Goal: Task Accomplishment & Management: Complete application form

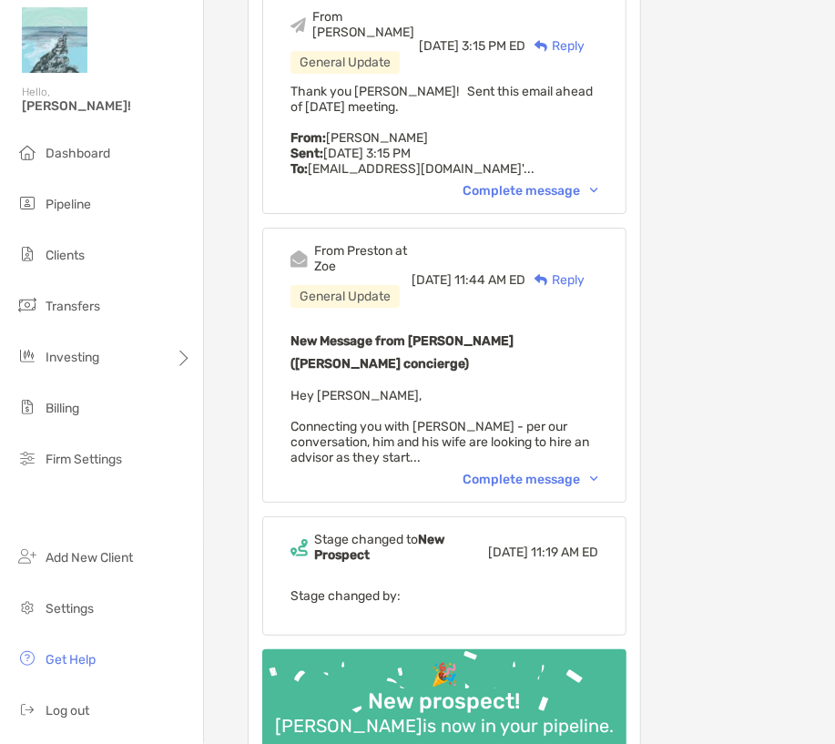
scroll to position [1076, 0]
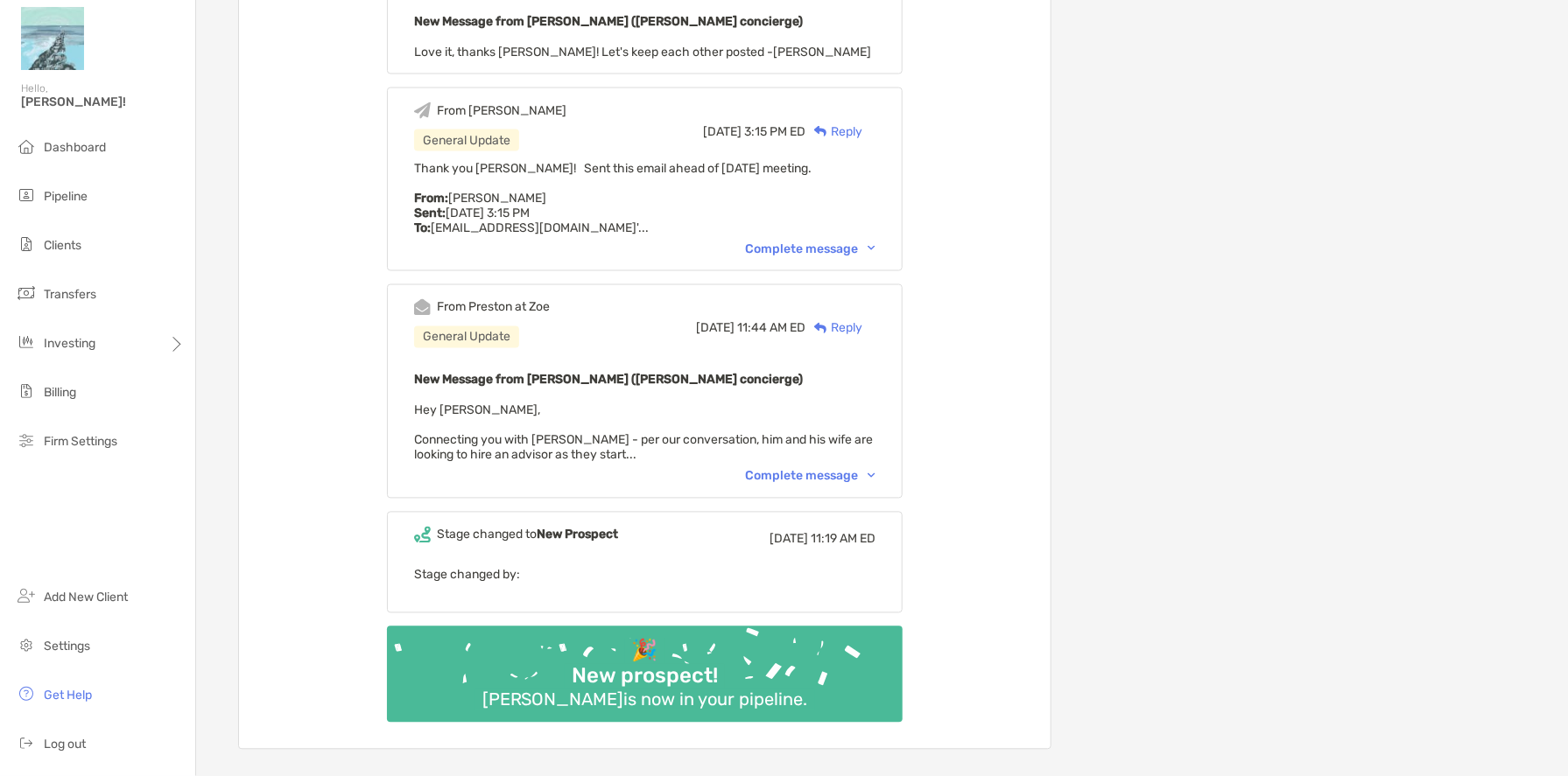
click at [802, 469] on div "Complete message" at bounding box center [810, 475] width 131 height 14
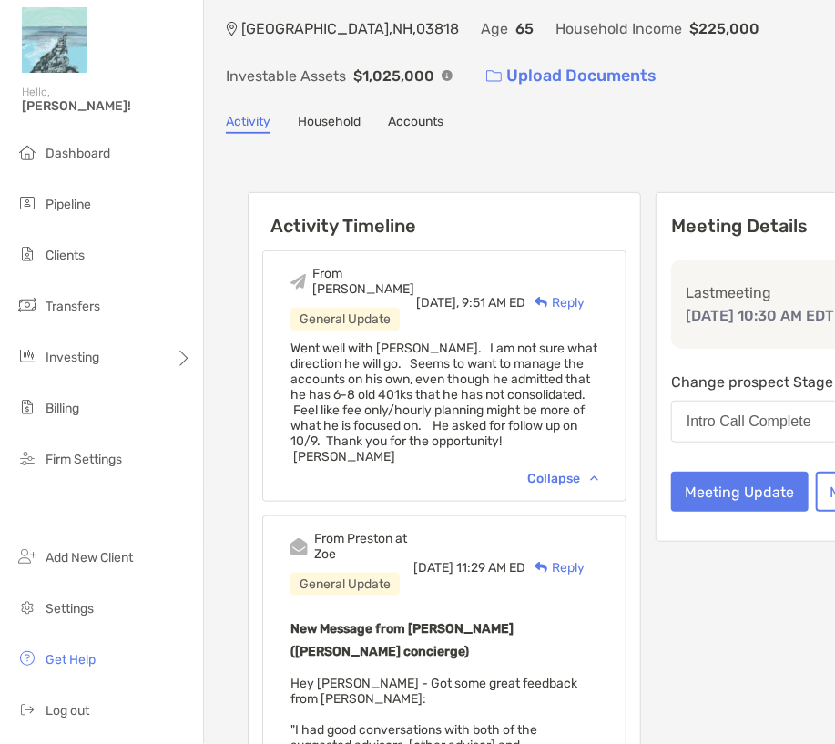
scroll to position [0, 0]
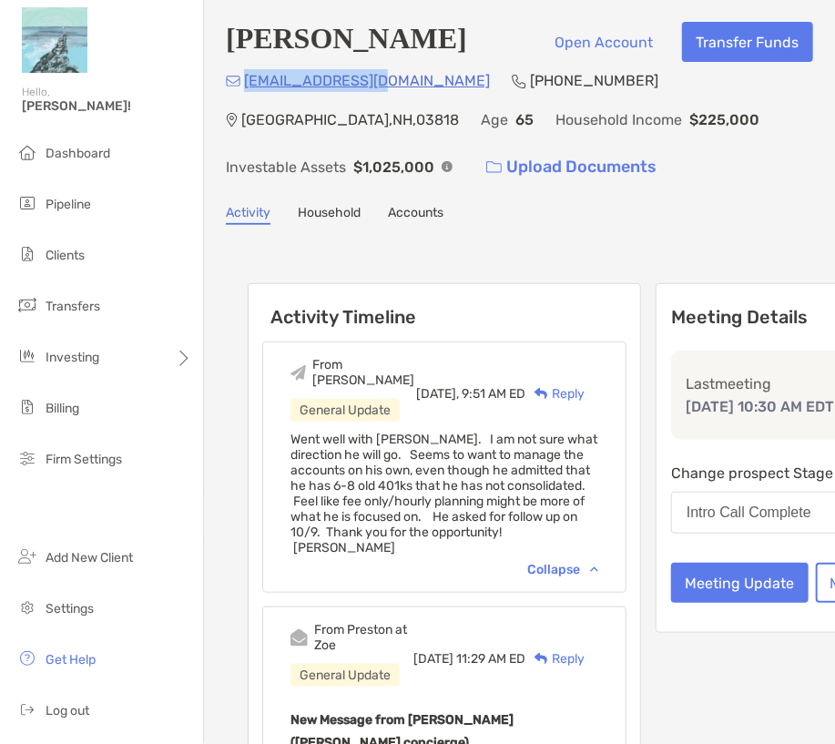
drag, startPoint x: 392, startPoint y: 87, endPoint x: 247, endPoint y: 87, distance: 144.9
click at [247, 87] on div "gavgabb@gmail.com (301) 651-4683 Albany , NH , 03818 Age 65 Household Income $2…" at bounding box center [520, 128] width 588 height 118
copy p "gavgabb@gmail.com"
click at [671, 602] on button "Meeting Update" at bounding box center [740, 583] width 138 height 40
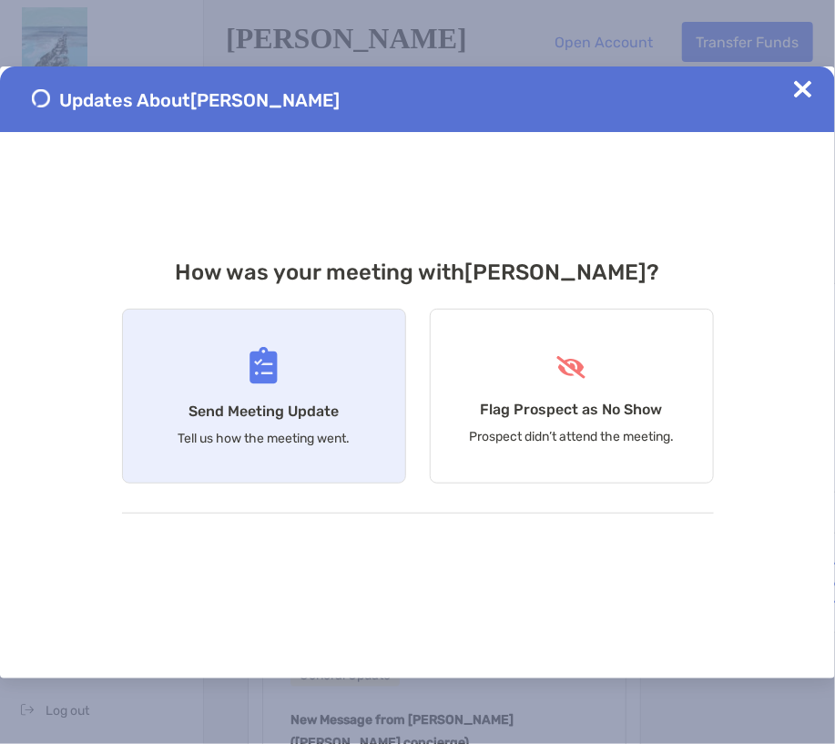
click at [305, 415] on h4 "Send Meeting Update" at bounding box center [264, 411] width 150 height 17
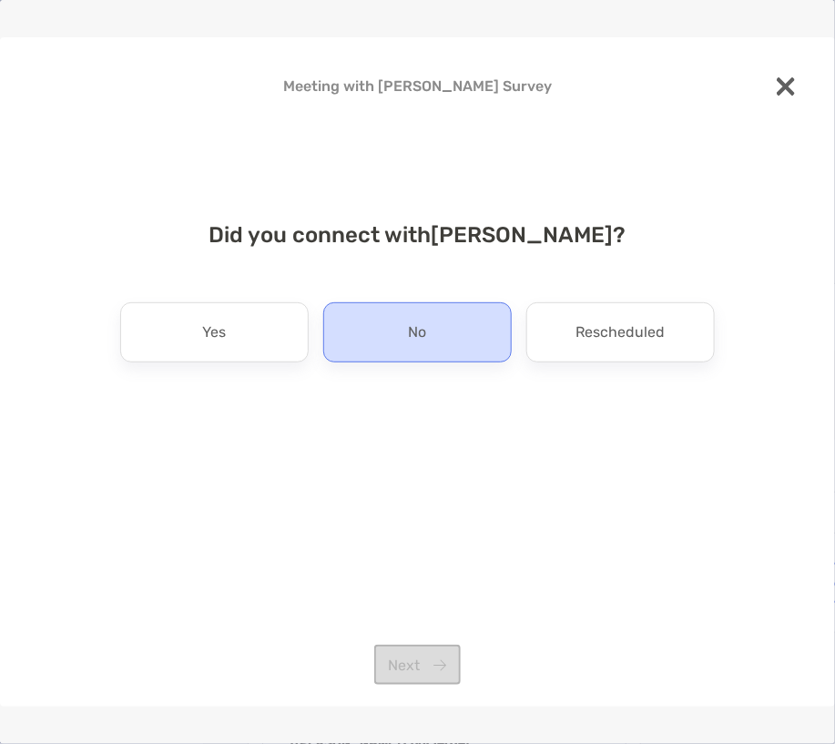
click at [374, 332] on div "No" at bounding box center [417, 332] width 189 height 60
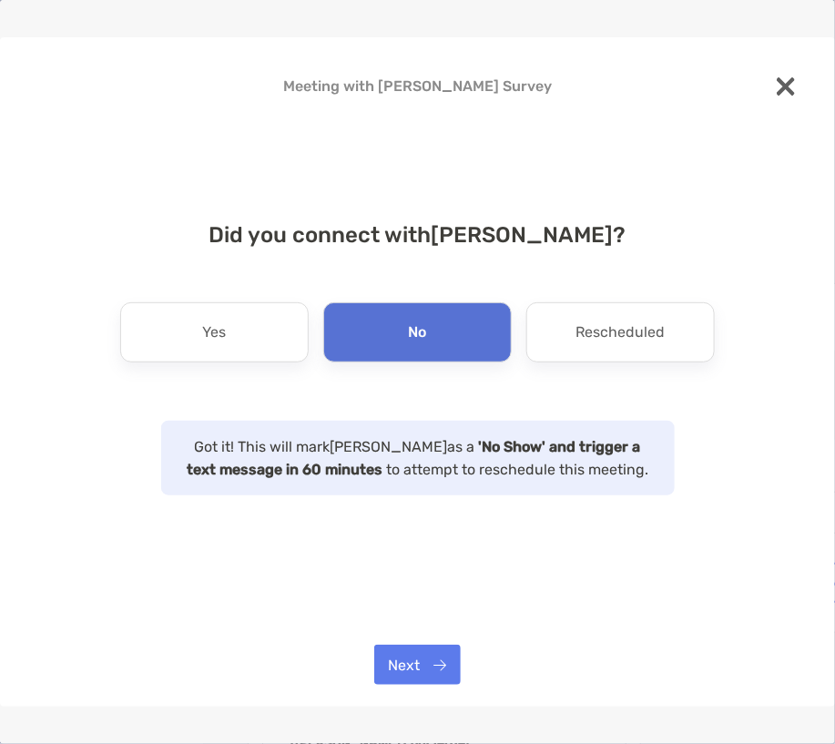
drag, startPoint x: 374, startPoint y: 332, endPoint x: 317, endPoint y: 409, distance: 95.8
click at [345, 414] on div "Did you connect with Gavin Brennan ? Yes No Rescheduled Got it! This will mark …" at bounding box center [417, 347] width 777 height 295
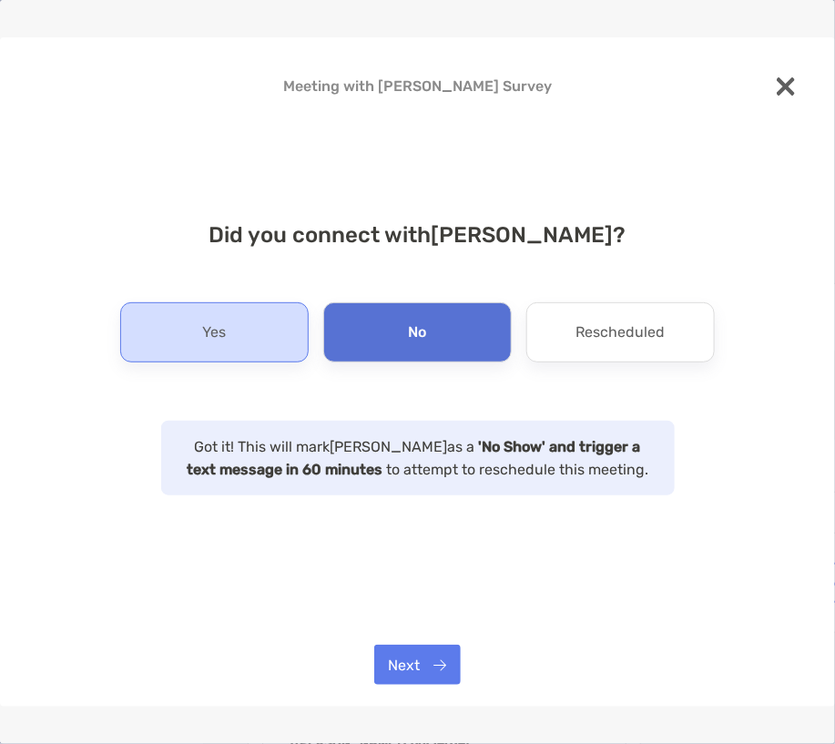
click at [249, 340] on div "Yes" at bounding box center [214, 332] width 189 height 60
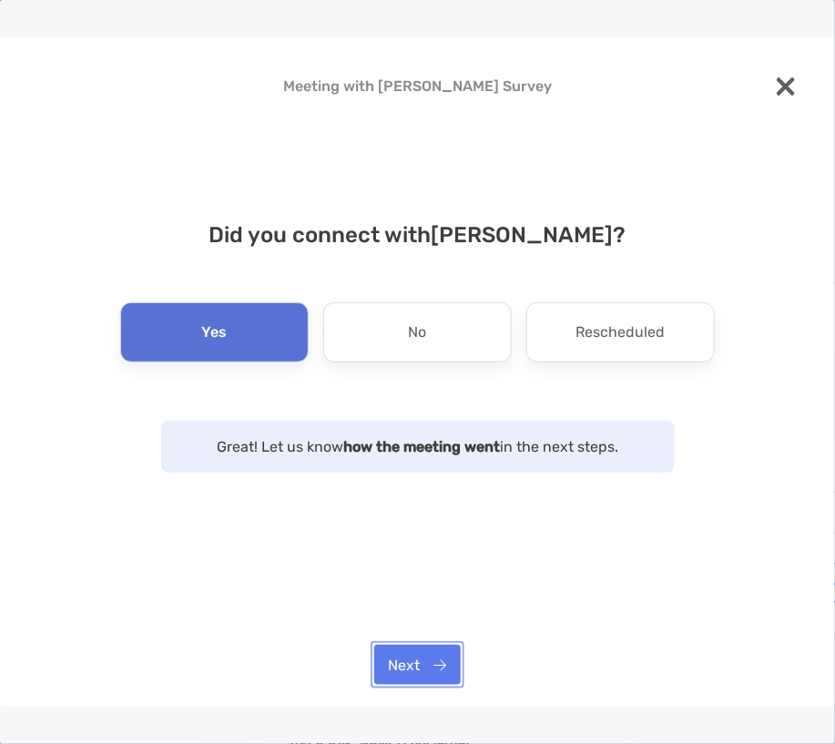
click at [424, 667] on button "Next" at bounding box center [417, 665] width 87 height 40
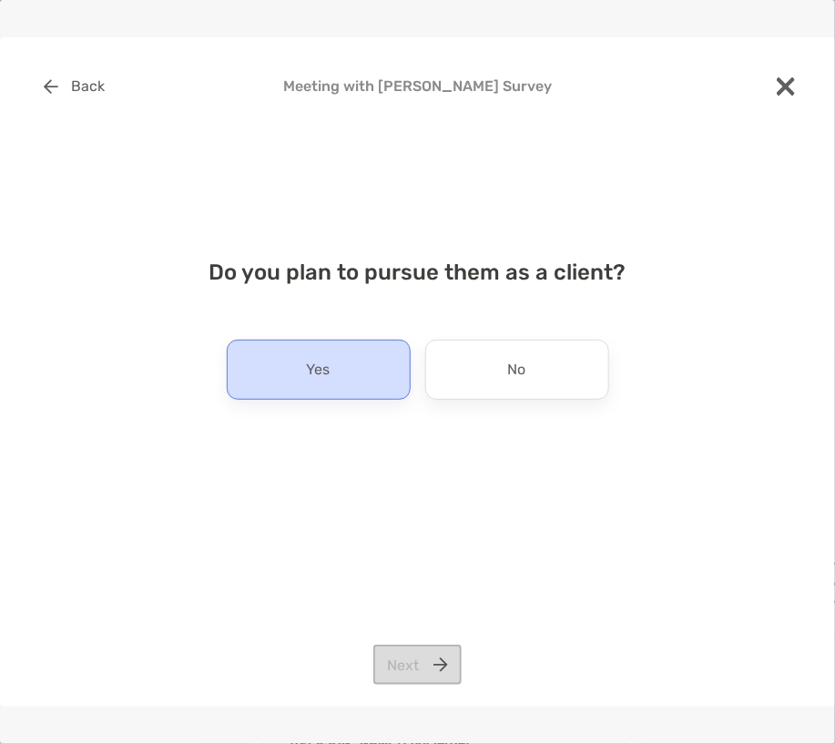
click at [347, 355] on div "Yes" at bounding box center [319, 370] width 184 height 60
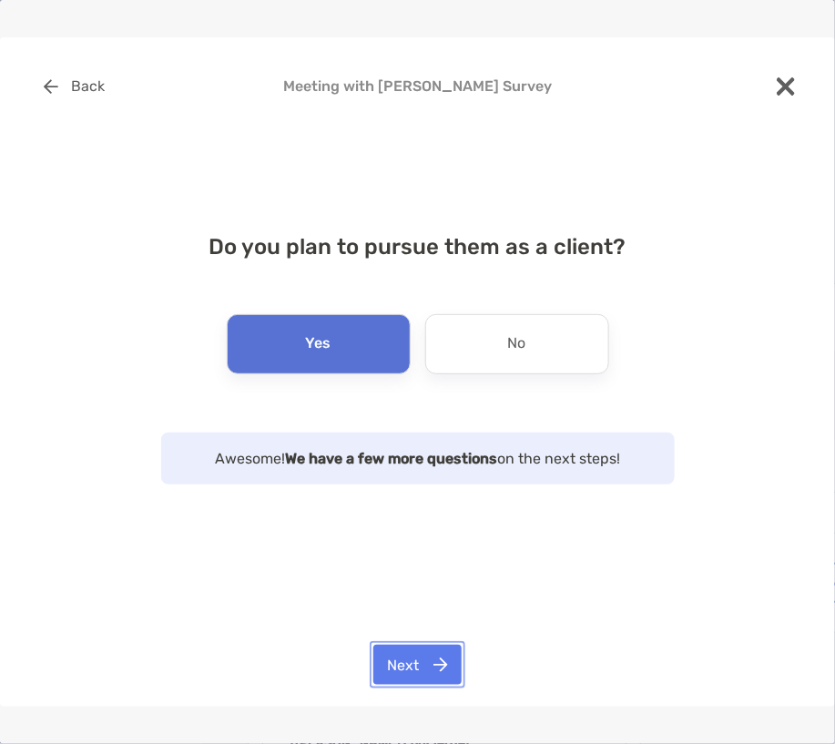
click at [411, 668] on button "Next" at bounding box center [418, 665] width 88 height 40
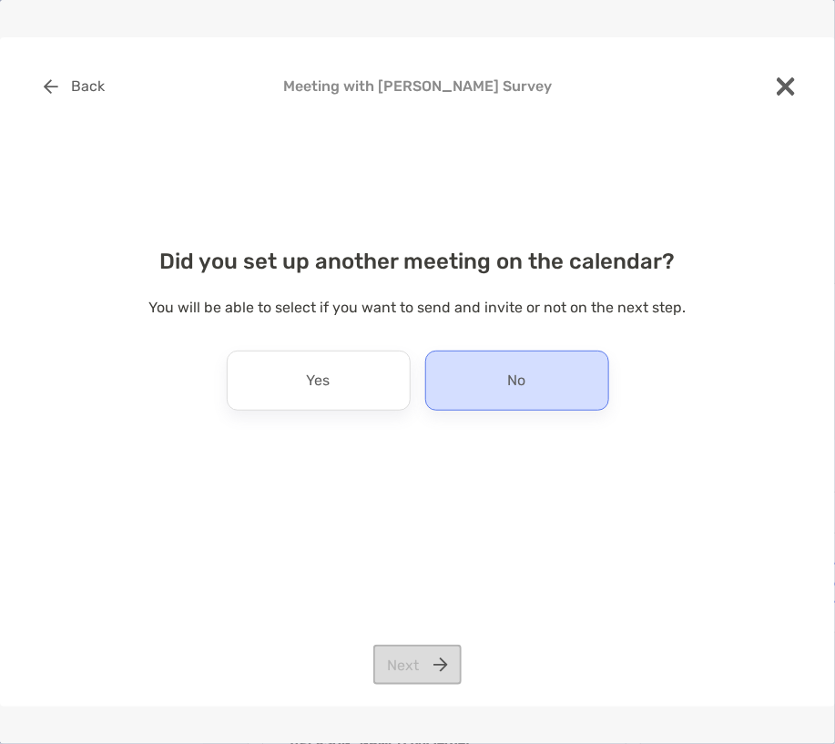
click at [463, 380] on div "No" at bounding box center [517, 381] width 184 height 60
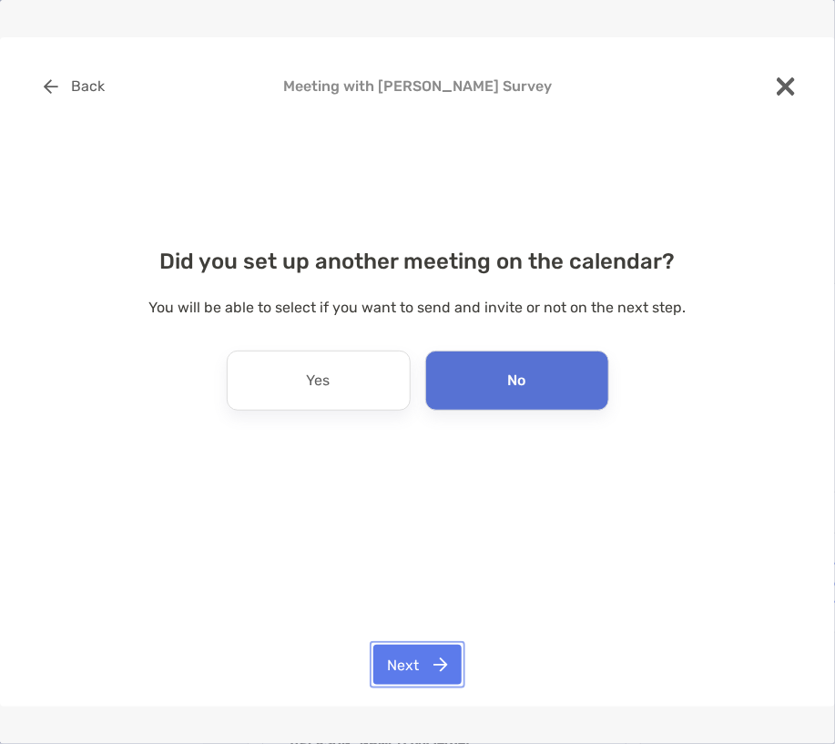
drag, startPoint x: 387, startPoint y: 679, endPoint x: 410, endPoint y: 619, distance: 64.3
click at [386, 679] on button "Next" at bounding box center [418, 665] width 88 height 40
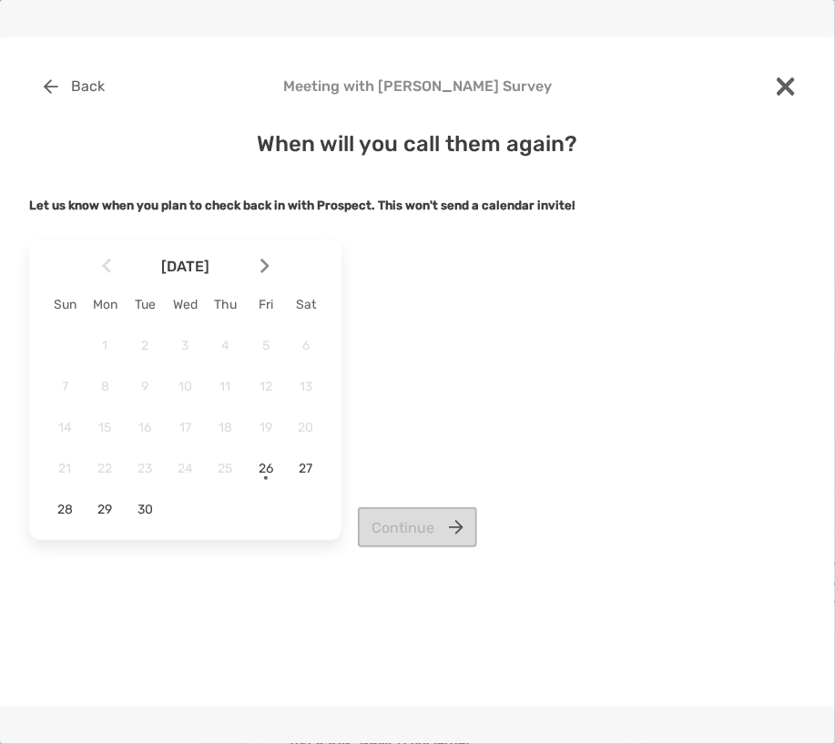
click at [263, 270] on img at bounding box center [265, 266] width 9 height 15
click at [229, 382] on span "9" at bounding box center [225, 386] width 31 height 15
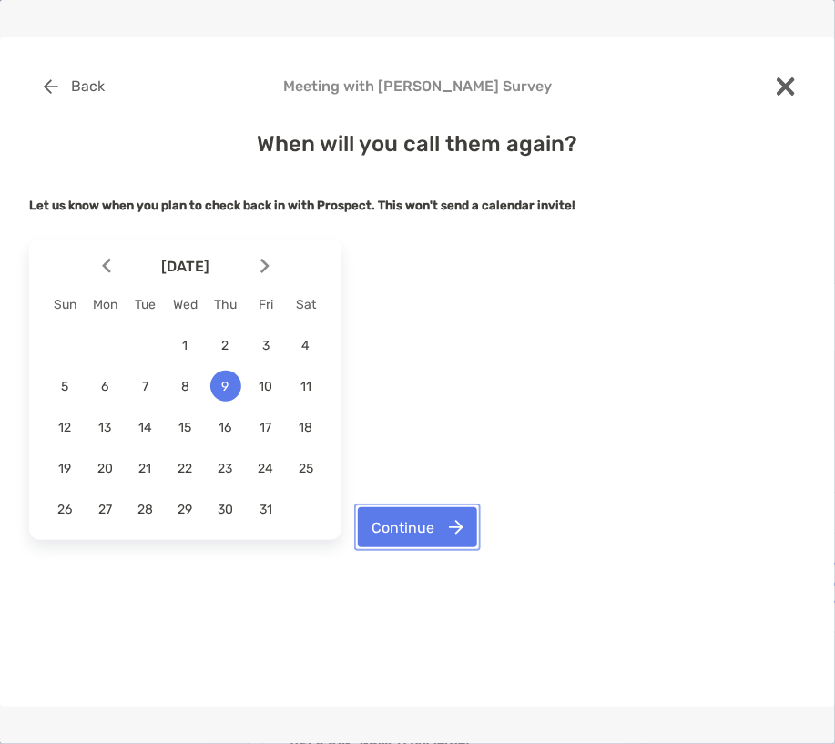
click at [416, 522] on button "Continue" at bounding box center [417, 527] width 119 height 40
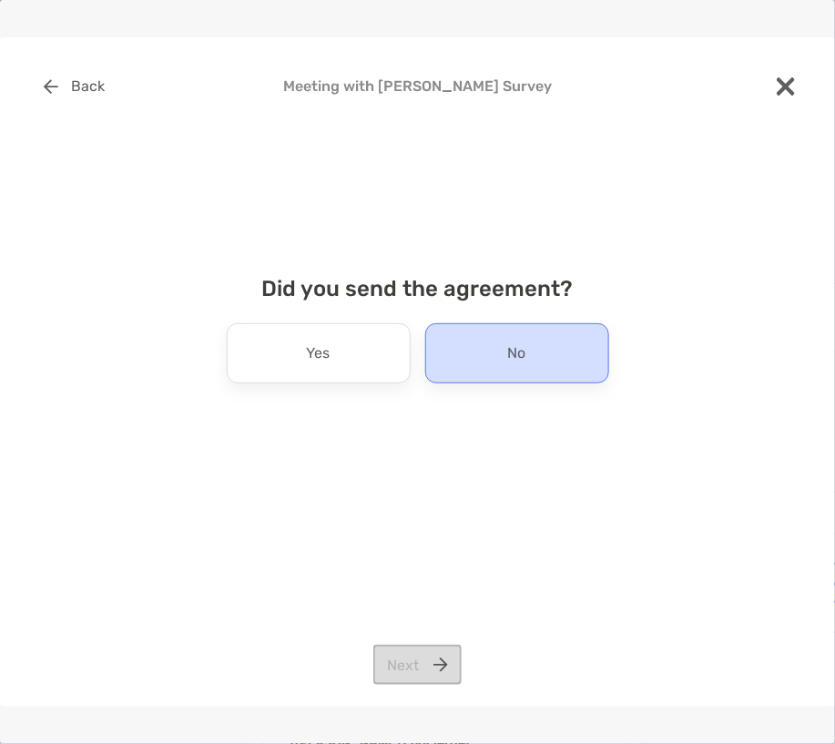
click at [483, 348] on div "No" at bounding box center [517, 353] width 184 height 60
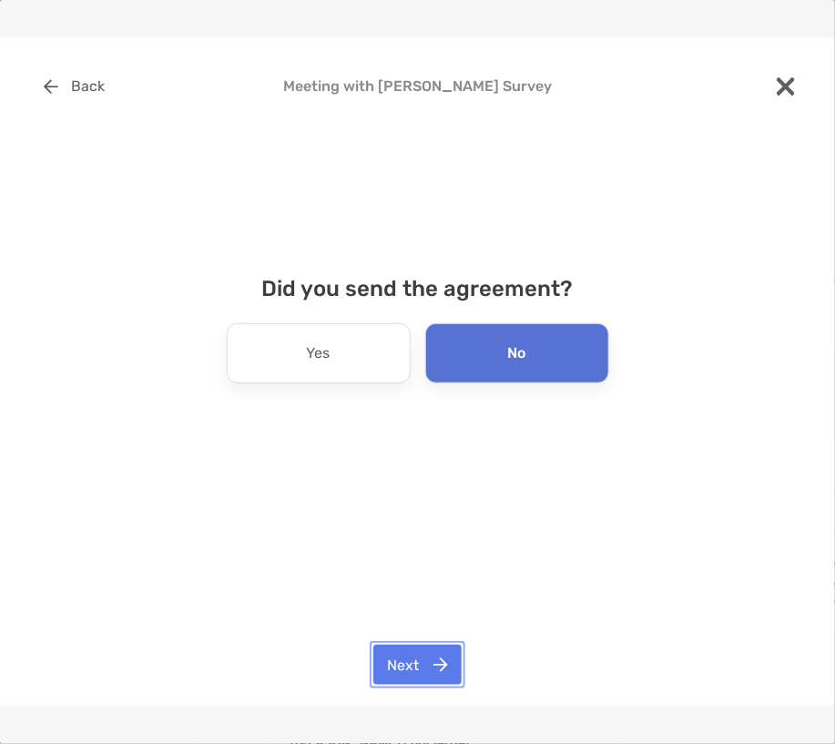
click at [416, 671] on button "Next" at bounding box center [418, 665] width 88 height 40
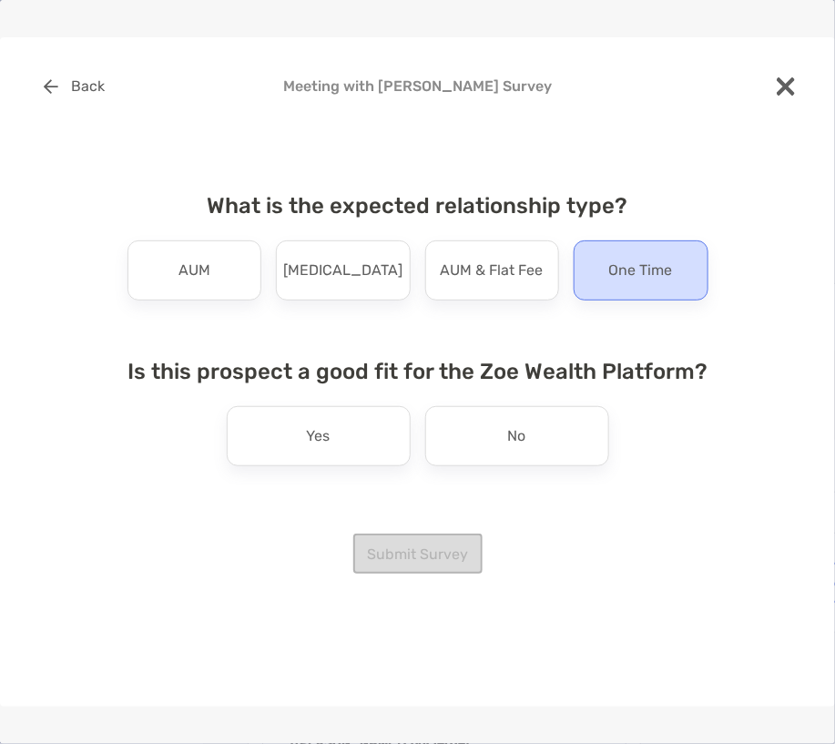
click at [620, 290] on div "One Time" at bounding box center [641, 271] width 135 height 60
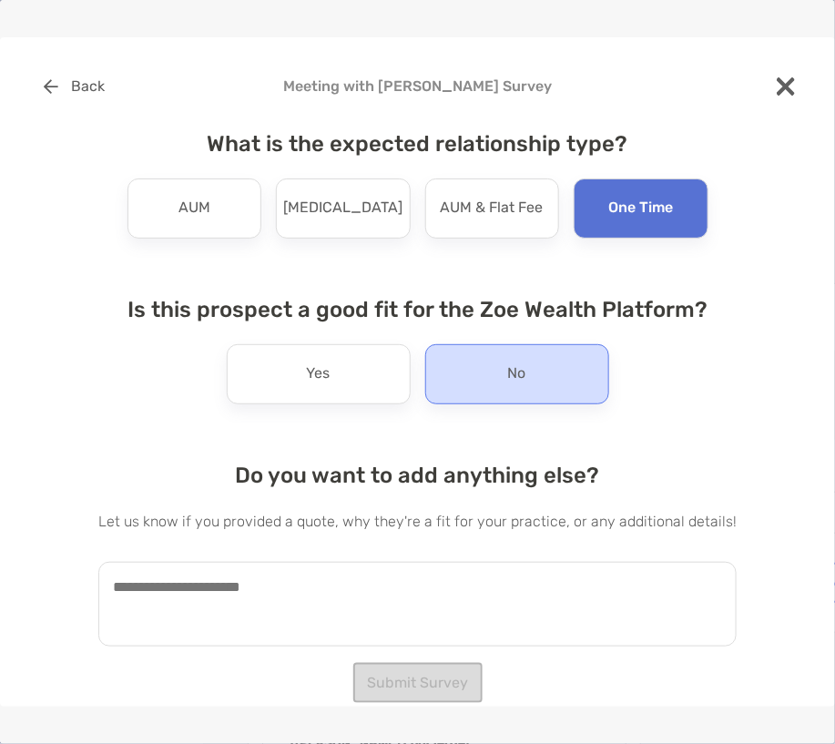
click at [537, 384] on div "No" at bounding box center [517, 374] width 184 height 60
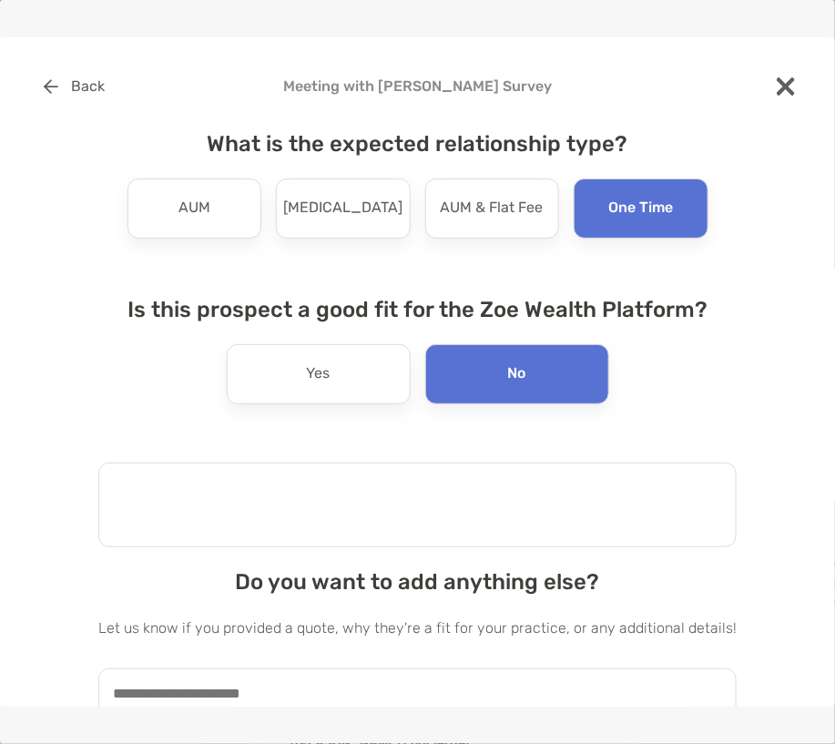
click at [485, 494] on textarea at bounding box center [417, 505] width 639 height 85
type textarea "*"
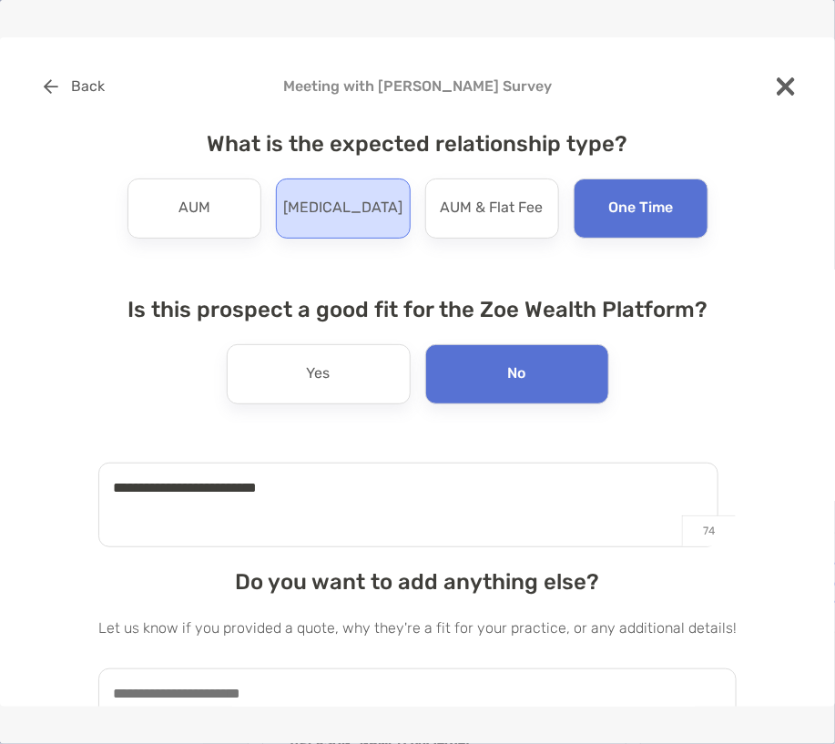
click at [282, 204] on div "Retainer" at bounding box center [343, 209] width 135 height 60
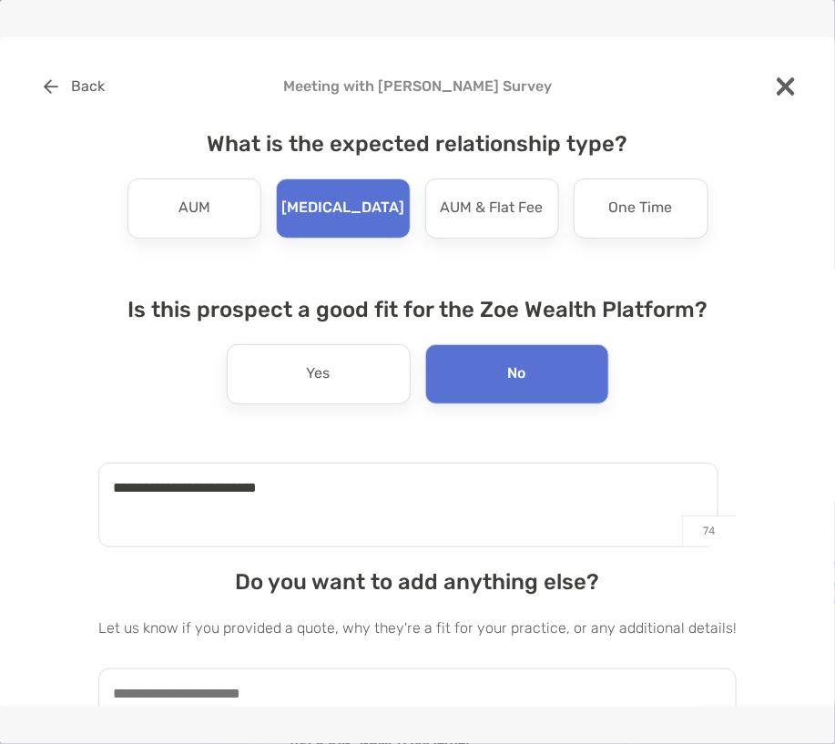
click at [334, 486] on textarea "**********" at bounding box center [408, 505] width 620 height 85
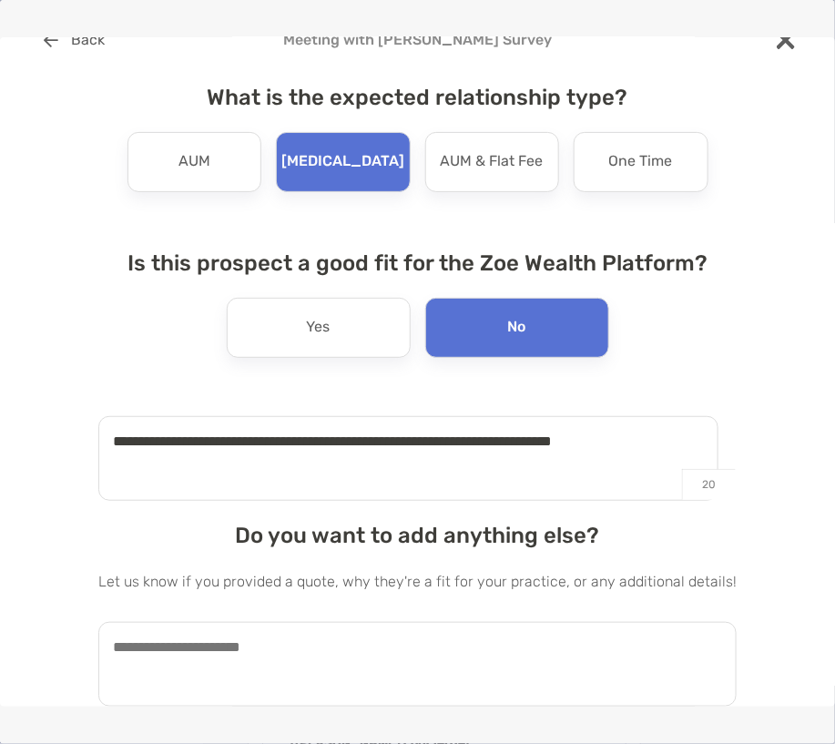
scroll to position [101, 0]
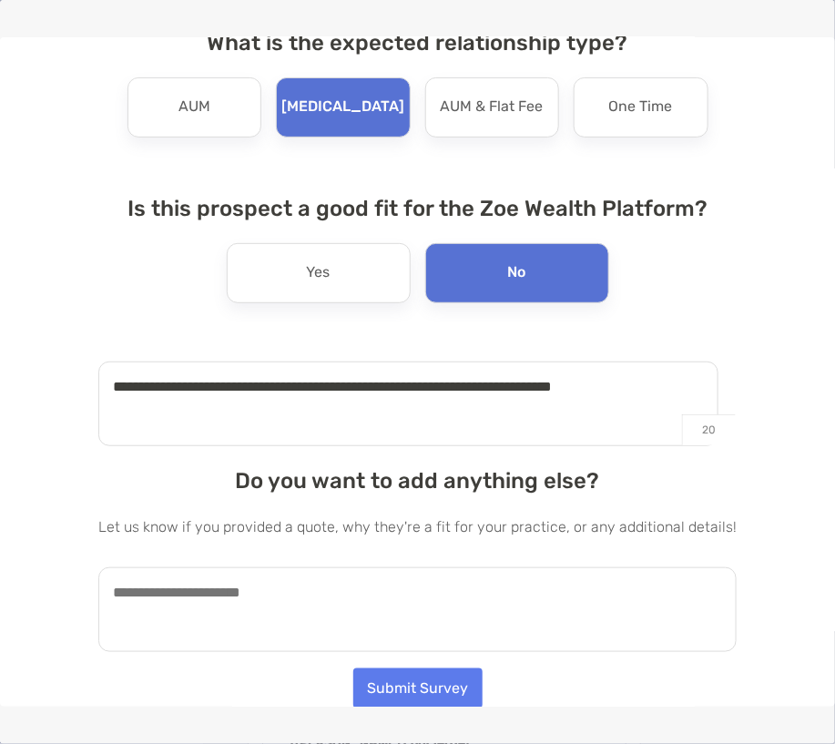
type textarea "**********"
click at [291, 588] on textarea at bounding box center [417, 610] width 639 height 85
type textarea "**********"
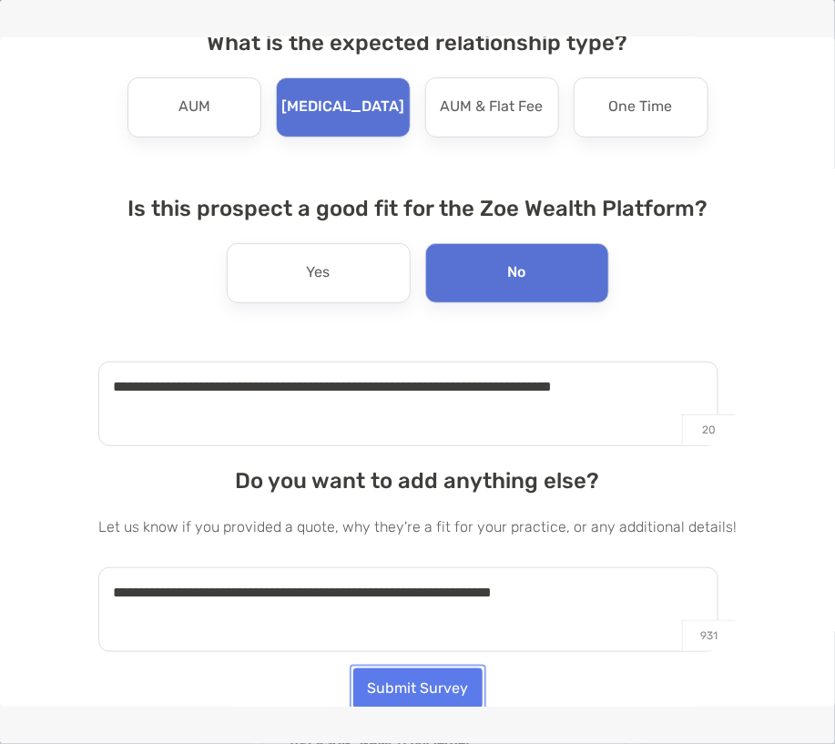
click at [413, 685] on button "Submit Survey" at bounding box center [417, 689] width 129 height 40
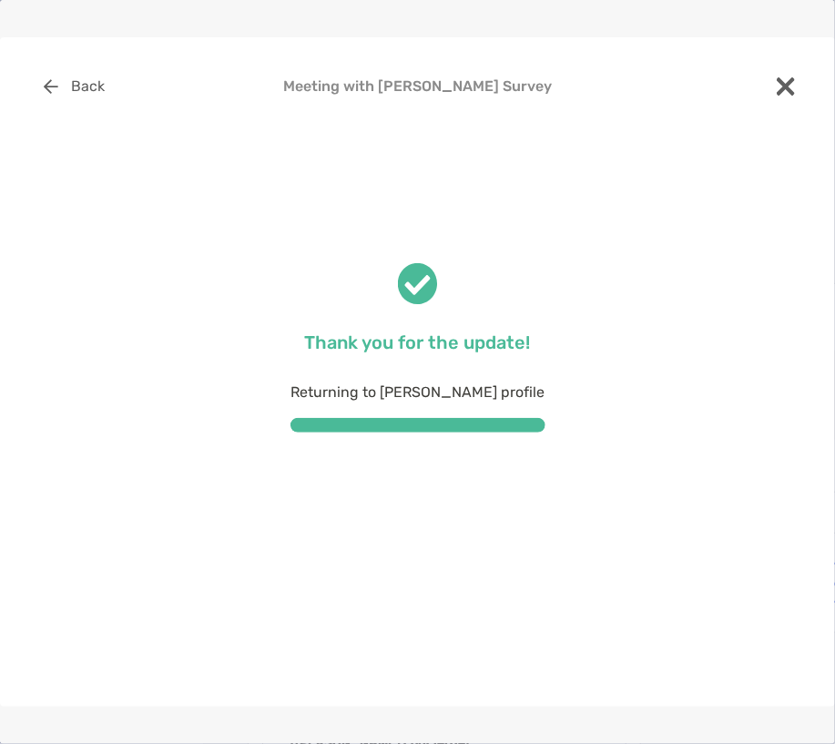
scroll to position [0, 0]
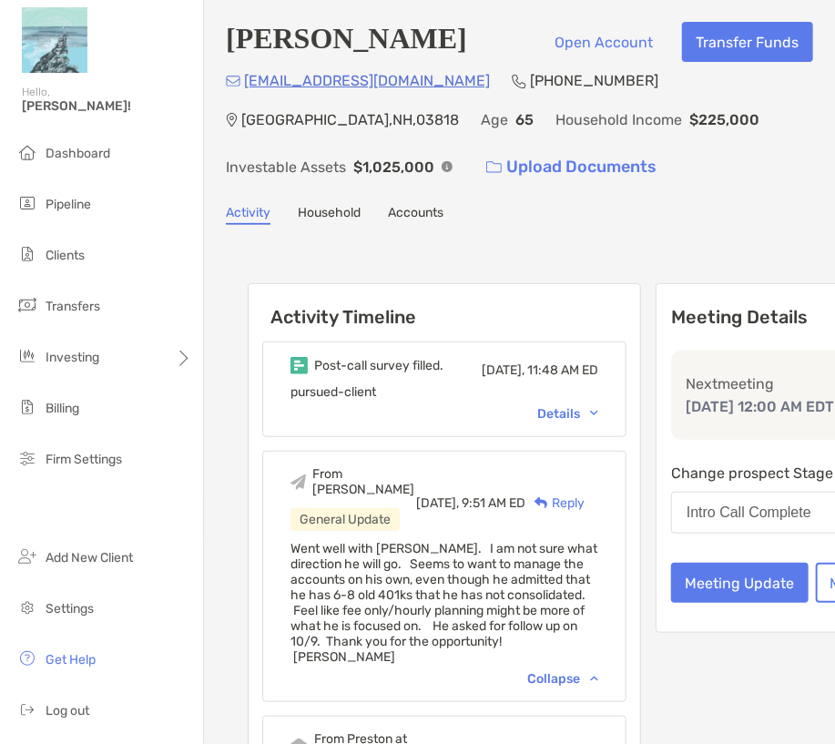
click at [530, 507] on div "Reply" at bounding box center [555, 503] width 59 height 19
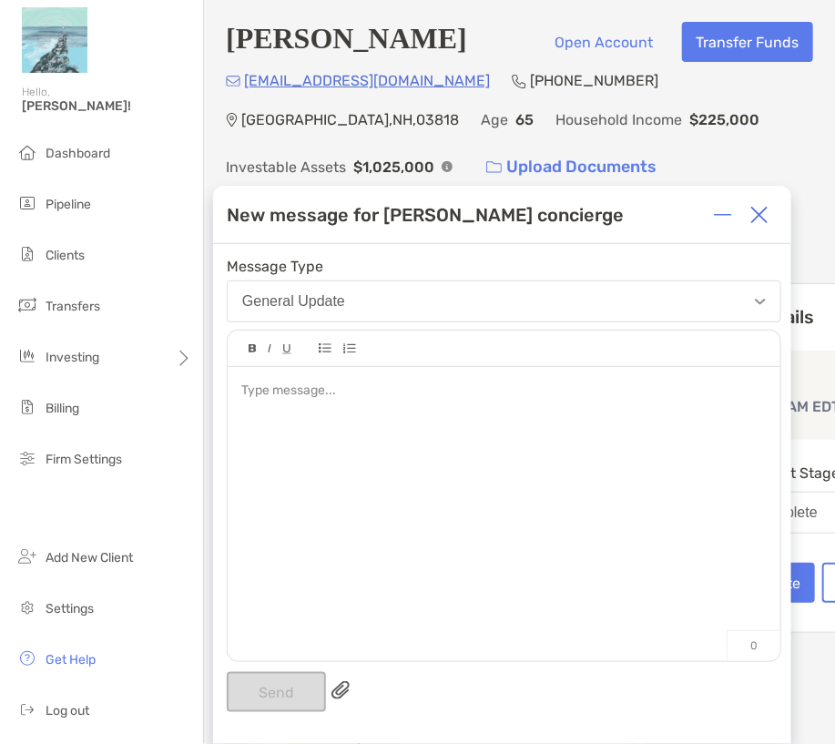
drag, startPoint x: 290, startPoint y: 563, endPoint x: 313, endPoint y: 520, distance: 48.9
click at [288, 556] on div at bounding box center [504, 505] width 553 height 276
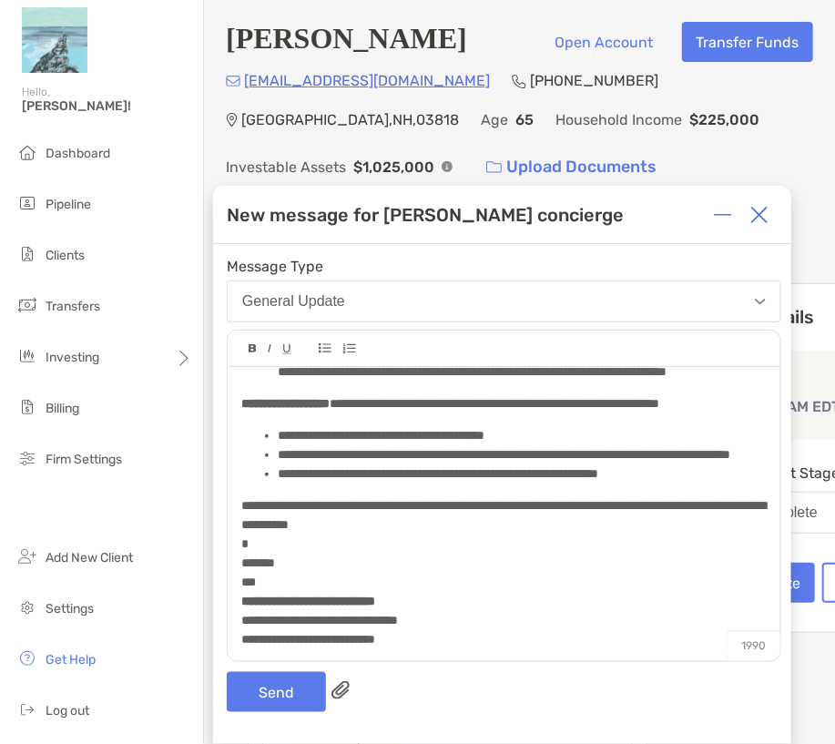
scroll to position [547, 0]
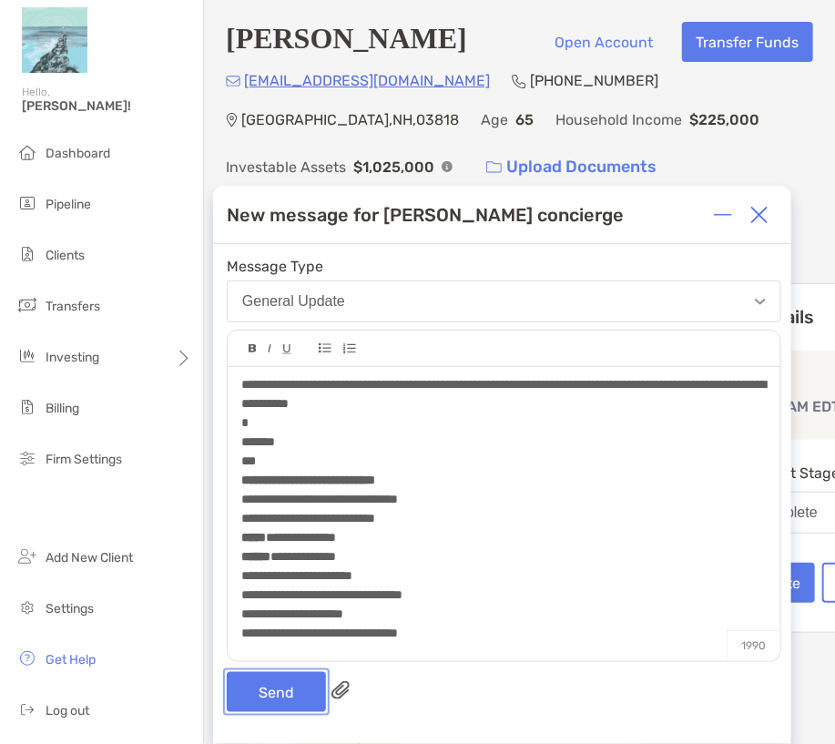
click at [301, 702] on button "Send" at bounding box center [276, 692] width 99 height 40
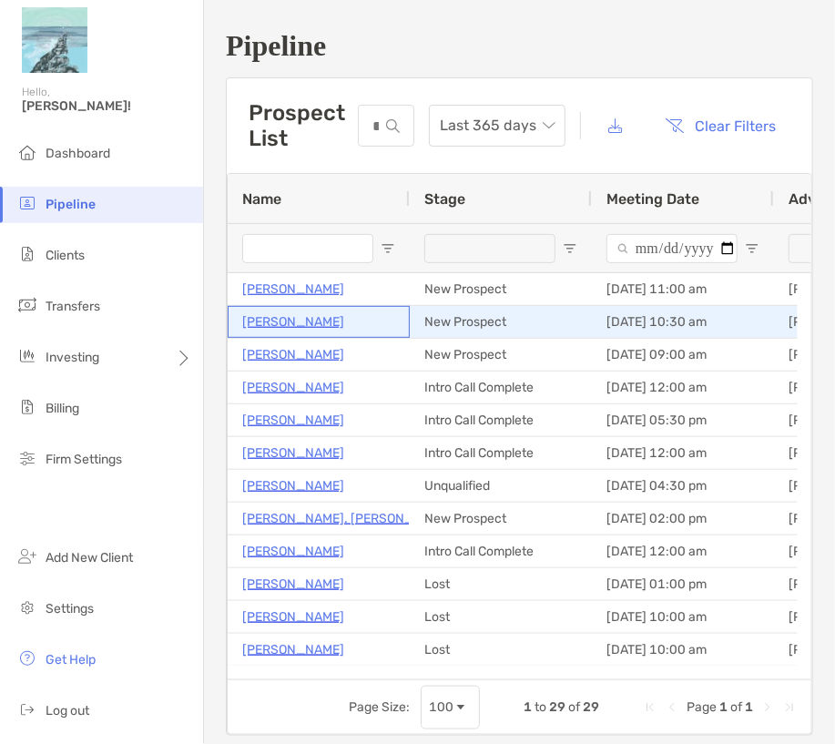
click at [295, 321] on p "[PERSON_NAME]" at bounding box center [293, 322] width 102 height 23
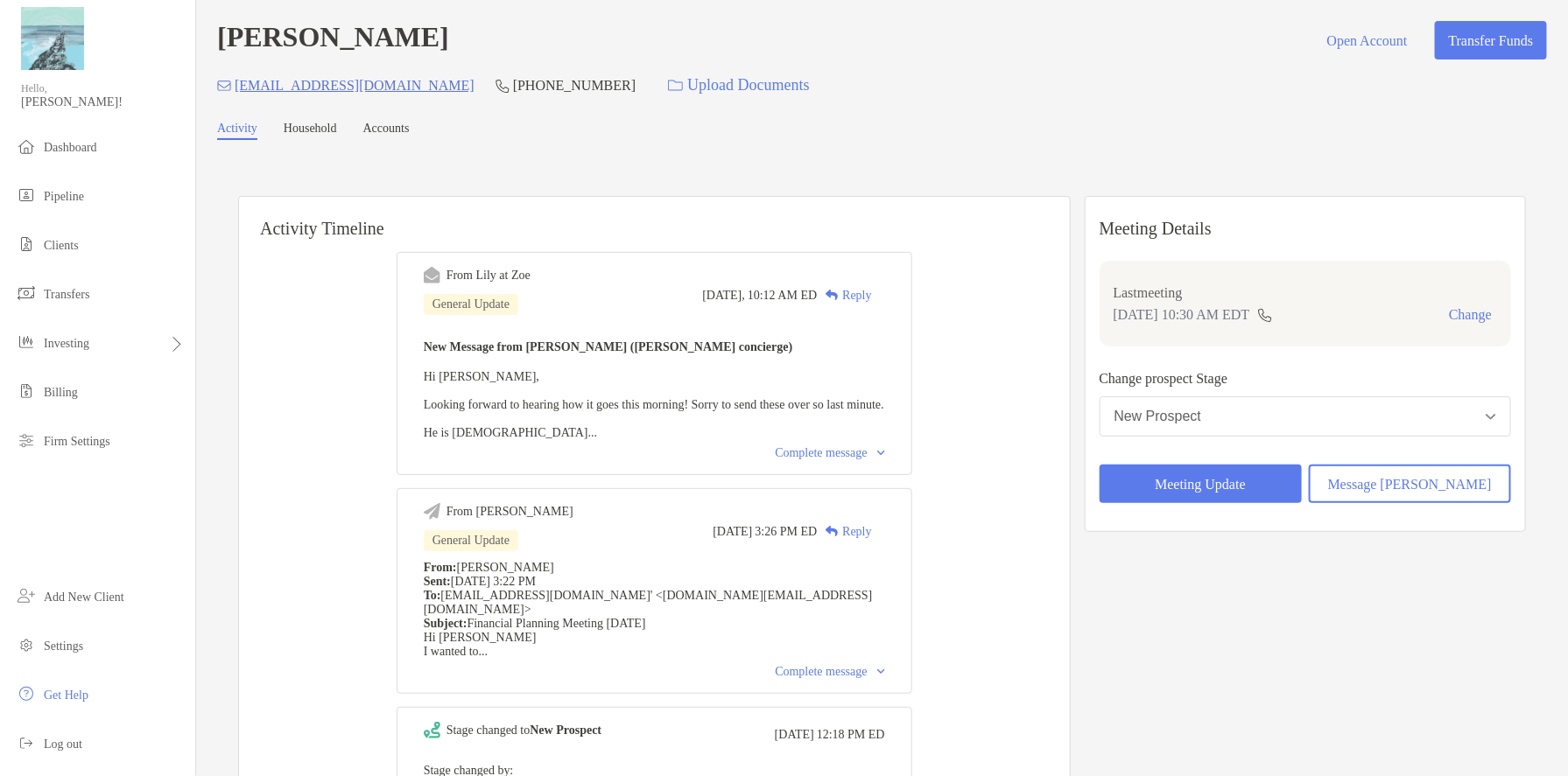
click at [802, 460] on div "Complete message" at bounding box center [829, 453] width 110 height 14
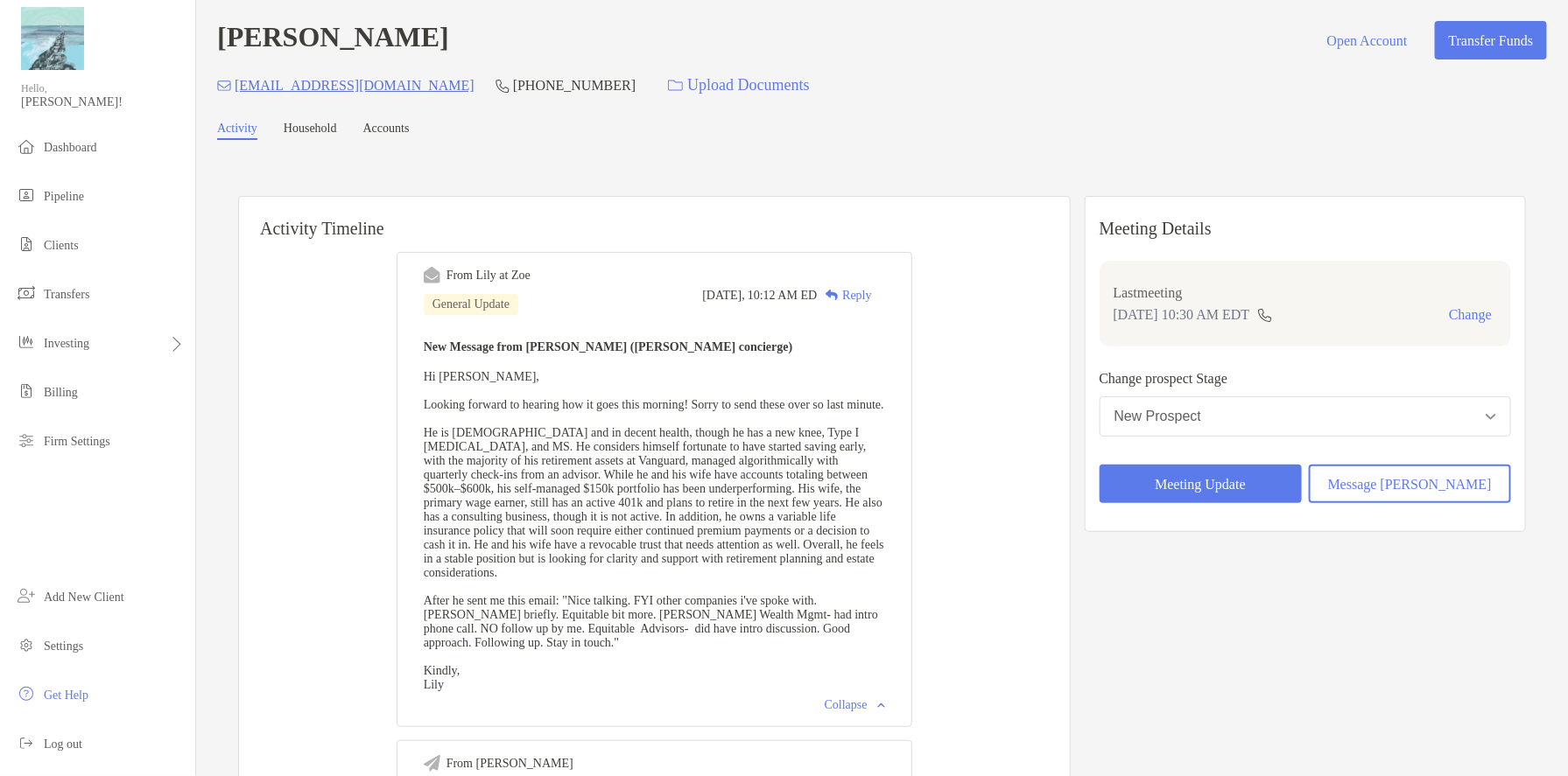
click at [802, 424] on div "New Prospect" at bounding box center [1158, 416] width 87 height 15
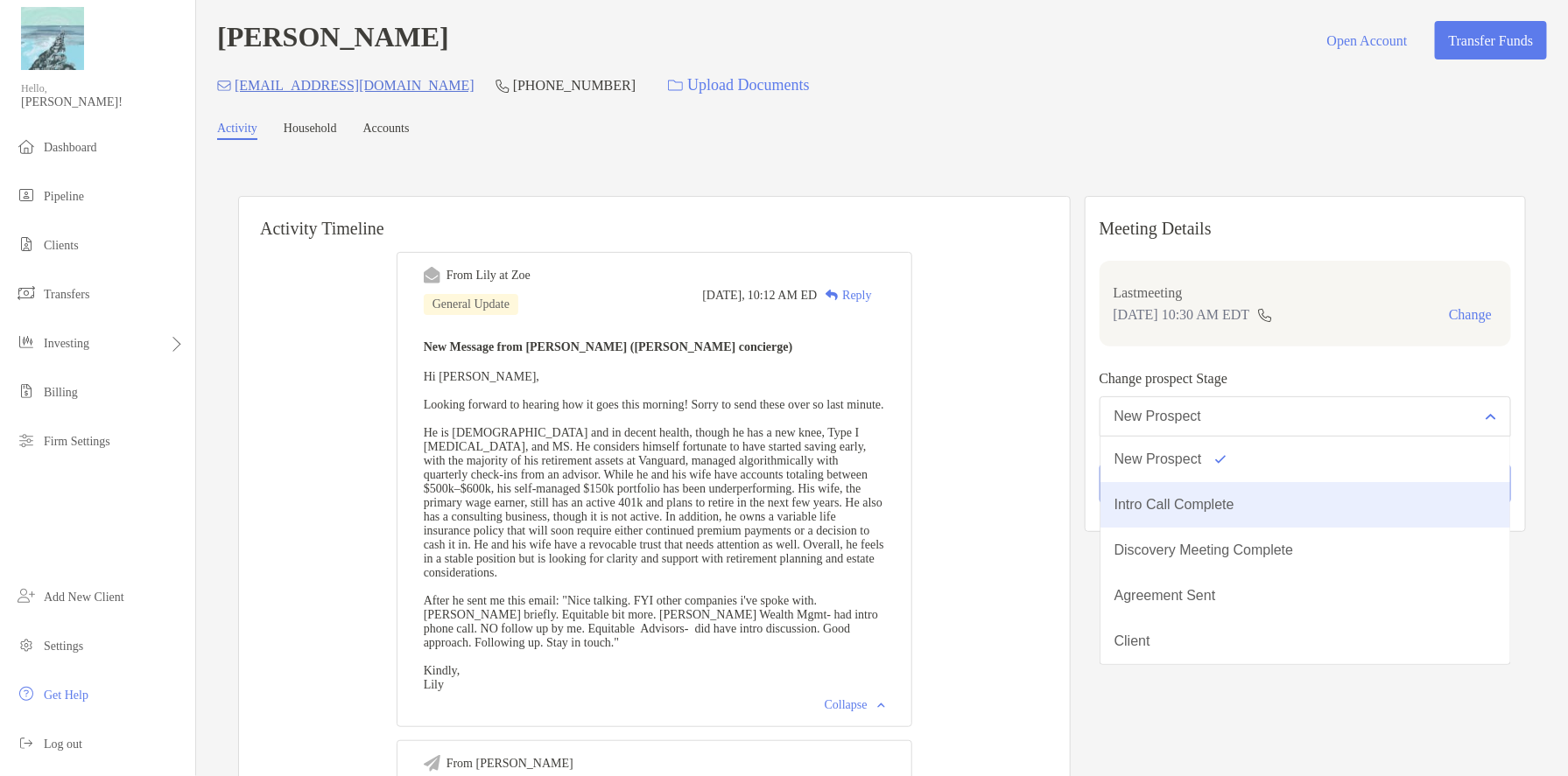
click at [802, 504] on div "Intro Call Complete" at bounding box center [1174, 504] width 120 height 15
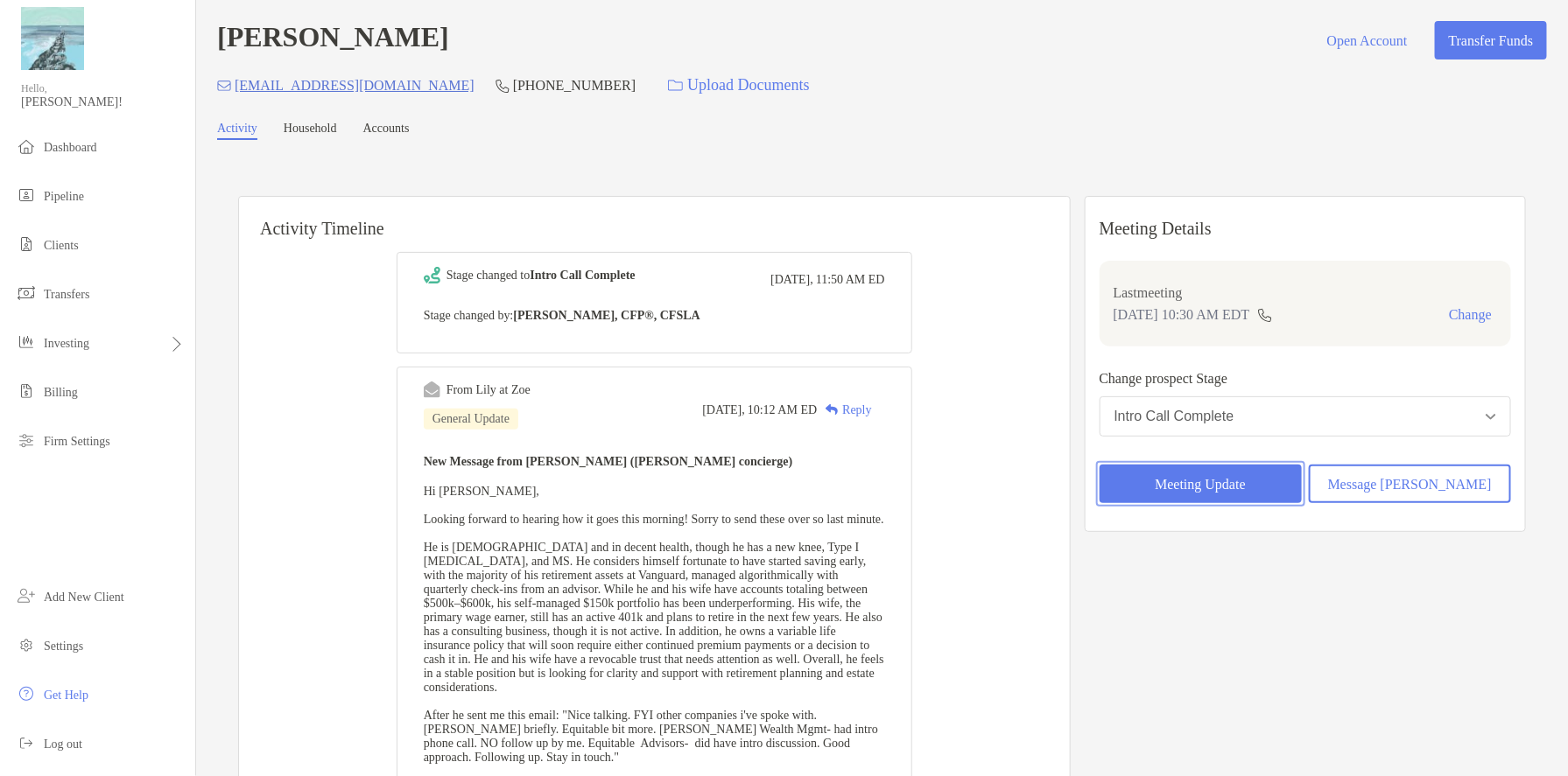
click at [802, 488] on button "Meeting Update" at bounding box center [1200, 484] width 202 height 38
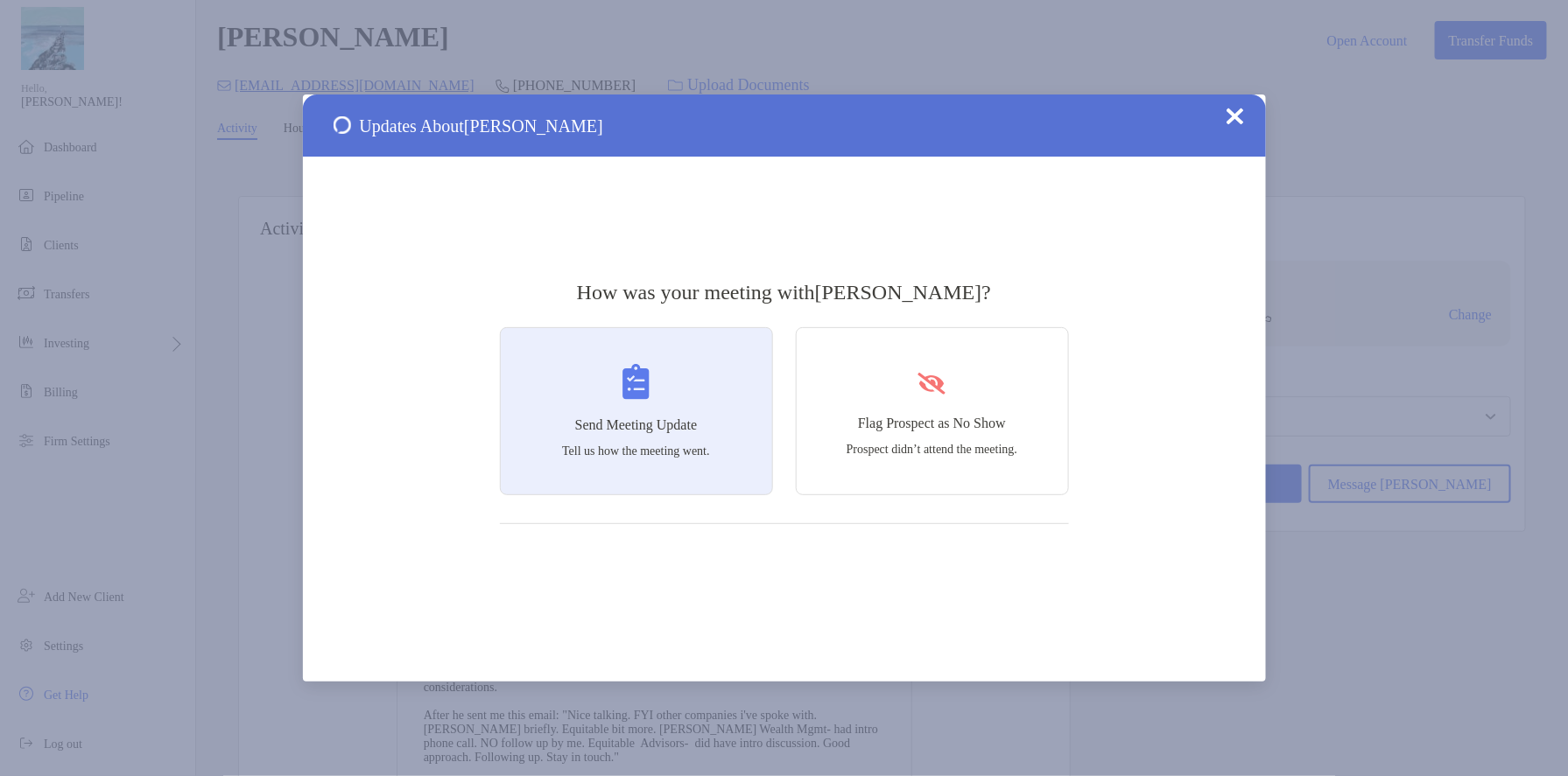
click at [698, 437] on div "Send Meeting Update Tell us how the meeting went." at bounding box center [636, 411] width 273 height 168
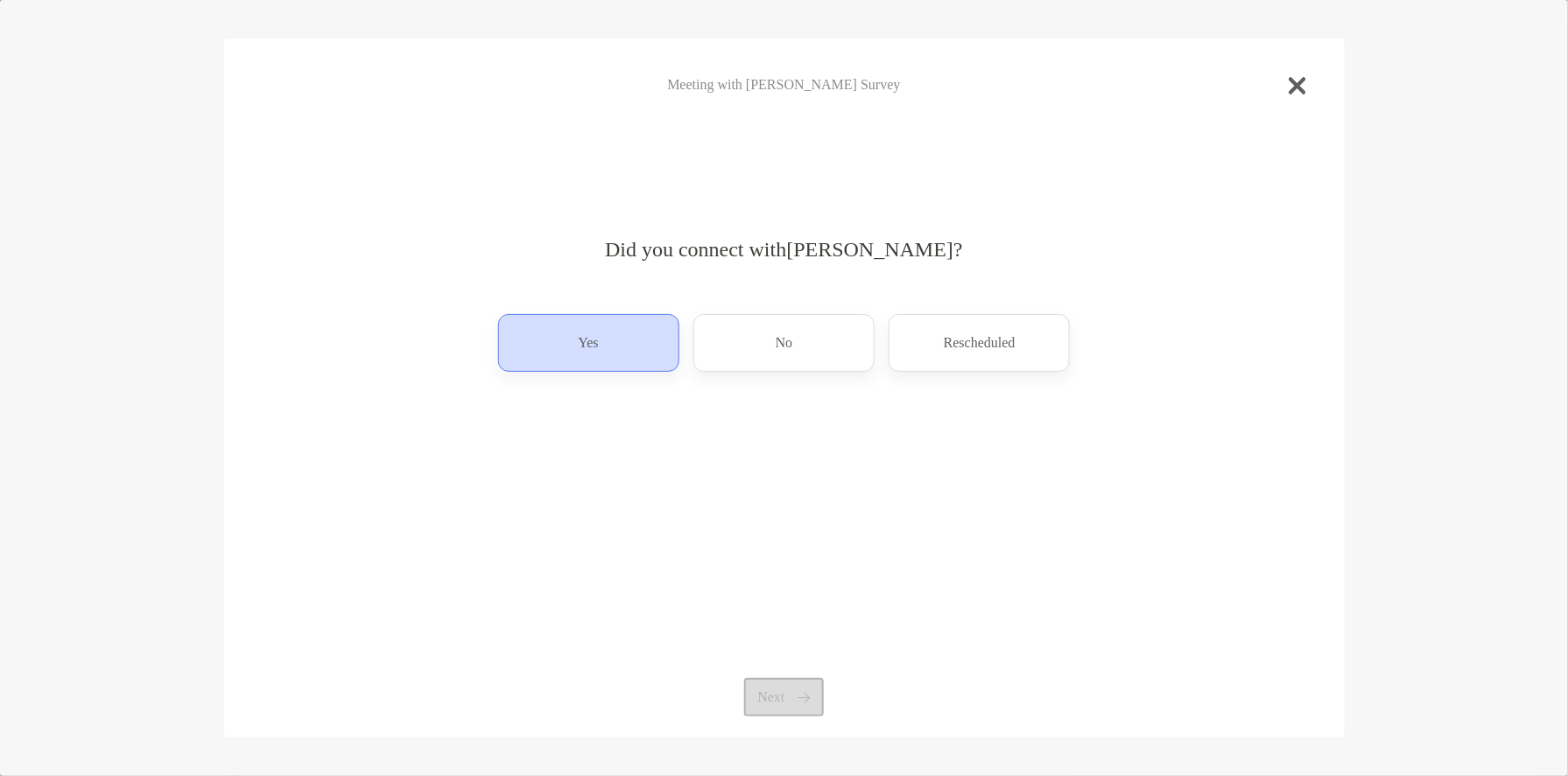
click at [633, 352] on div "Yes" at bounding box center [588, 343] width 182 height 58
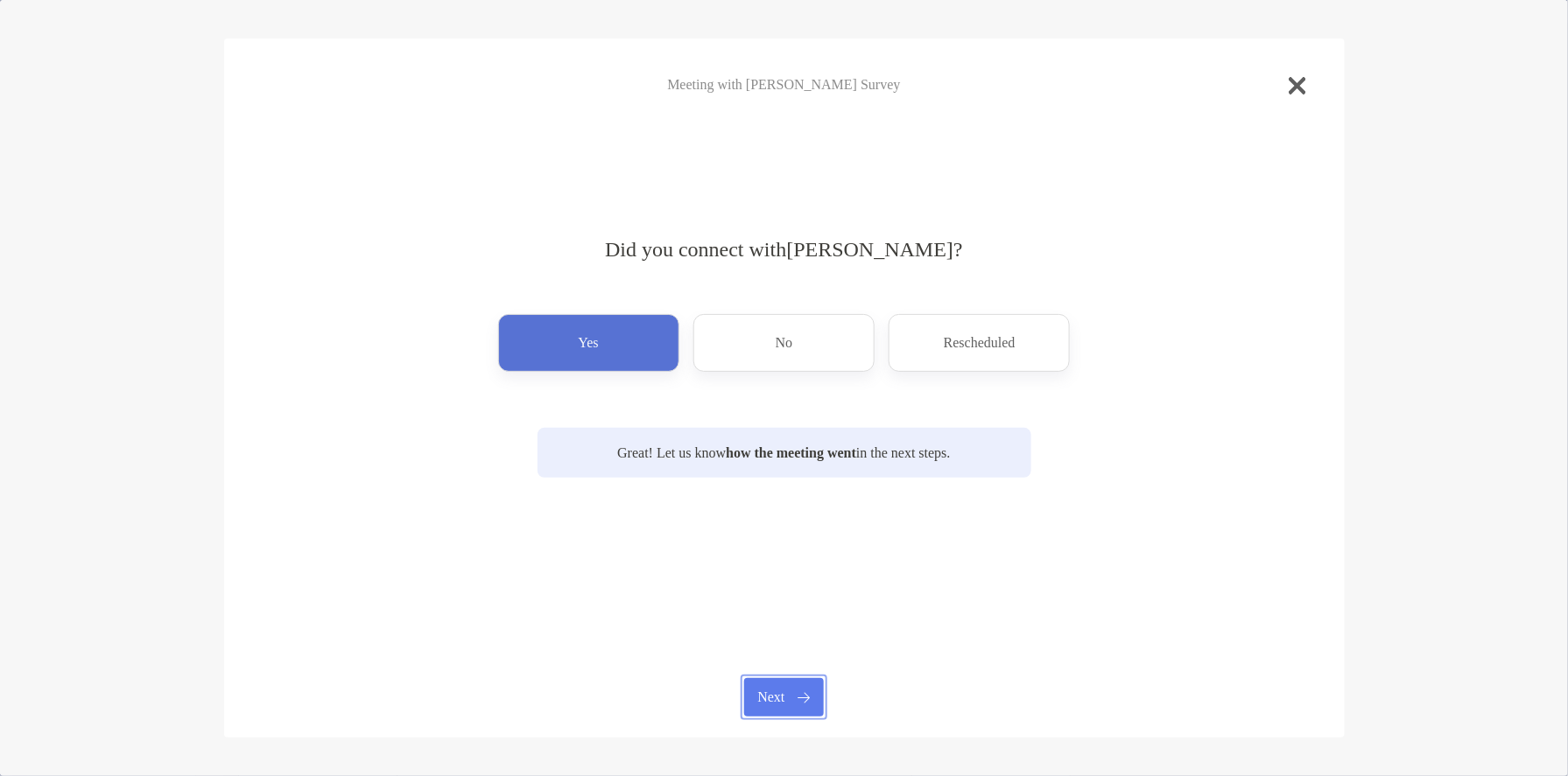
click at [788, 694] on button "Next" at bounding box center [783, 697] width 80 height 38
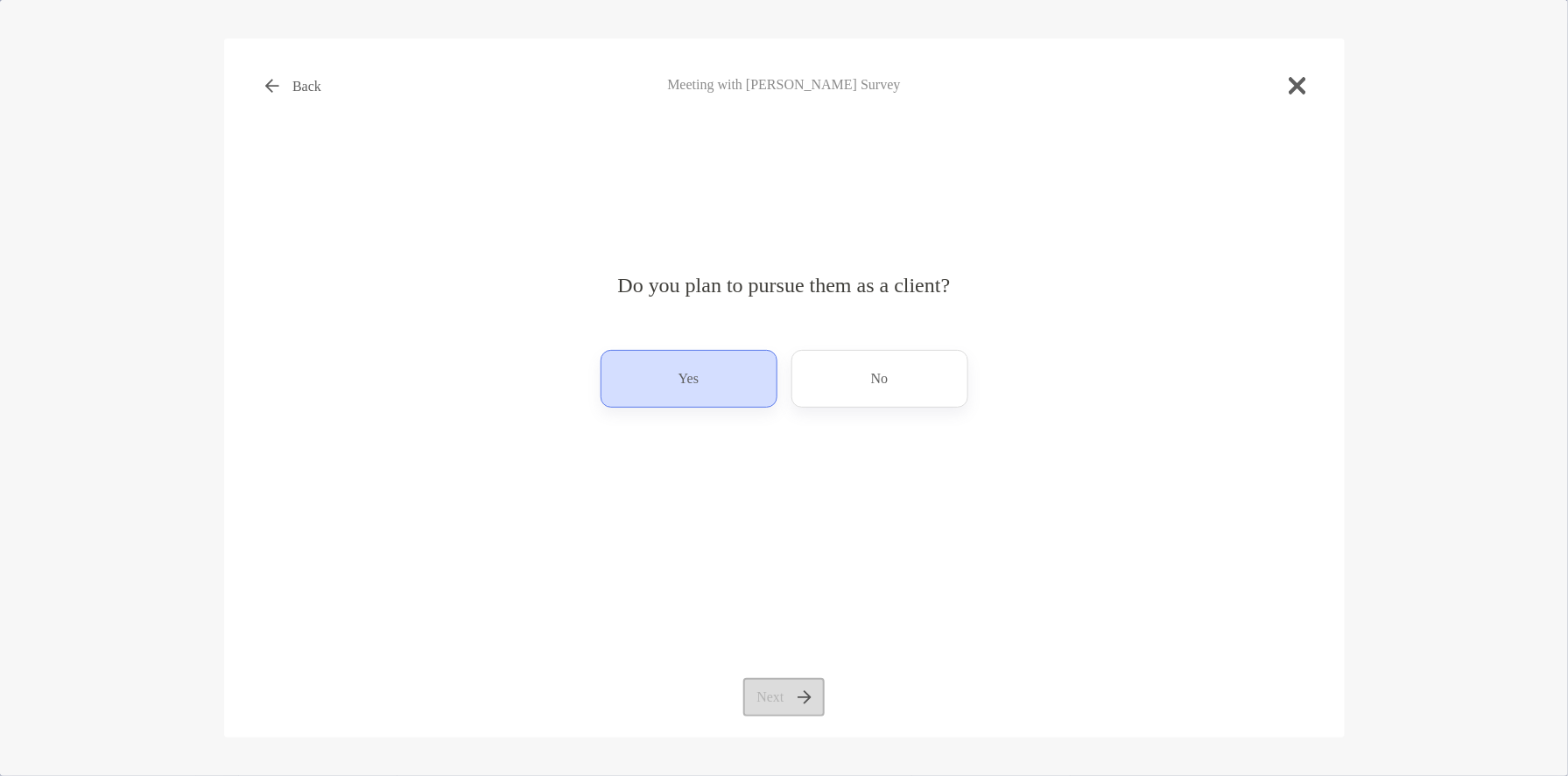
click at [690, 392] on p "Yes" at bounding box center [688, 378] width 20 height 28
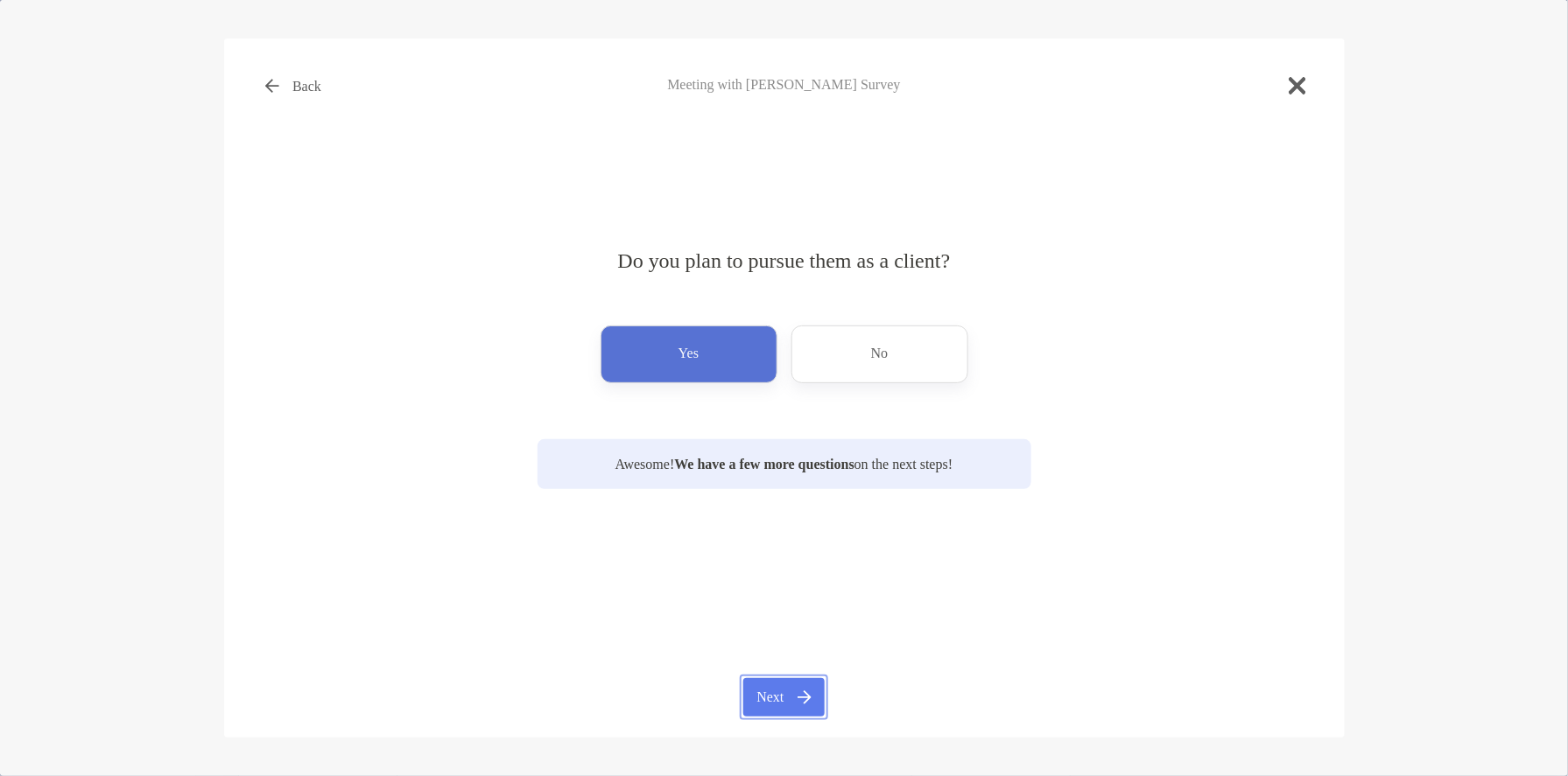
click at [770, 703] on button "Next" at bounding box center [783, 697] width 82 height 38
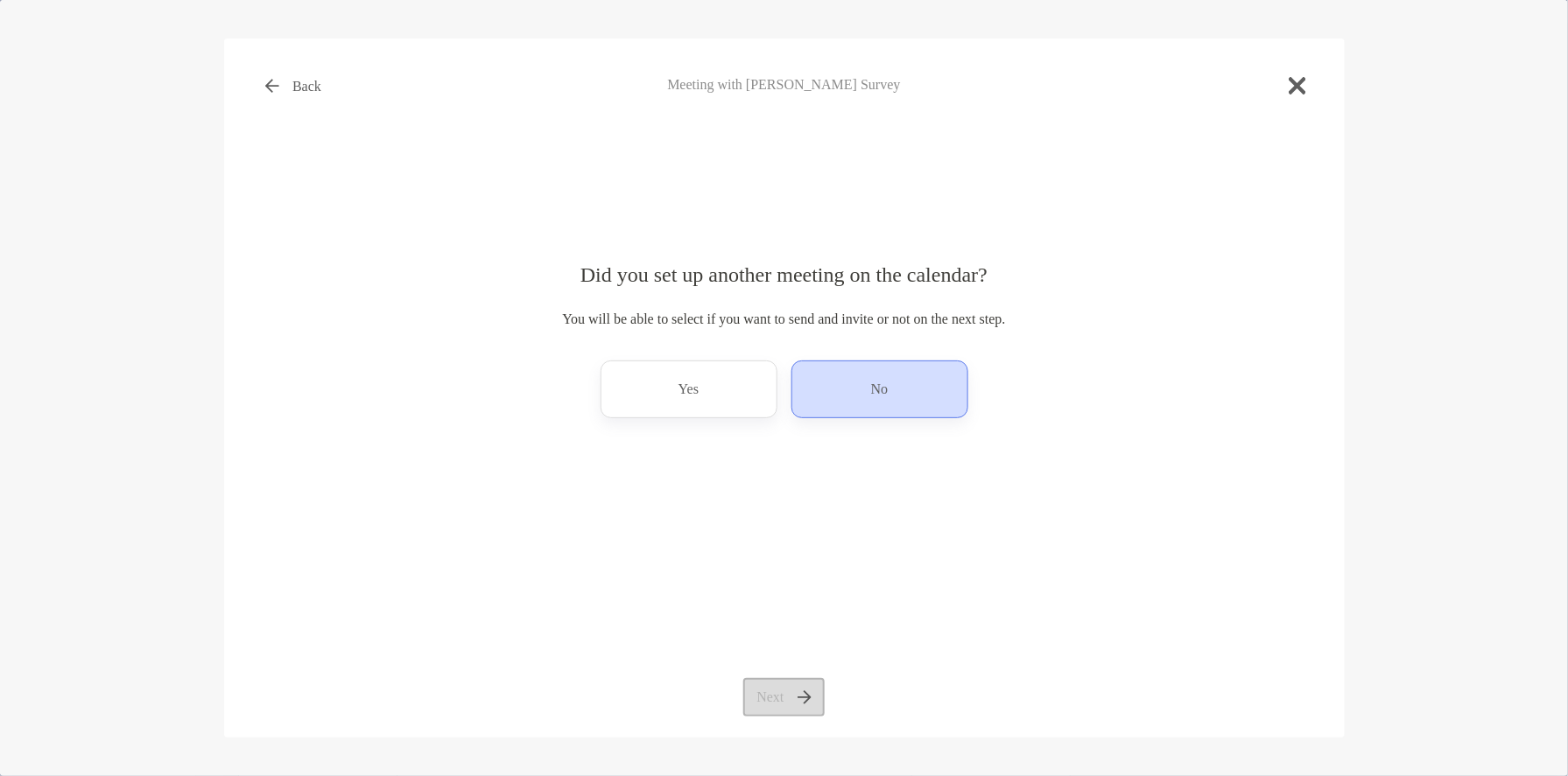
click at [802, 404] on div "No" at bounding box center [880, 389] width 177 height 58
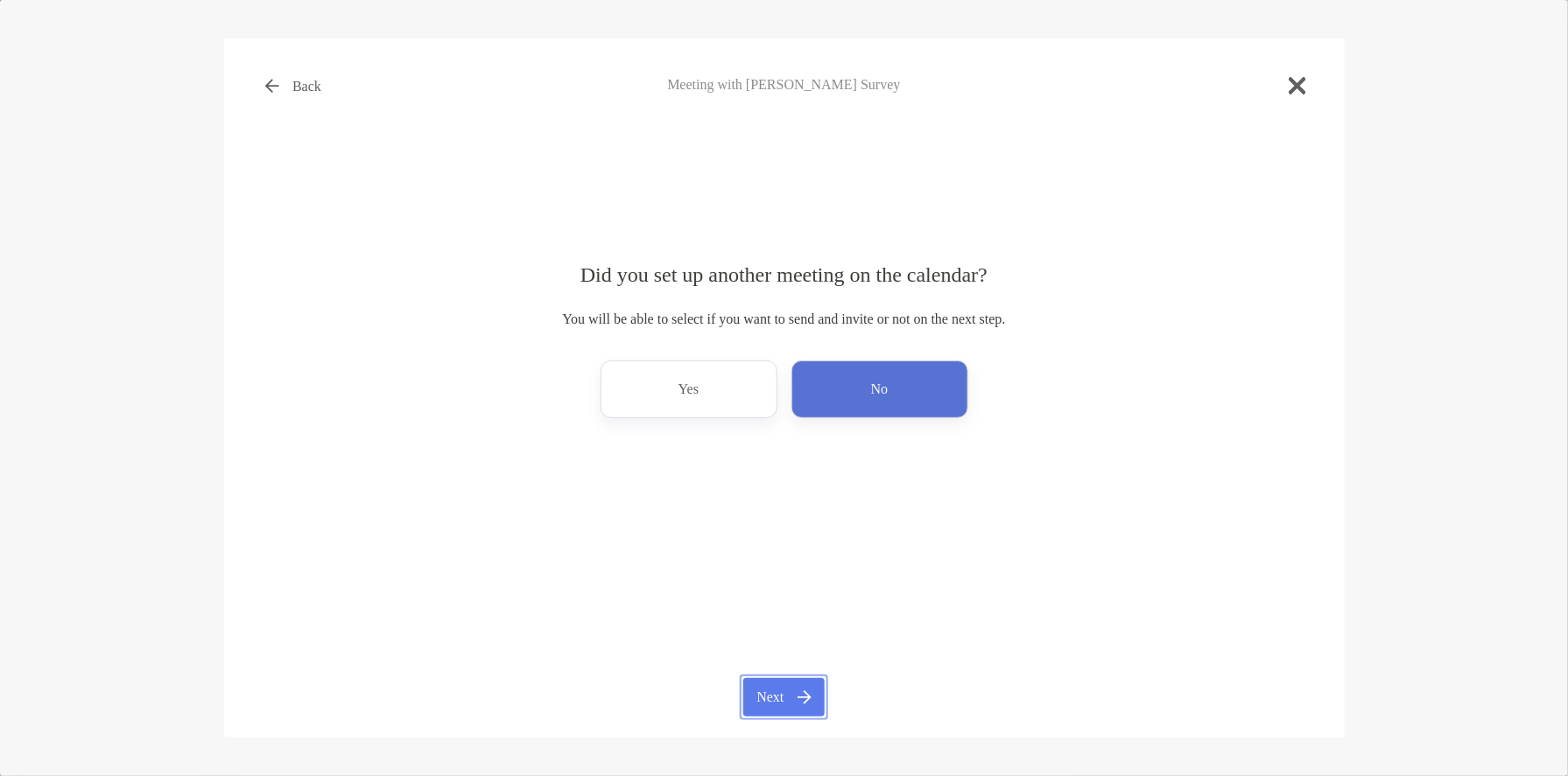
click at [776, 703] on button "Next" at bounding box center [783, 697] width 82 height 38
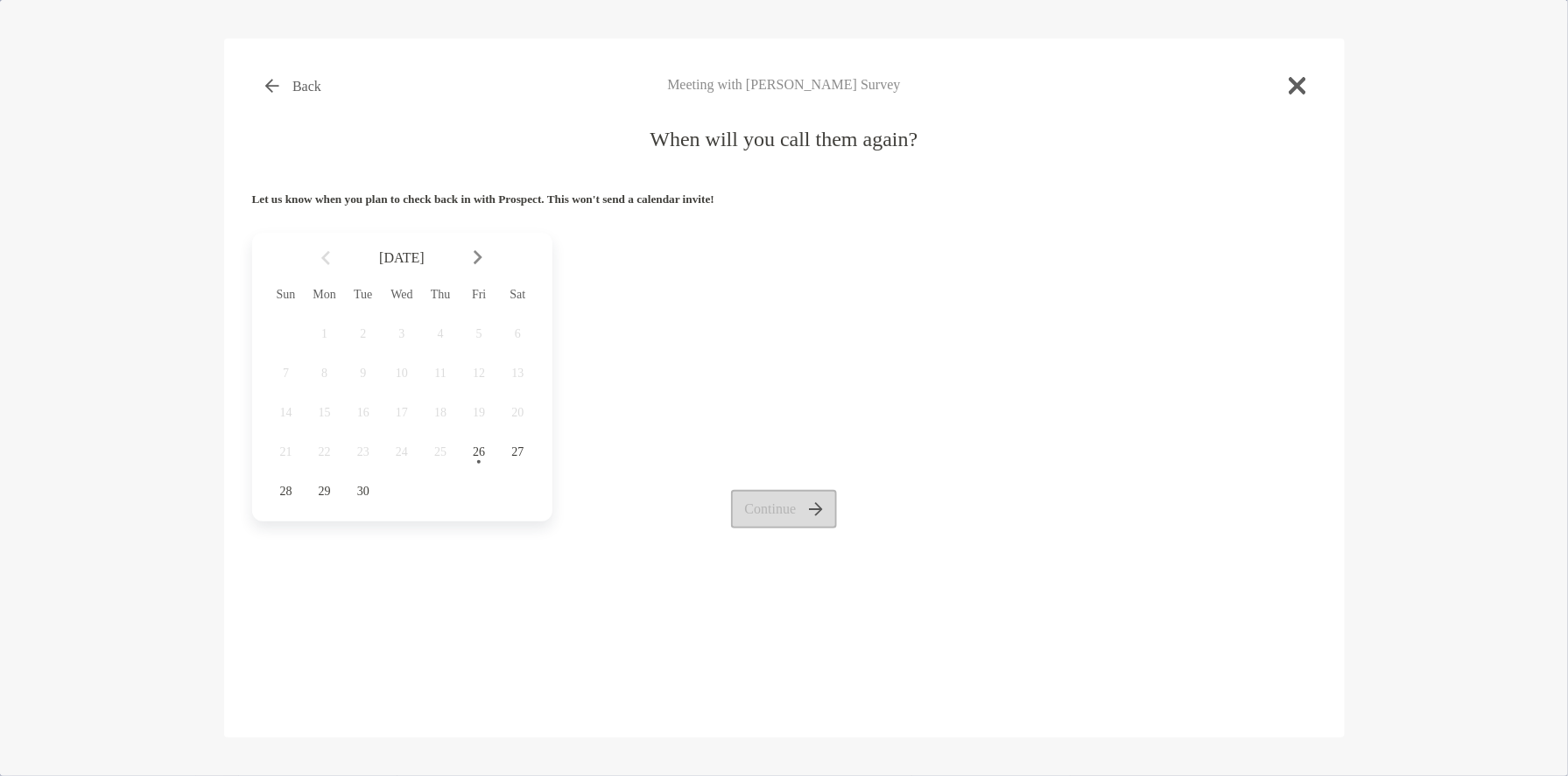
click at [474, 265] on img at bounding box center [478, 257] width 9 height 14
click at [332, 417] on span "13" at bounding box center [325, 413] width 30 height 14
click at [767, 507] on button "Continue" at bounding box center [784, 509] width 106 height 38
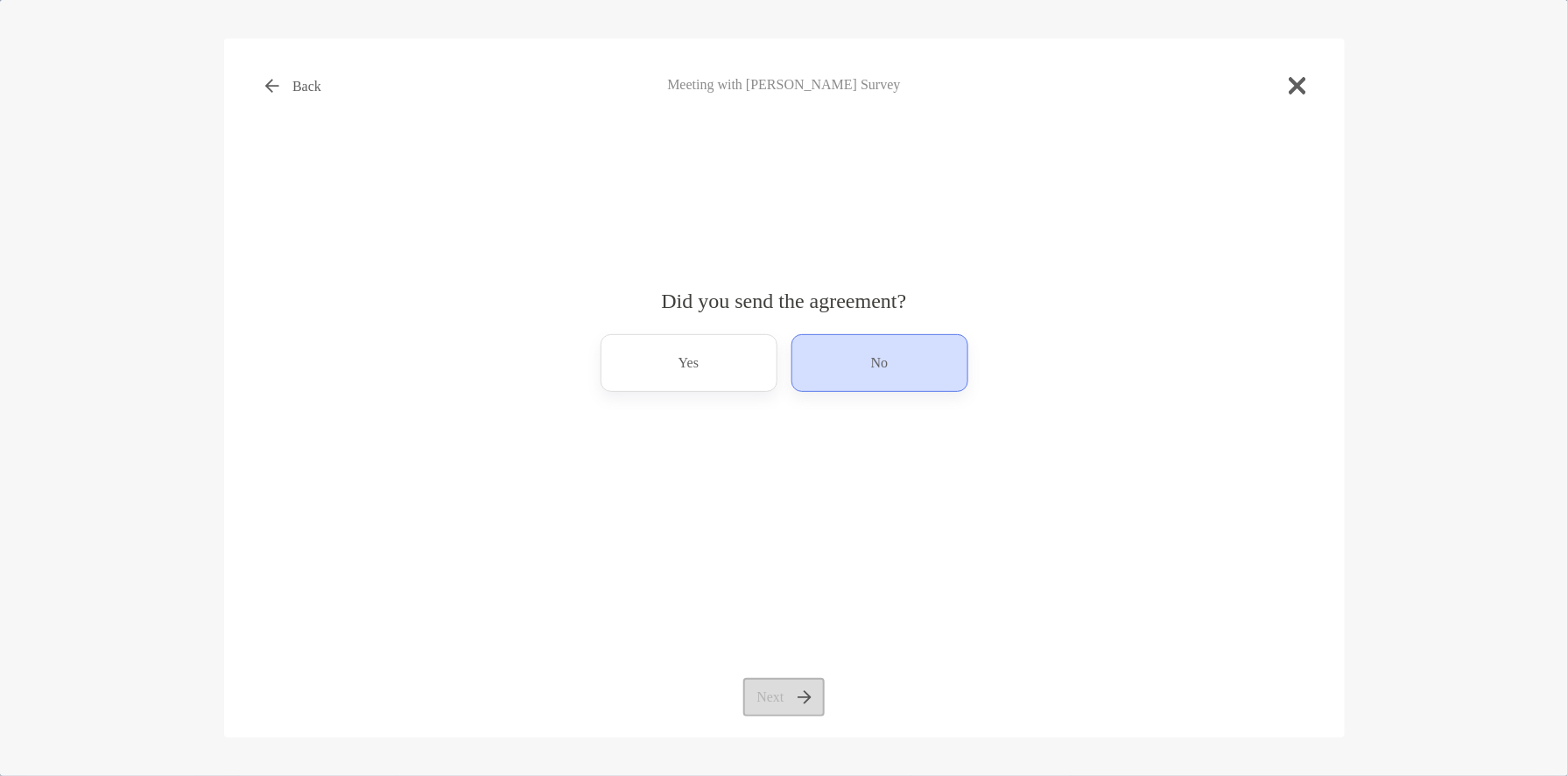
click at [802, 387] on div "No" at bounding box center [880, 363] width 177 height 58
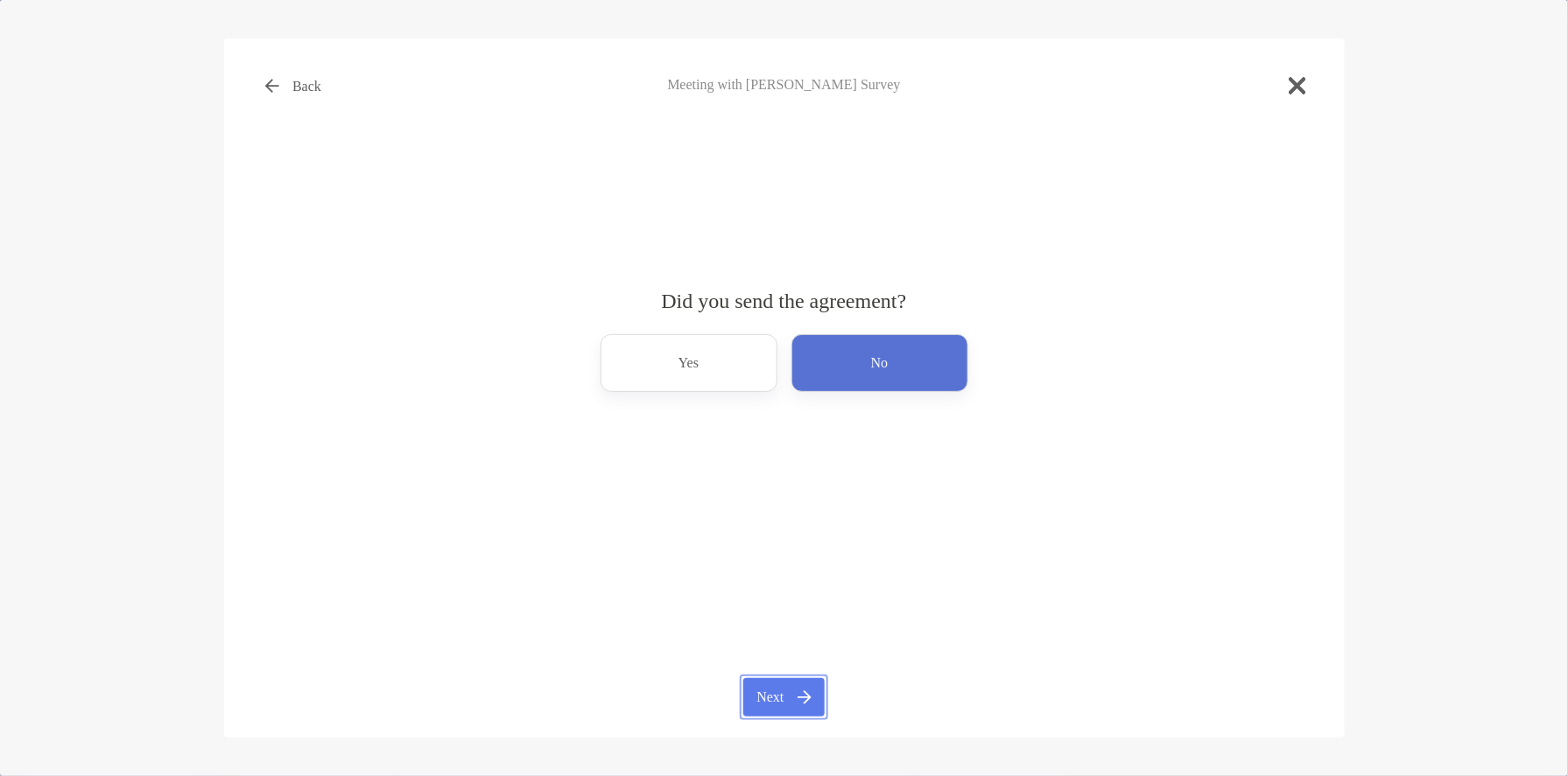
drag, startPoint x: 774, startPoint y: 689, endPoint x: 775, endPoint y: 672, distance: 17.0
click at [774, 685] on button "Next" at bounding box center [783, 697] width 82 height 38
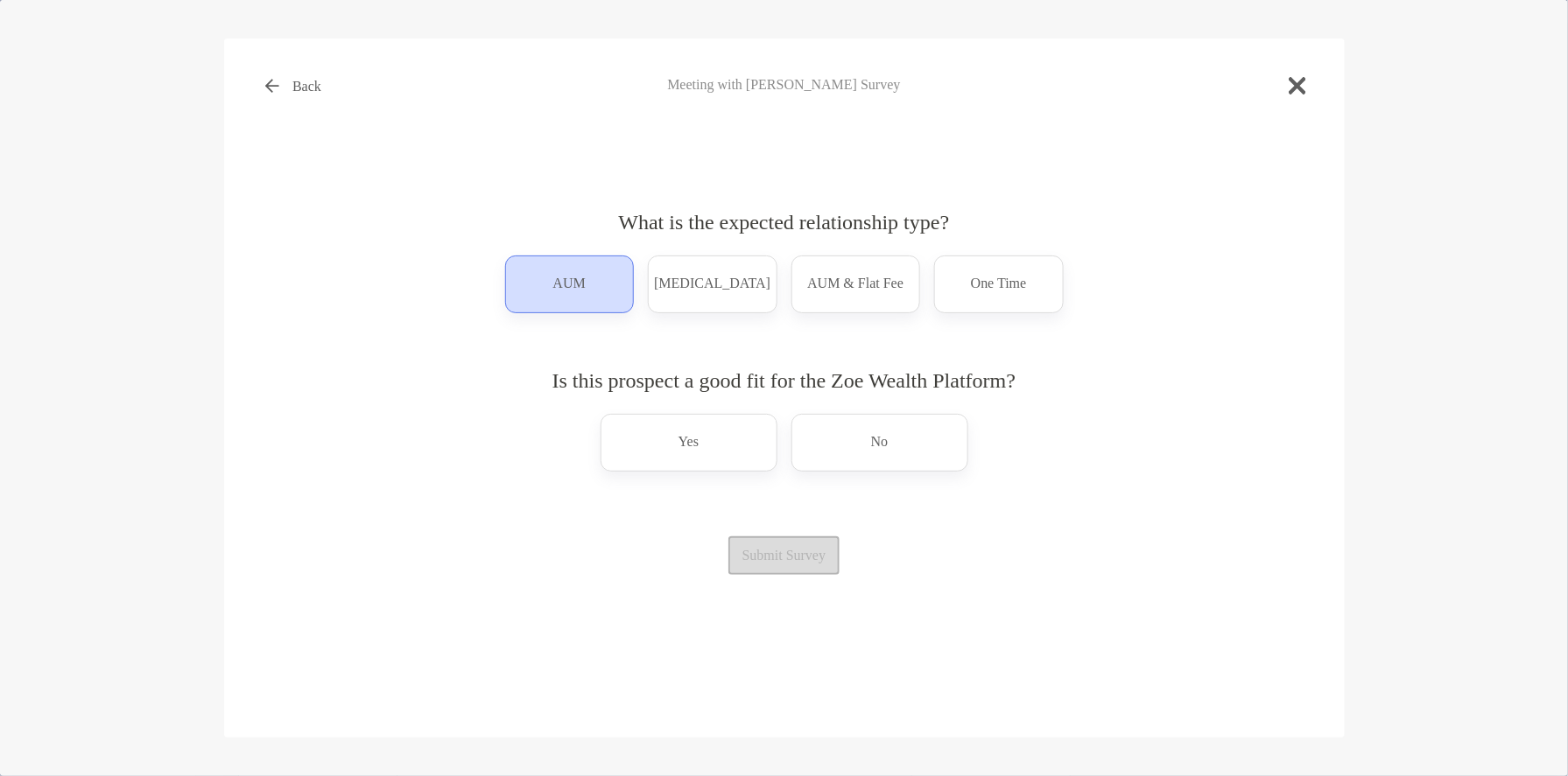
click at [577, 288] on p "AUM" at bounding box center [570, 284] width 33 height 28
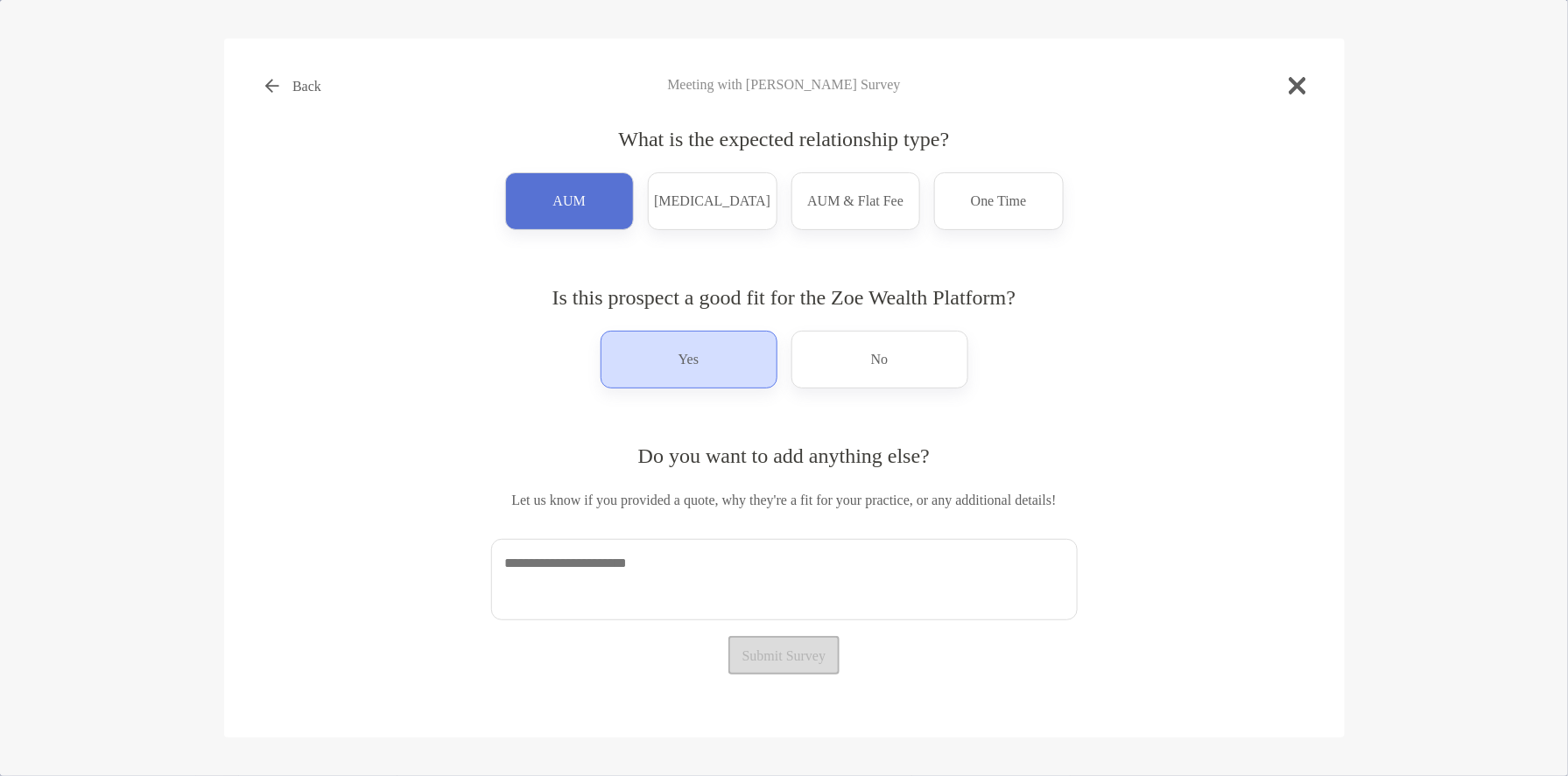
drag, startPoint x: 667, startPoint y: 359, endPoint x: 674, endPoint y: 369, distance: 12.2
click at [667, 359] on div "Yes" at bounding box center [689, 359] width 177 height 58
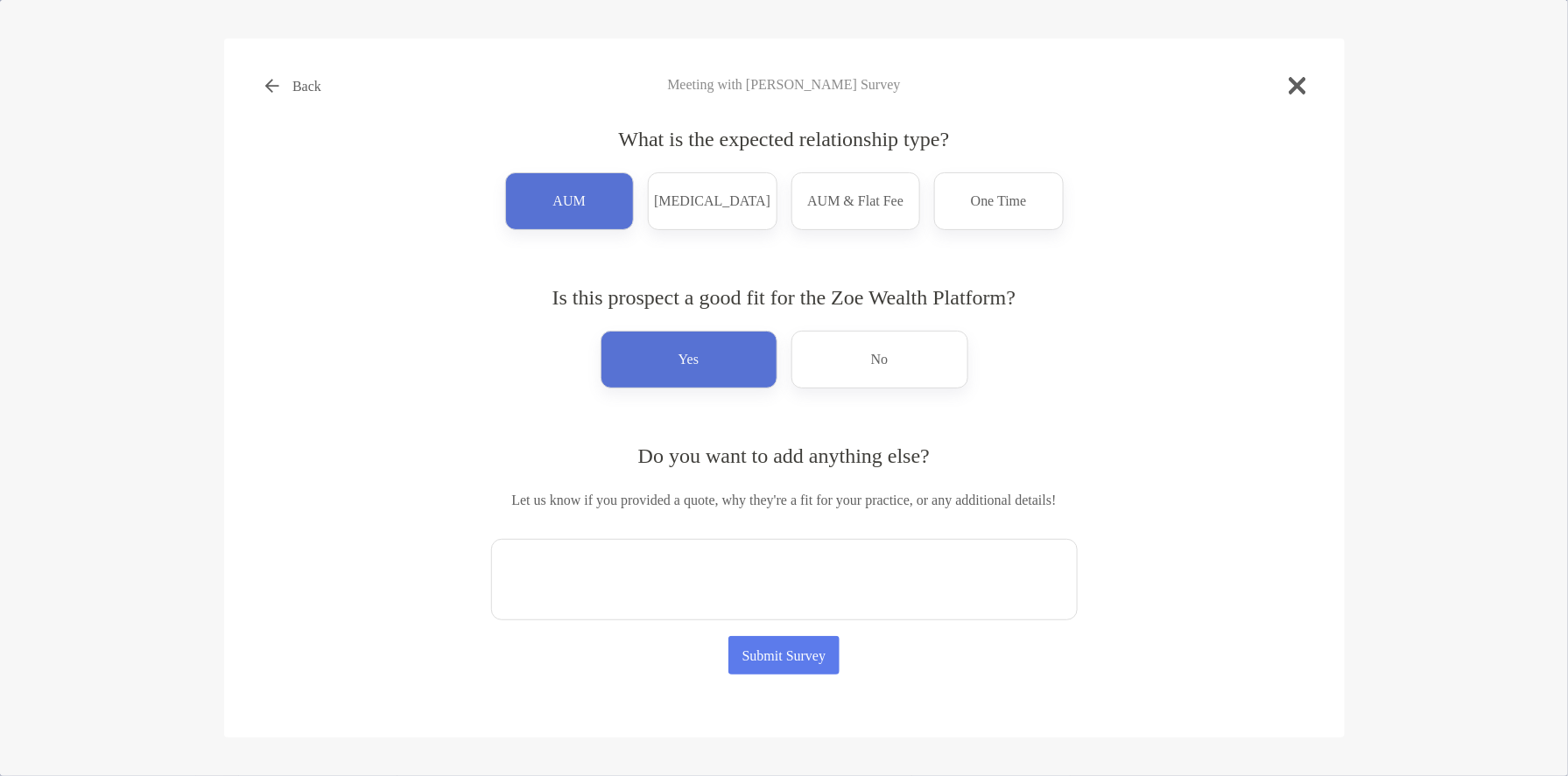
click at [674, 575] on textarea at bounding box center [784, 579] width 586 height 82
click at [313, 575] on div "Back Meeting with Douglas Grant Survey What is the expected relationship type? …" at bounding box center [784, 347] width 1065 height 561
click at [510, 618] on textarea at bounding box center [784, 579] width 586 height 82
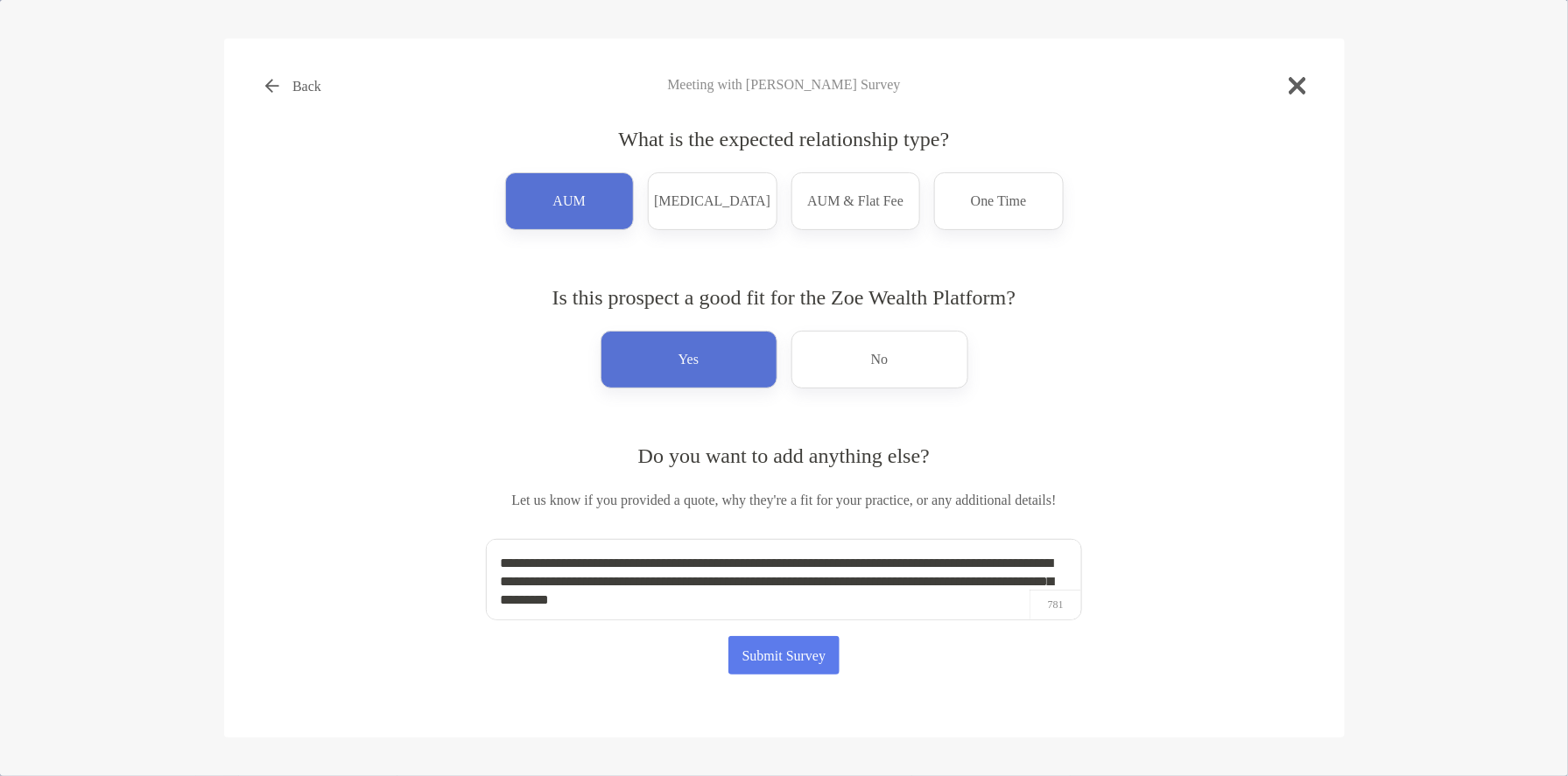
click at [802, 582] on textarea "**********" at bounding box center [784, 579] width 596 height 82
click at [802, 603] on textarea "**********" at bounding box center [784, 579] width 596 height 82
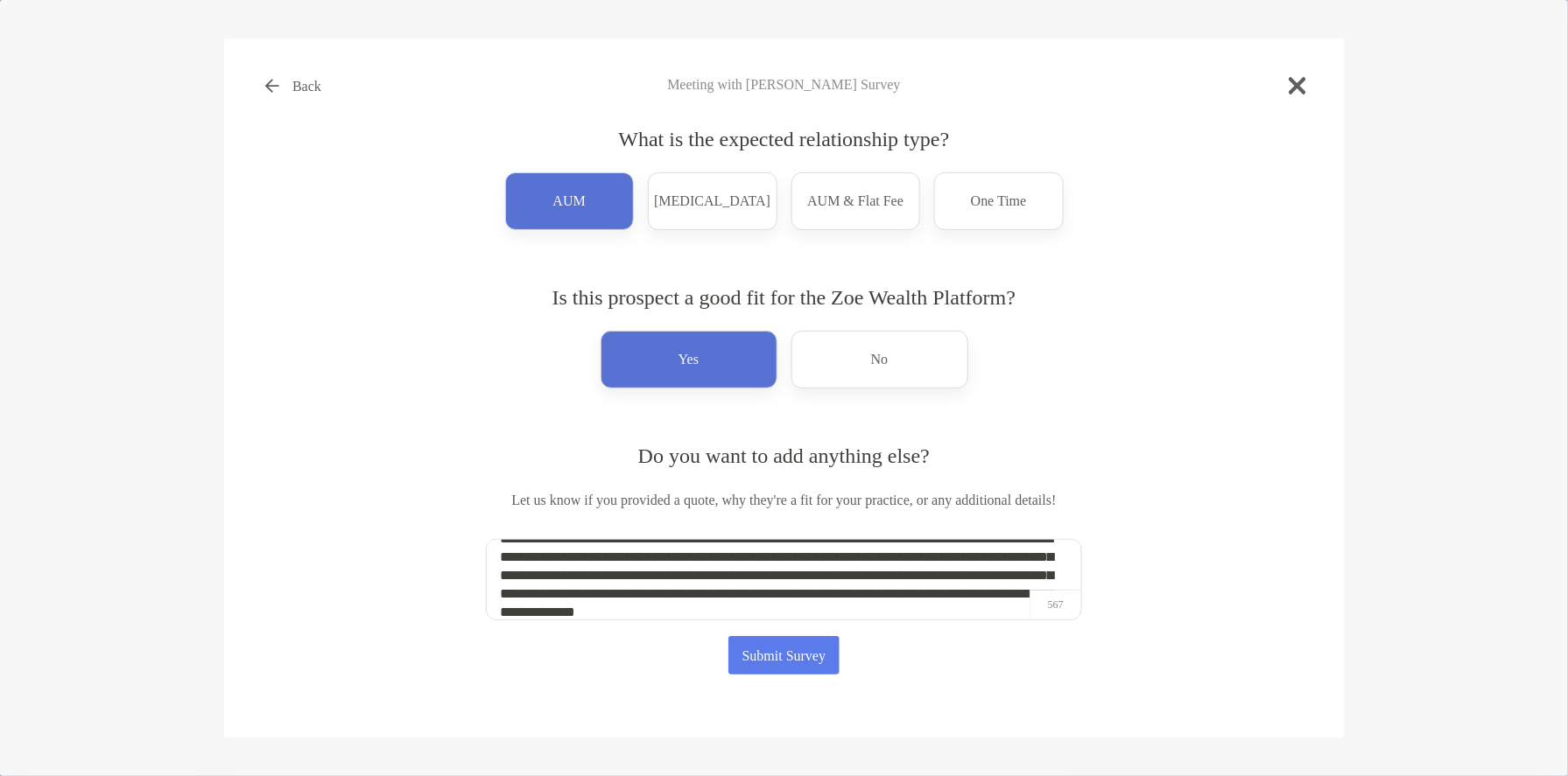
scroll to position [43, 0]
drag, startPoint x: 684, startPoint y: 614, endPoint x: 710, endPoint y: 612, distance: 26.1
click at [684, 614] on textarea "**********" at bounding box center [784, 579] width 596 height 82
click at [755, 612] on textarea "**********" at bounding box center [784, 579] width 596 height 82
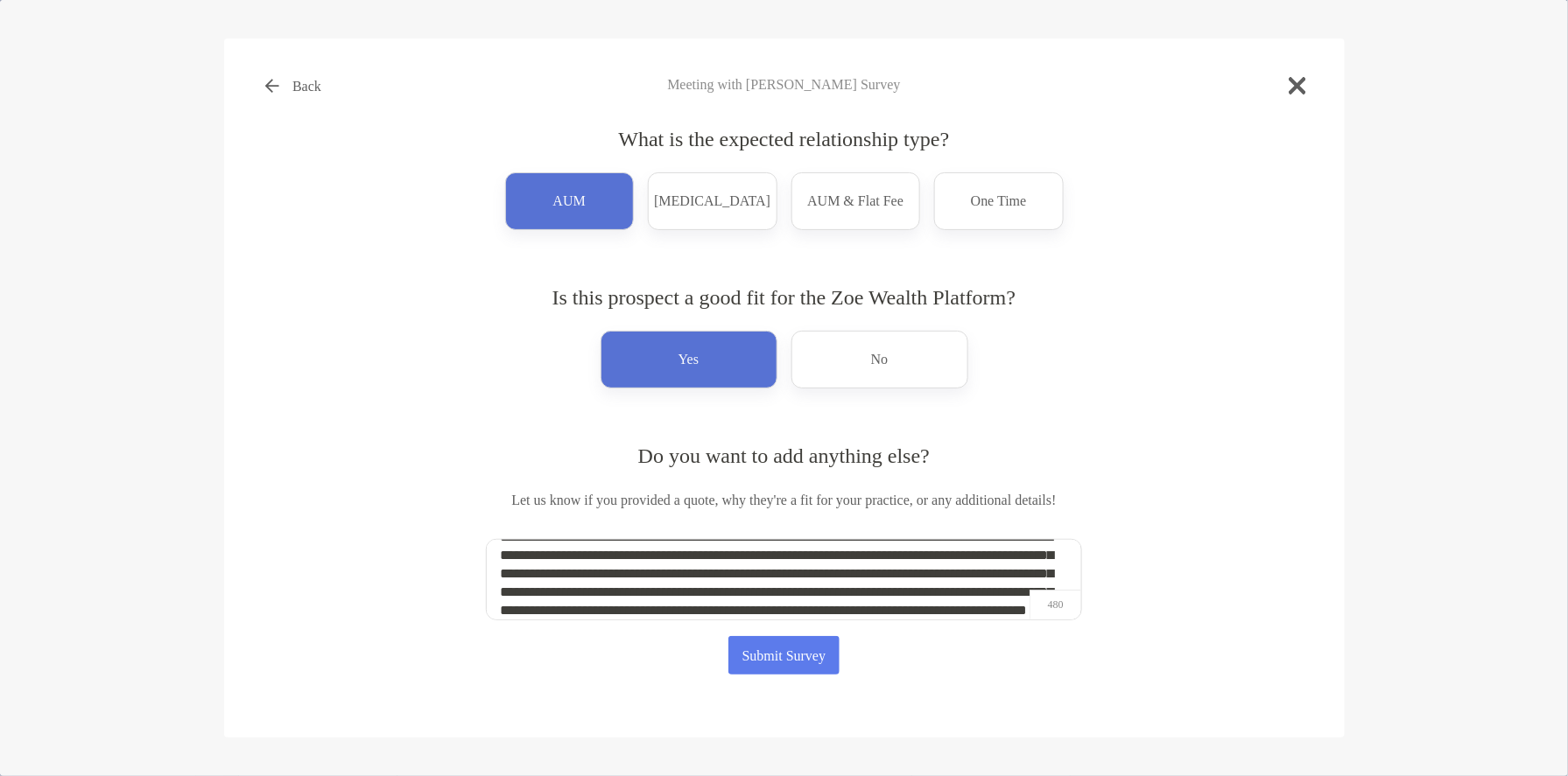
scroll to position [0, 0]
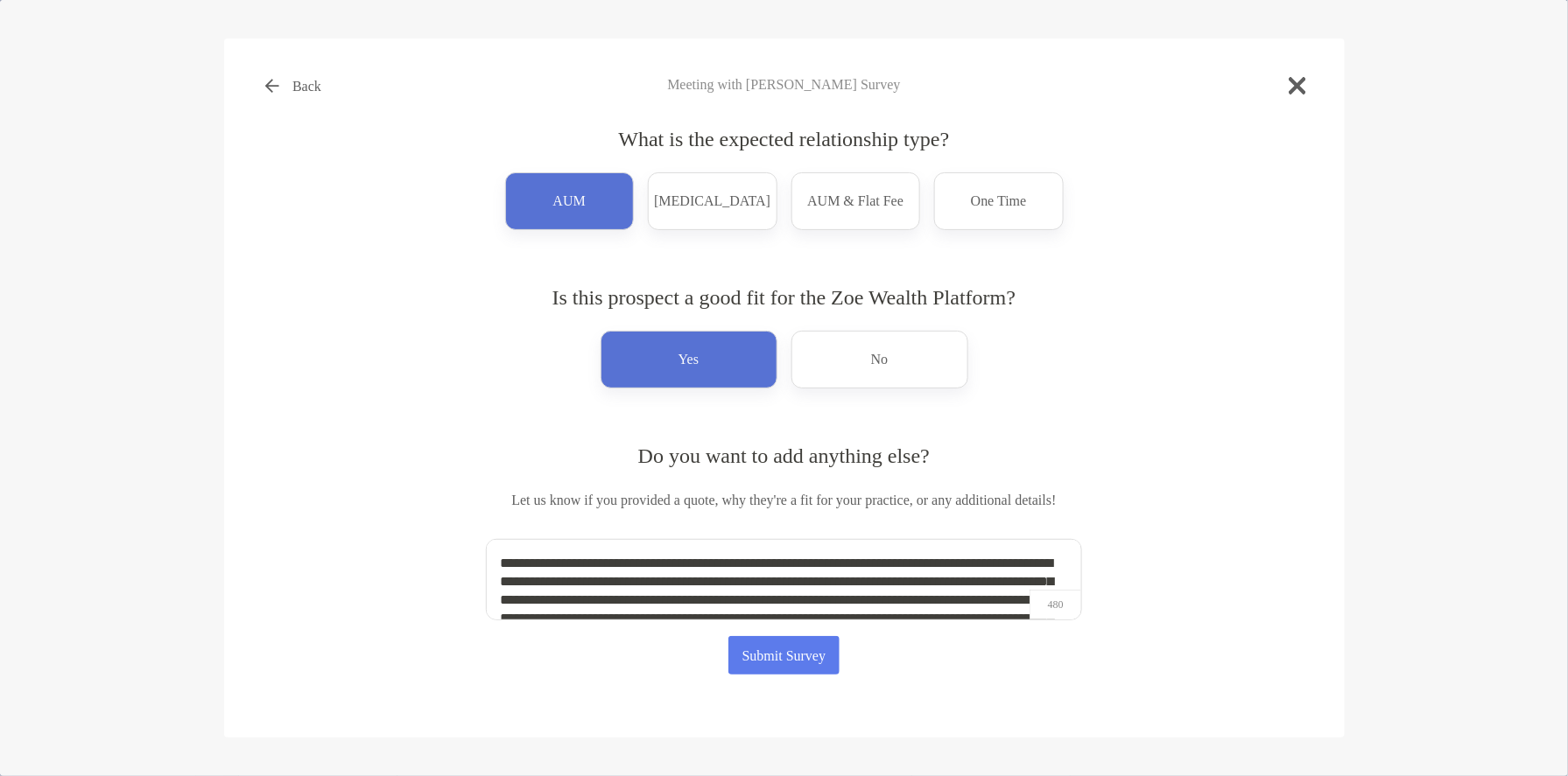
click at [802, 582] on textarea "**********" at bounding box center [784, 579] width 596 height 82
click at [582, 619] on textarea "**********" at bounding box center [784, 579] width 596 height 82
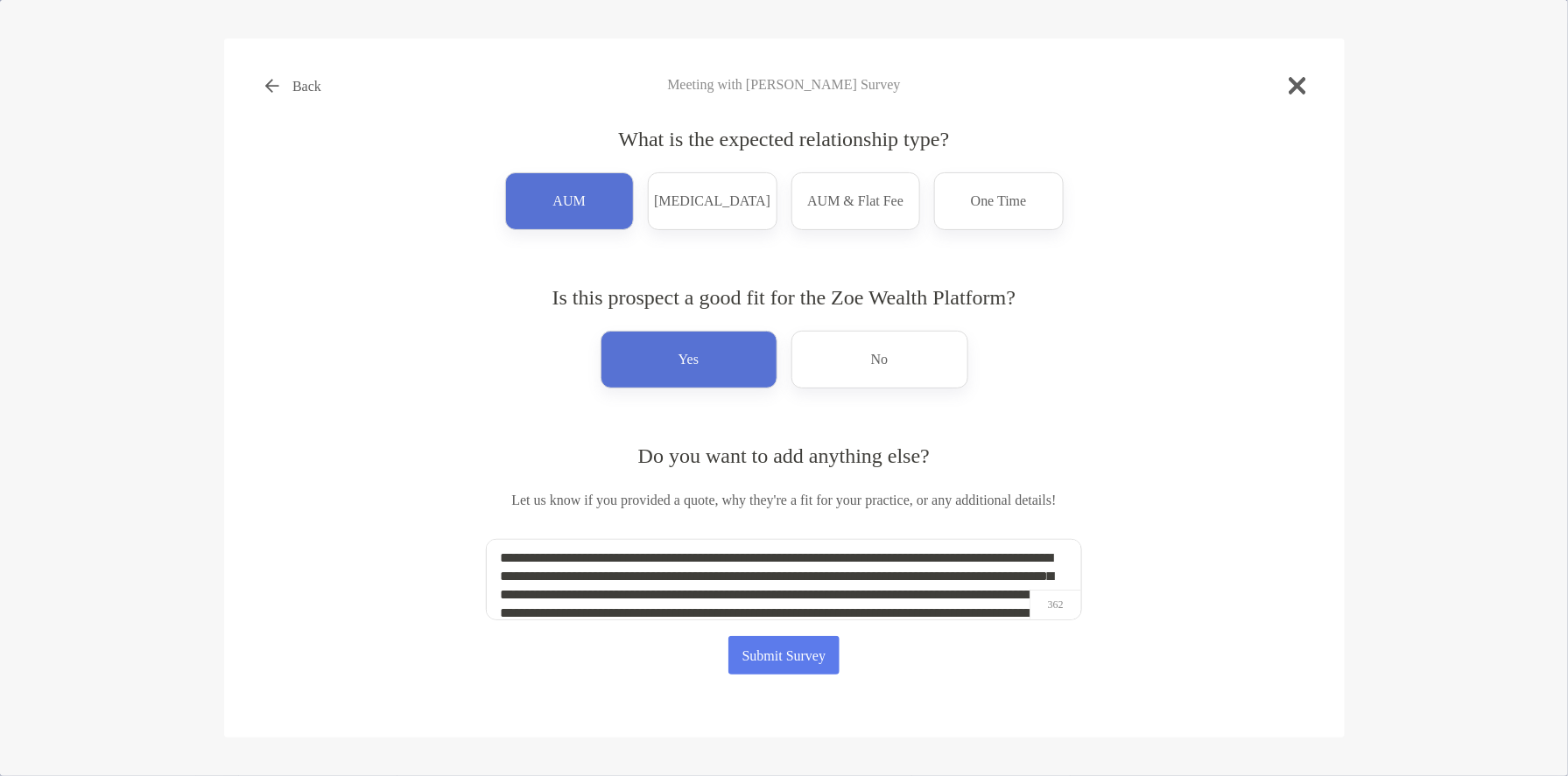
type textarea "**********"
click at [783, 680] on div "**********" at bounding box center [784, 387] width 1120 height 698
click at [792, 663] on button "Submit Survey" at bounding box center [784, 655] width 111 height 38
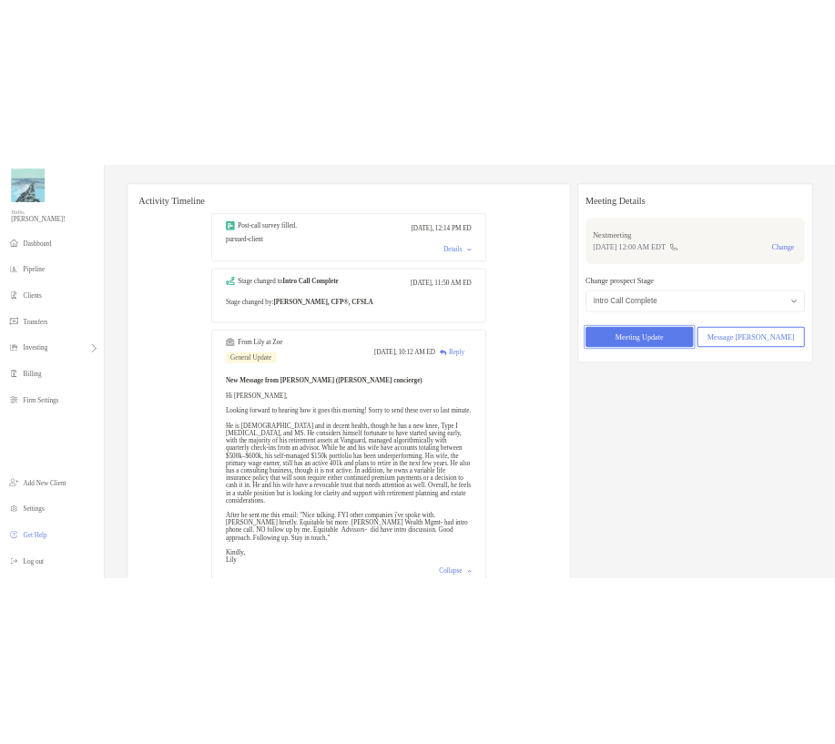
scroll to position [0, 0]
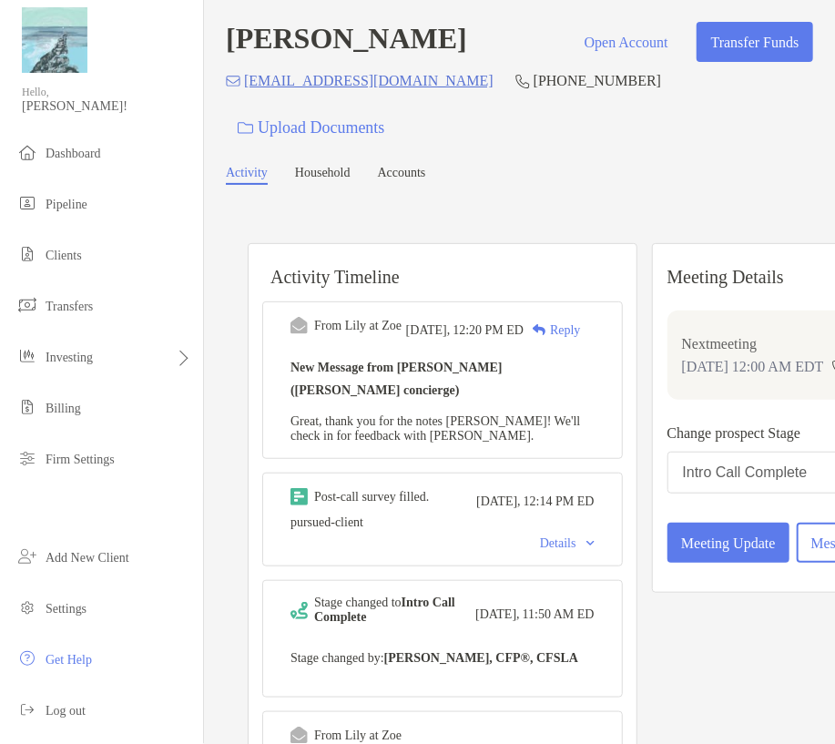
drag, startPoint x: 314, startPoint y: 190, endPoint x: 307, endPoint y: 176, distance: 16.3
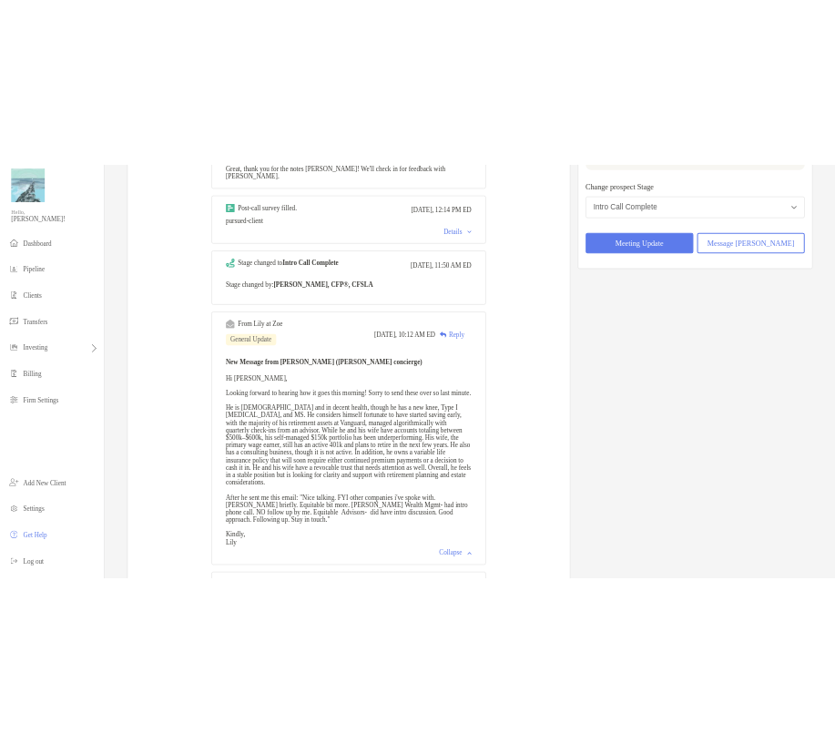
scroll to position [364, 0]
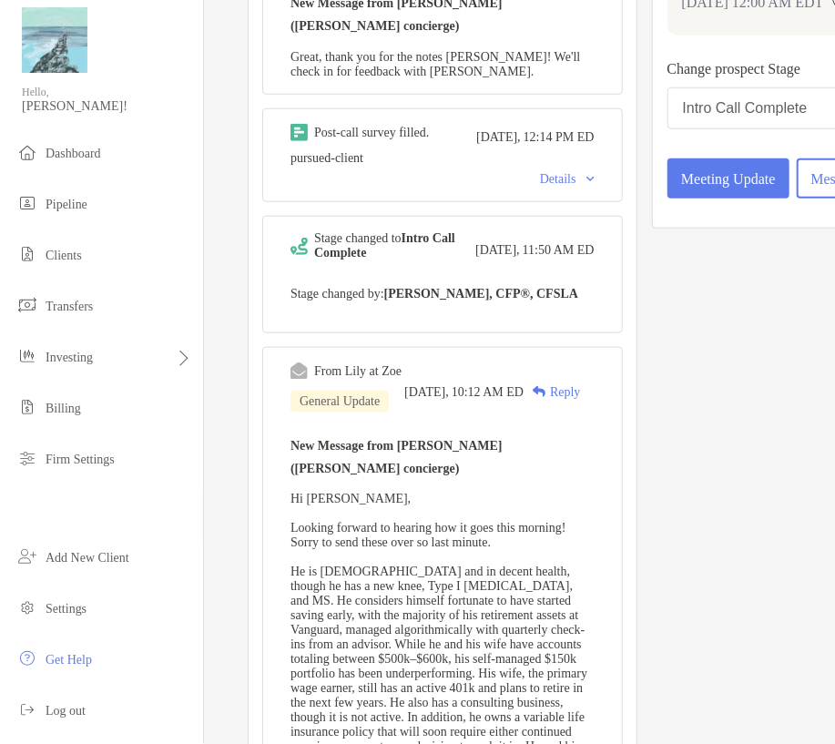
click at [229, 200] on div "Activity Timeline From Lily at Zoe Today, 12:20 PM ED Reply New Message from Li…" at bounding box center [520, 697] width 588 height 1717
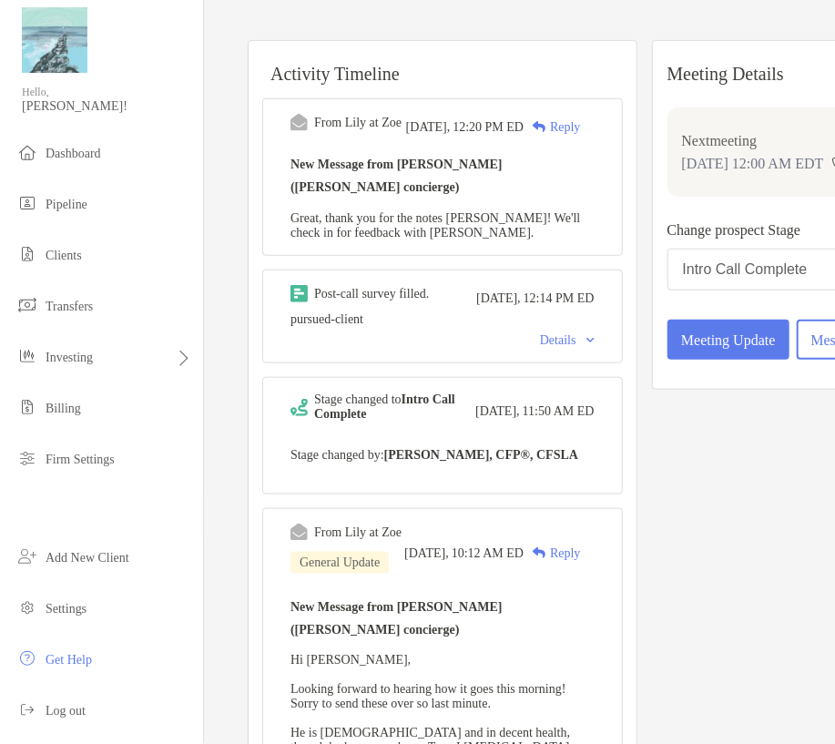
scroll to position [0, 0]
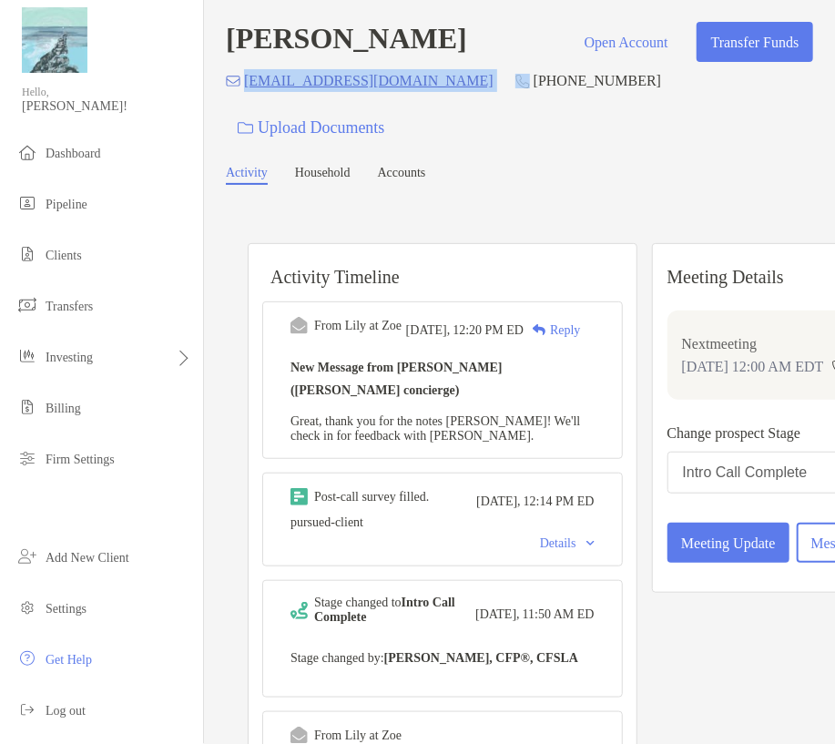
drag, startPoint x: 411, startPoint y: 87, endPoint x: 245, endPoint y: 84, distance: 165.8
click at [245, 84] on div "dgrant.dbg@gmail.com (617) 306-1720 Upload Documents" at bounding box center [520, 108] width 588 height 78
copy p "dgrant.dbg@gmail.com"
click at [530, 321] on div "Reply" at bounding box center [552, 330] width 56 height 19
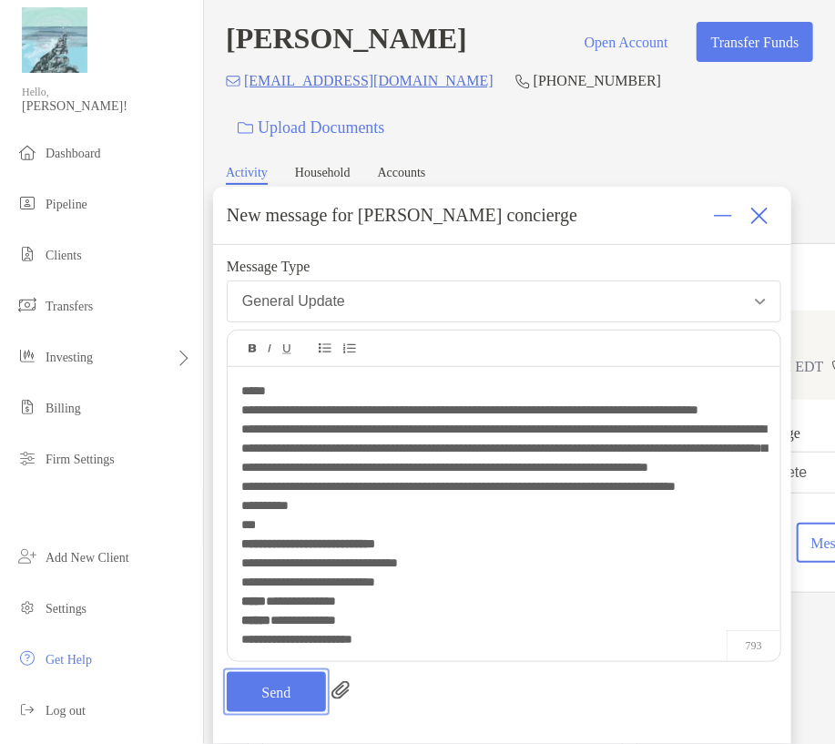
click at [285, 687] on button "Send" at bounding box center [276, 692] width 99 height 40
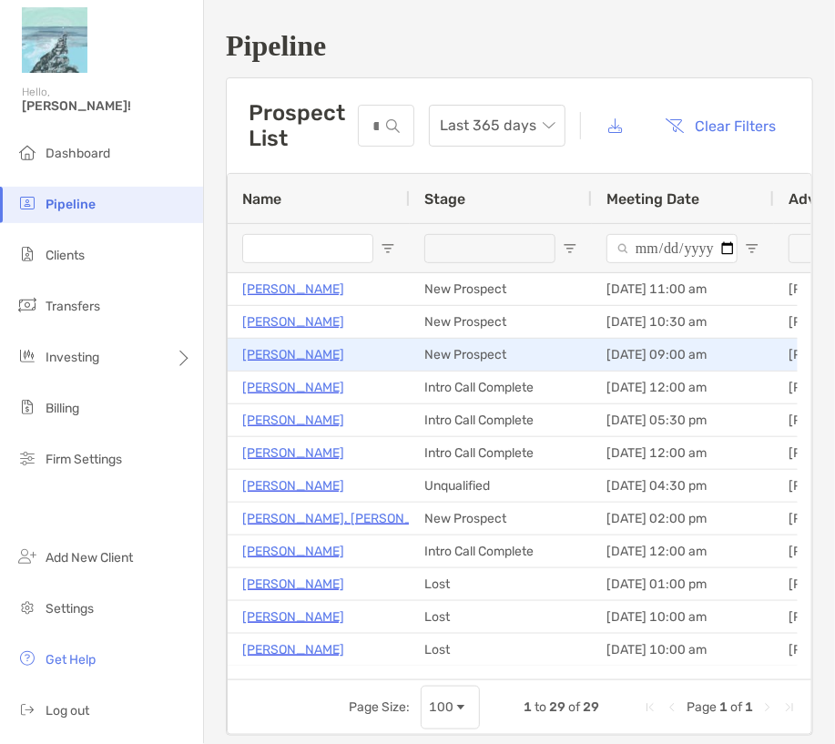
click at [300, 358] on p "[PERSON_NAME]" at bounding box center [293, 354] width 102 height 23
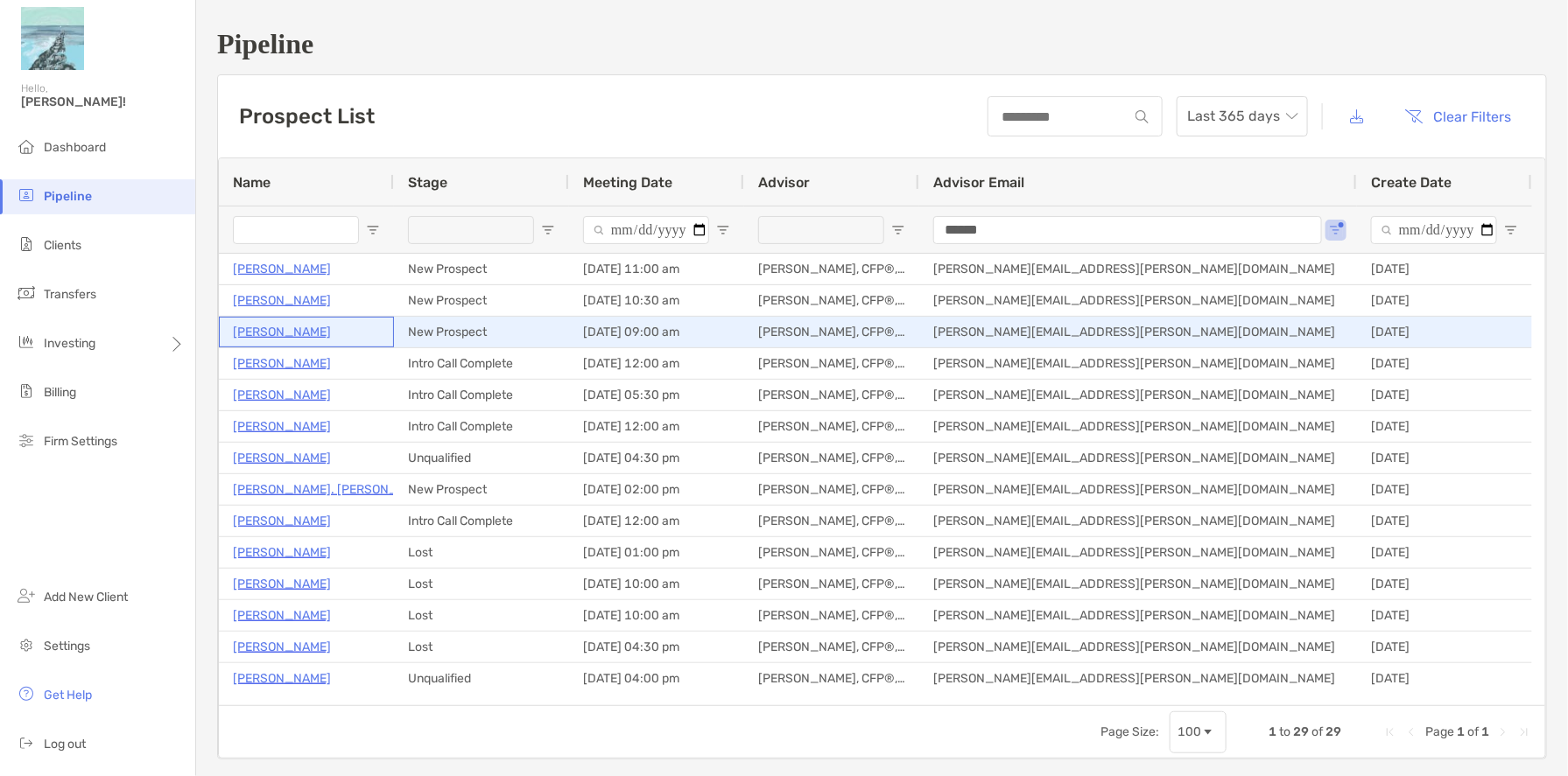
click at [297, 334] on p "[PERSON_NAME]" at bounding box center [282, 331] width 98 height 22
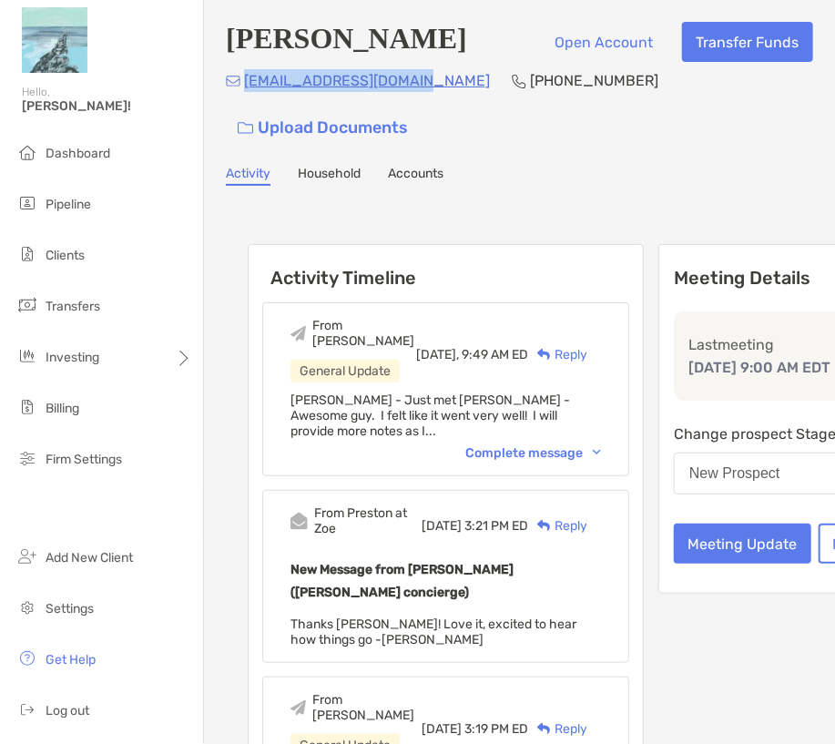
drag, startPoint x: 425, startPoint y: 89, endPoint x: 245, endPoint y: 91, distance: 180.4
click at [245, 91] on div "shawnozolins@gmail.com (508) 254-2290 Upload Documents" at bounding box center [520, 108] width 588 height 78
copy p "[EMAIL_ADDRESS][DOMAIN_NAME]"
click at [713, 466] on div "New Prospect" at bounding box center [735, 474] width 91 height 16
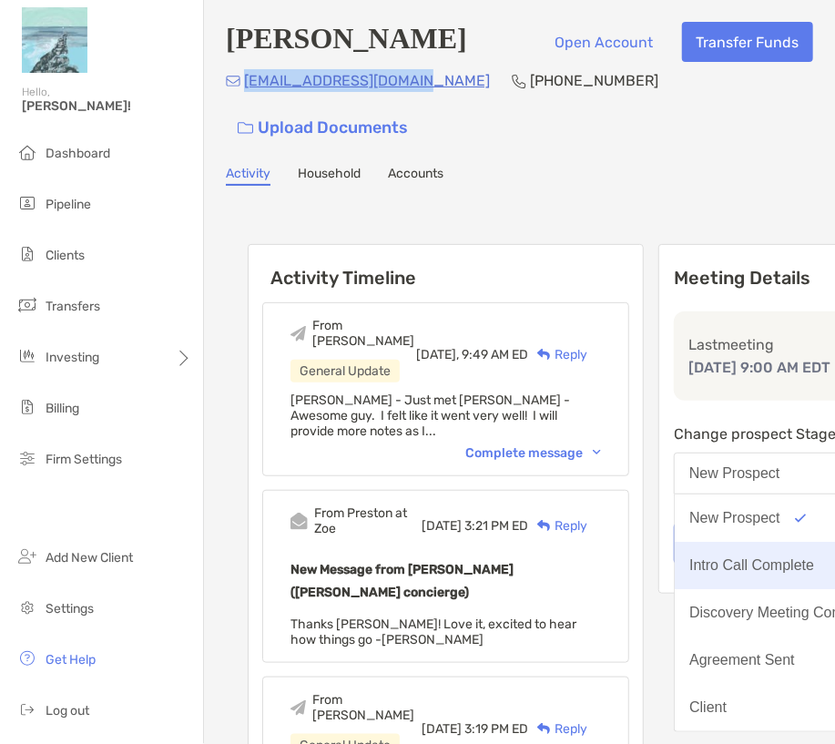
click at [722, 558] on div "Intro Call Complete" at bounding box center [752, 566] width 125 height 16
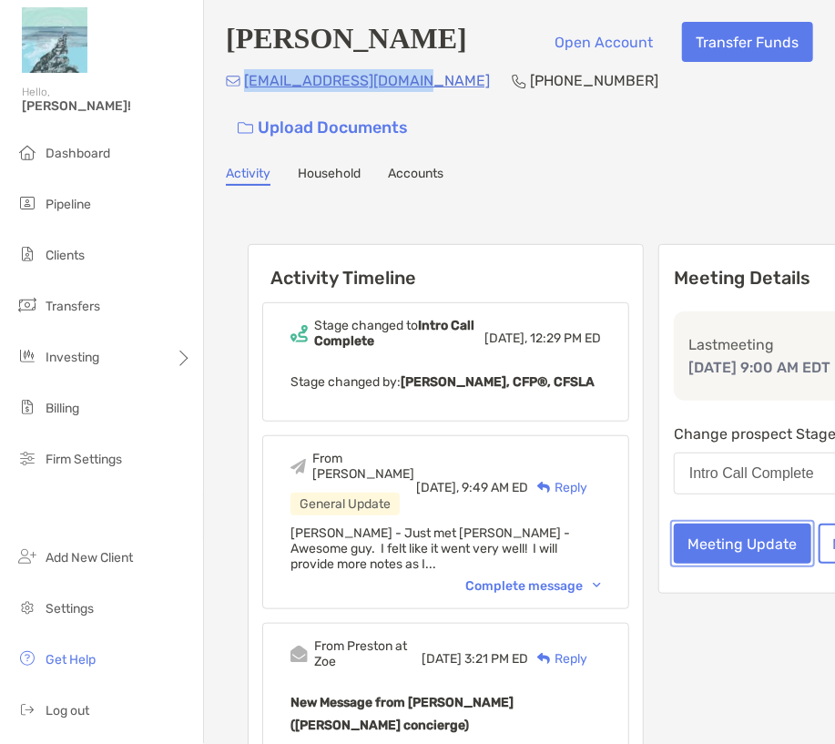
click at [719, 533] on button "Meeting Update" at bounding box center [743, 544] width 138 height 40
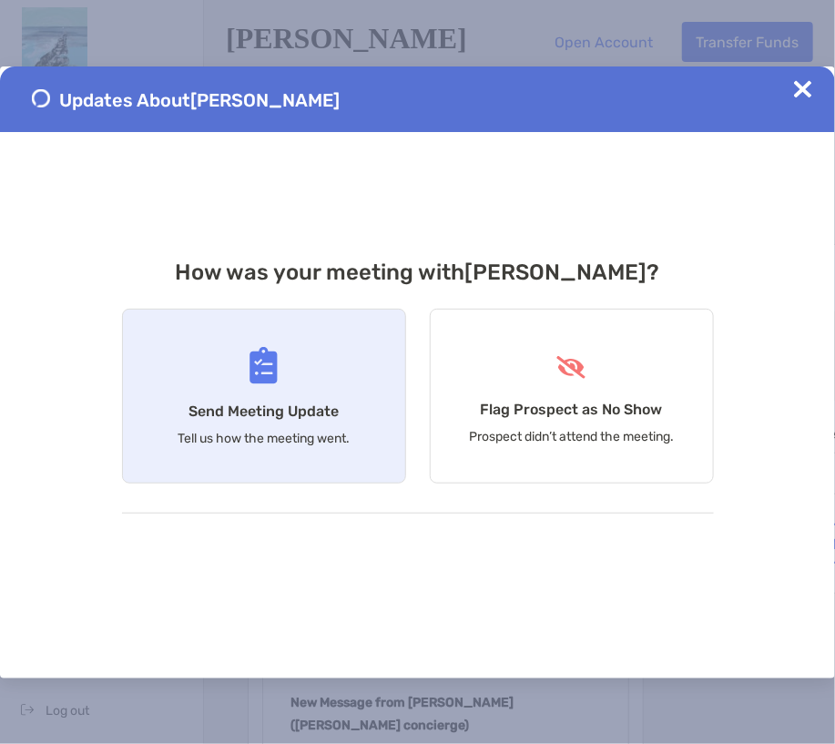
click at [296, 432] on p "Tell us how the meeting went." at bounding box center [264, 438] width 172 height 15
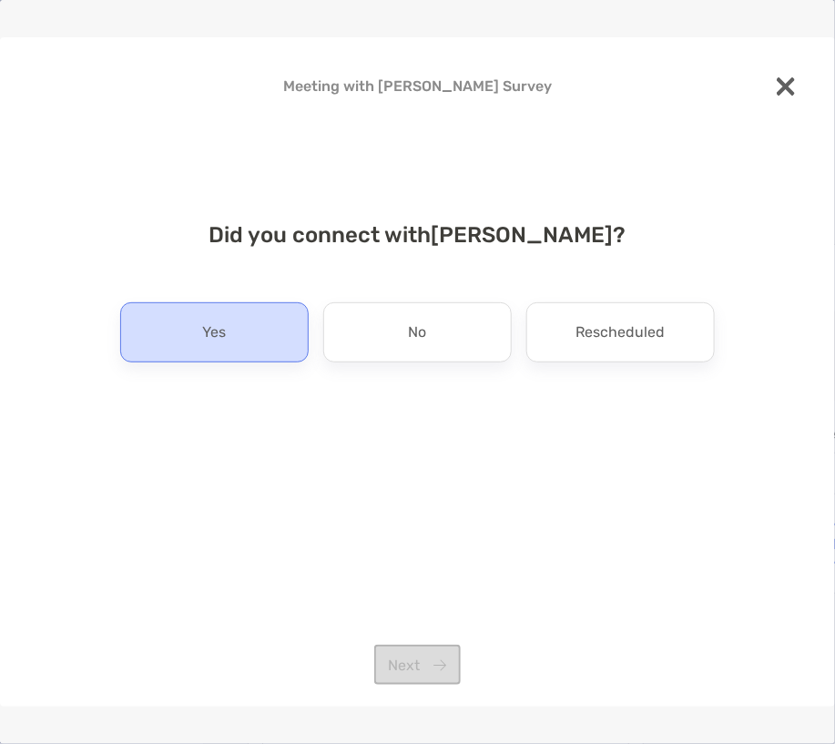
click at [194, 333] on div "Yes" at bounding box center [214, 332] width 189 height 60
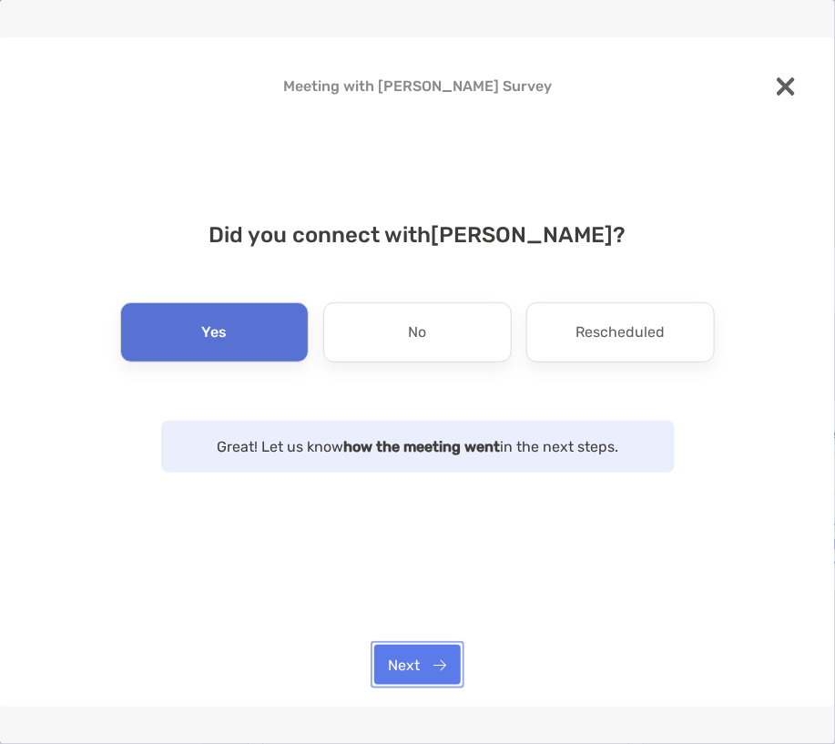
click at [416, 664] on button "Next" at bounding box center [417, 665] width 87 height 40
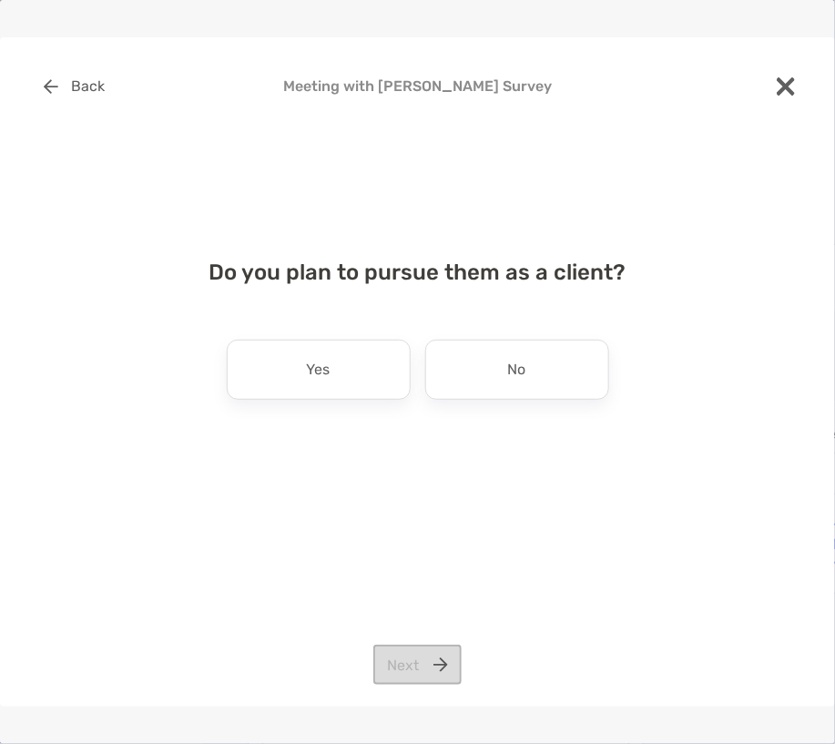
drag, startPoint x: 339, startPoint y: 379, endPoint x: 341, endPoint y: 394, distance: 14.7
click at [343, 386] on div "Yes" at bounding box center [319, 370] width 184 height 60
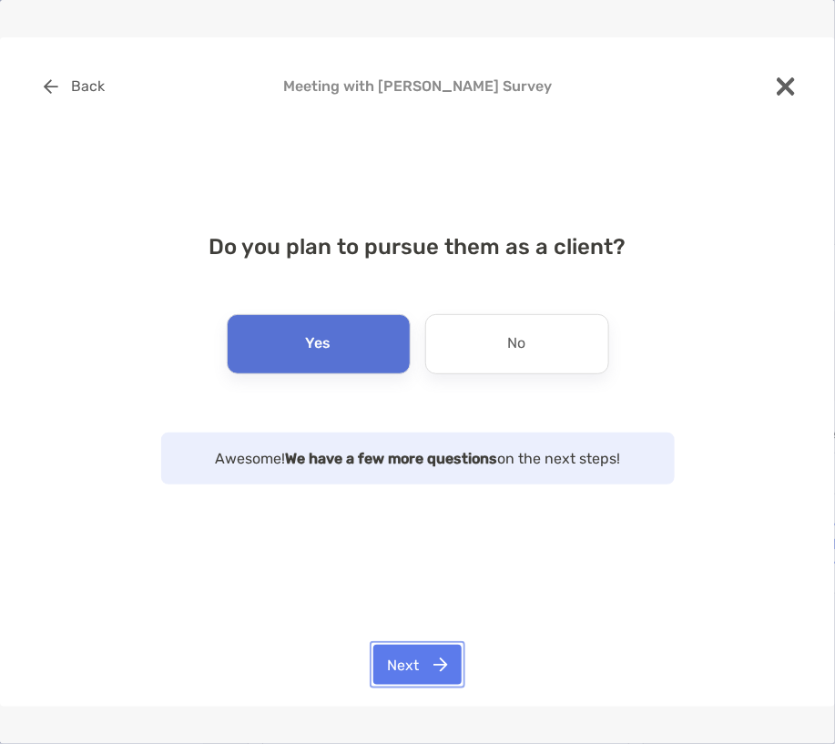
click at [404, 661] on button "Next" at bounding box center [418, 665] width 88 height 40
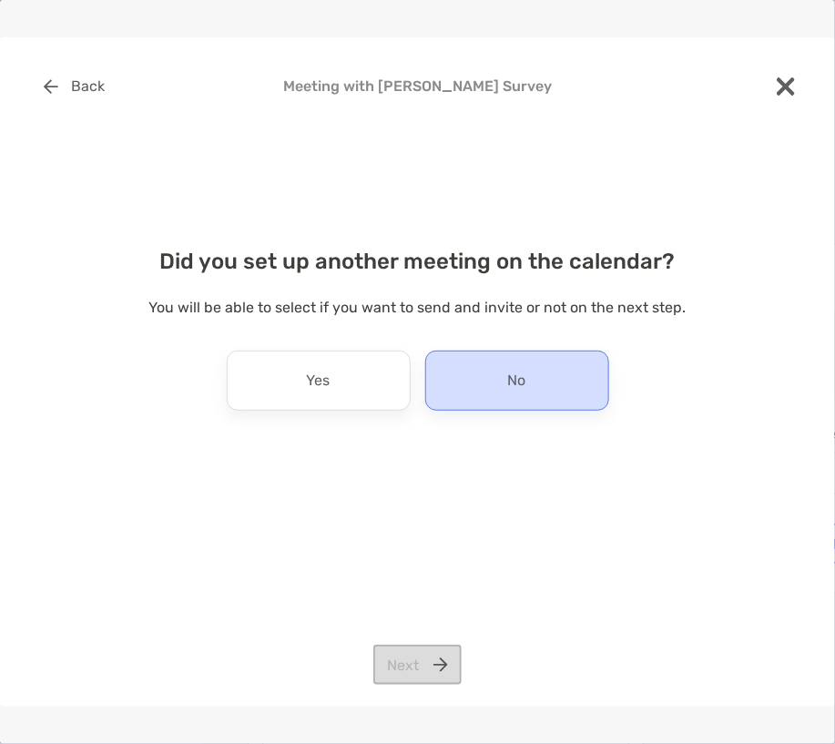
click at [486, 368] on div "No" at bounding box center [517, 381] width 184 height 60
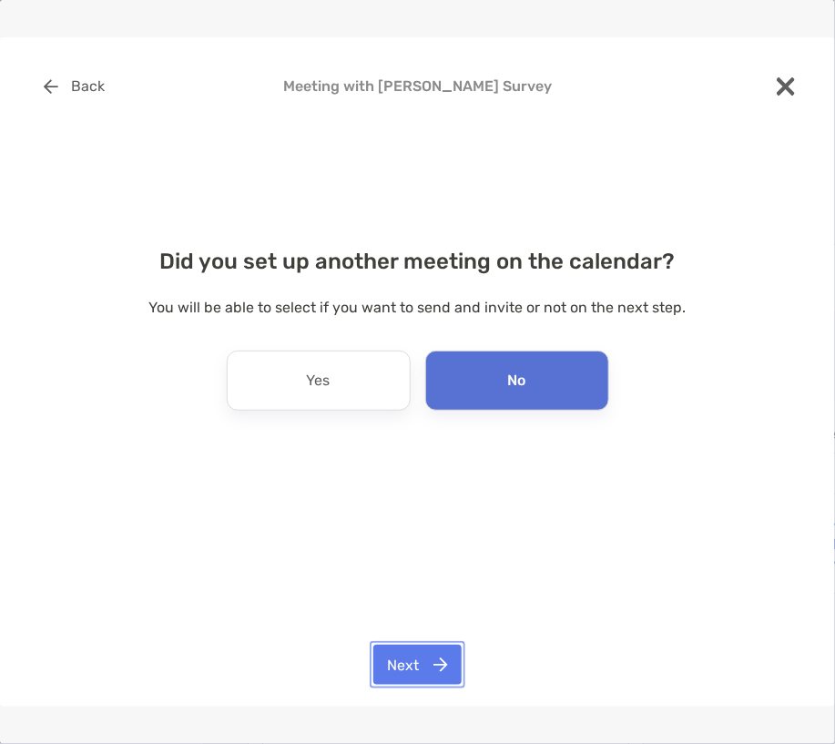
click at [417, 671] on button "Next" at bounding box center [418, 665] width 88 height 40
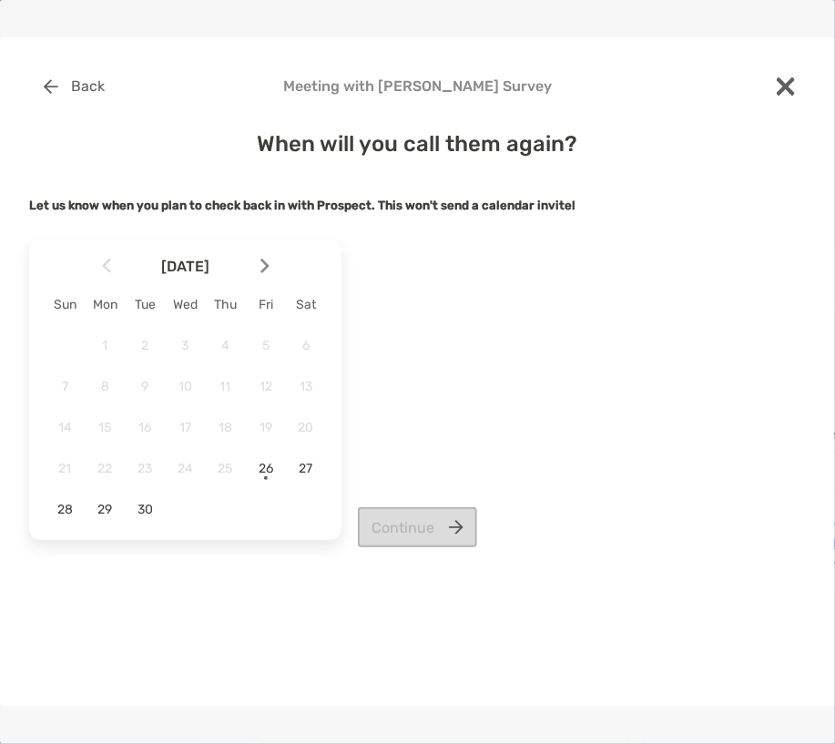
click at [262, 263] on img at bounding box center [265, 266] width 9 height 15
click at [108, 425] on span "13" at bounding box center [104, 427] width 31 height 15
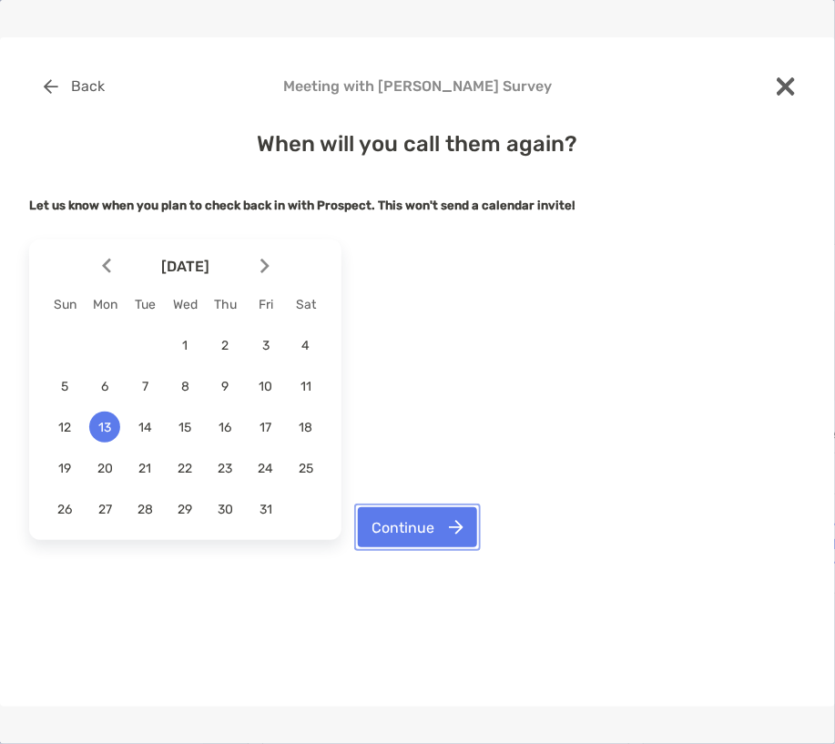
click at [398, 533] on button "Continue" at bounding box center [417, 527] width 119 height 40
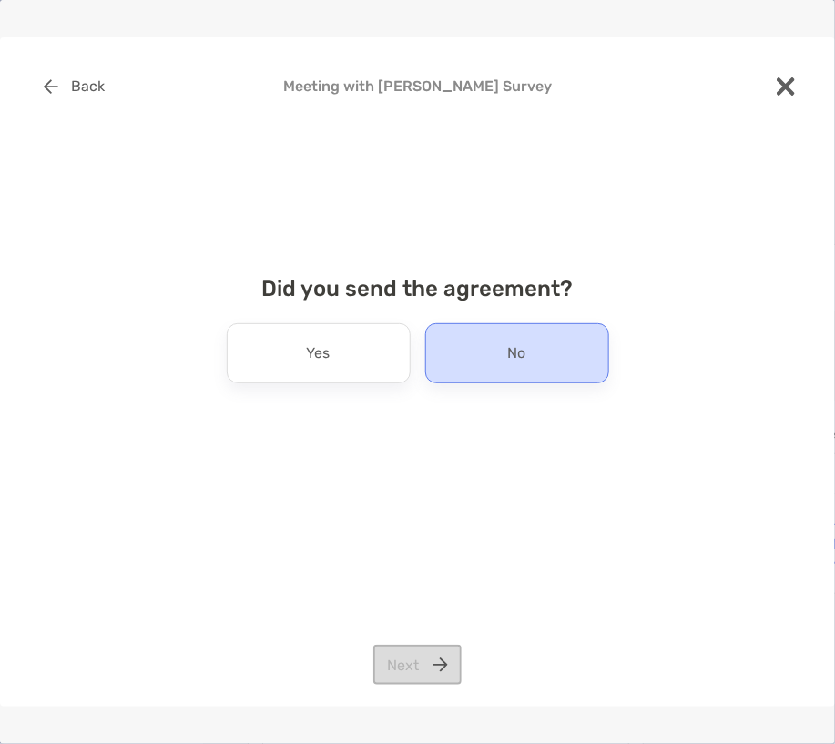
click at [435, 343] on div "No" at bounding box center [517, 353] width 184 height 60
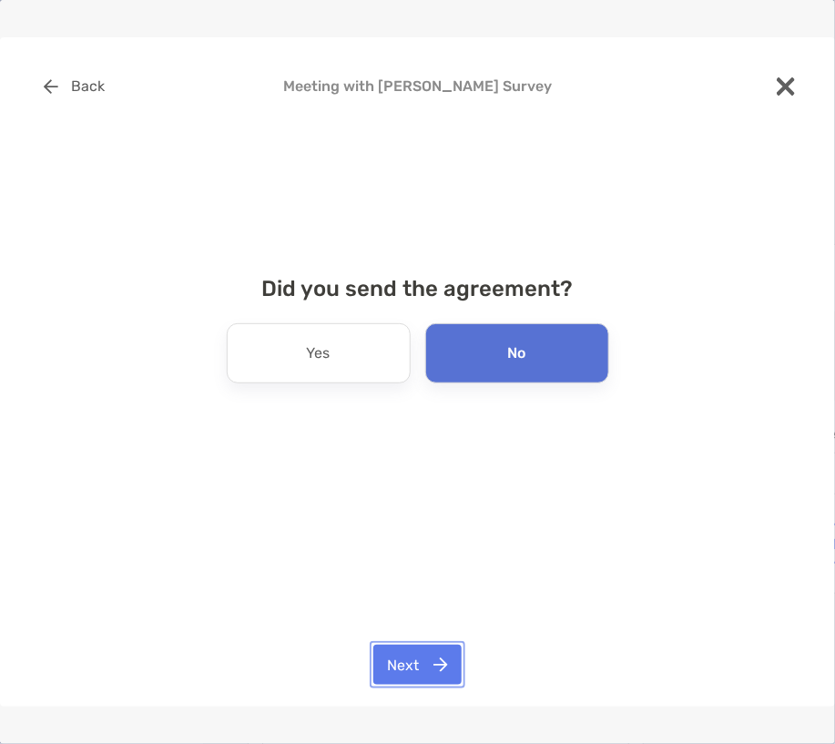
click at [411, 668] on button "Next" at bounding box center [418, 665] width 88 height 40
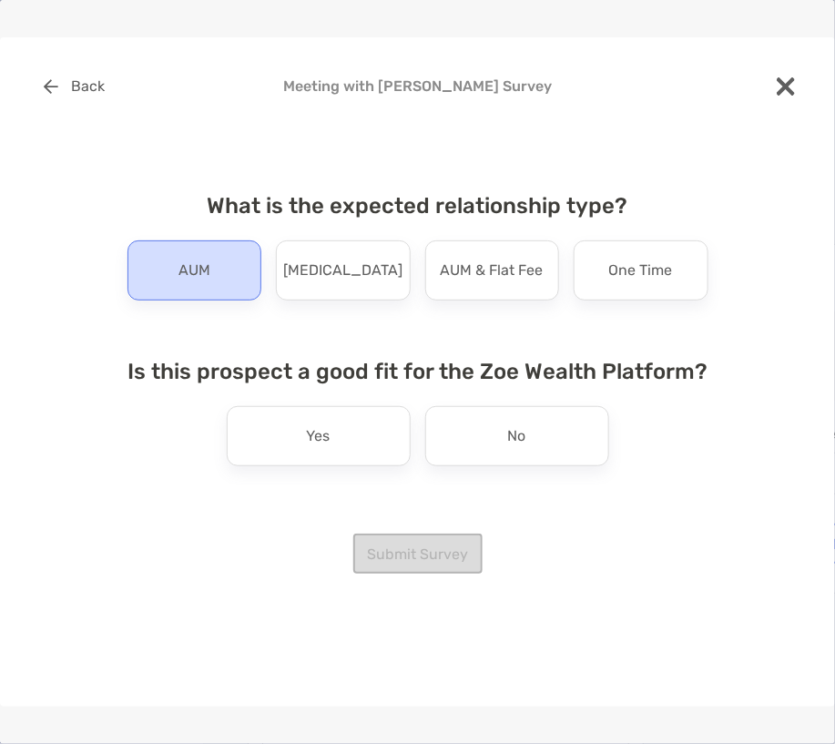
click at [208, 266] on p "AUM" at bounding box center [195, 270] width 32 height 29
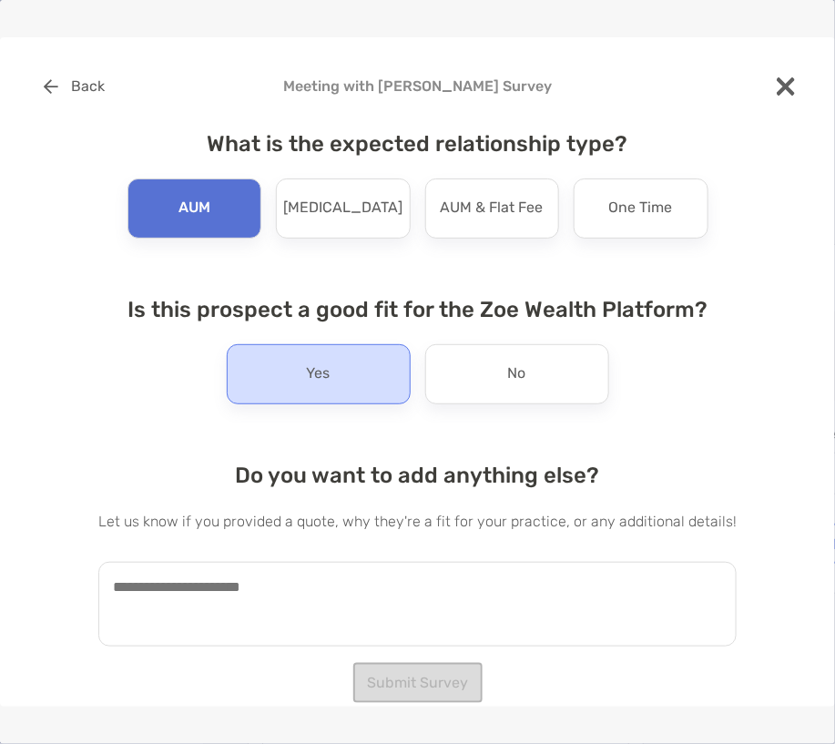
click at [244, 404] on div "Yes" at bounding box center [319, 374] width 184 height 60
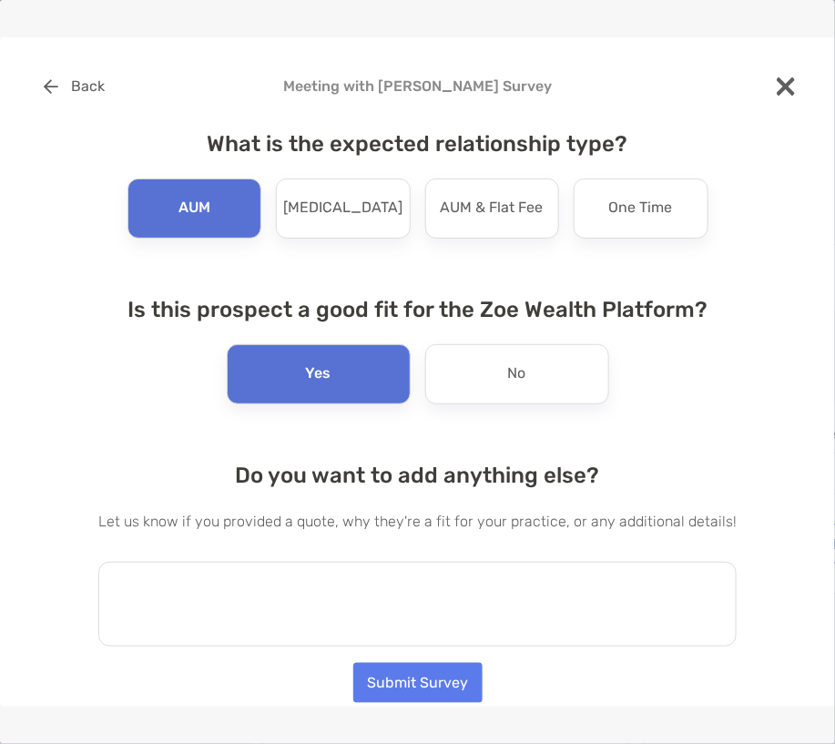
click at [258, 619] on textarea at bounding box center [417, 604] width 639 height 85
click at [408, 693] on button "Submit Survey" at bounding box center [417, 683] width 129 height 40
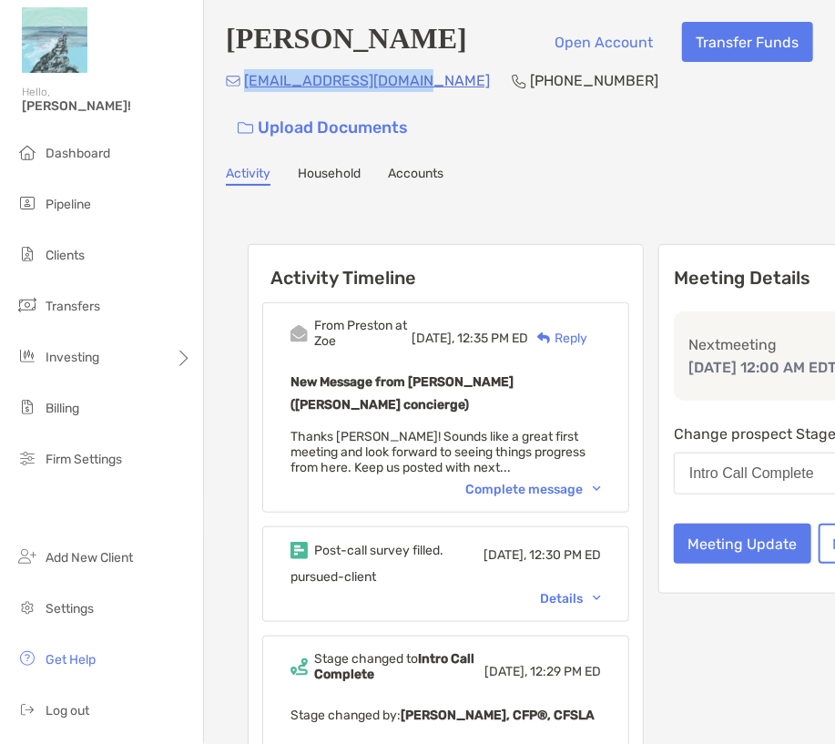
drag, startPoint x: 424, startPoint y: 88, endPoint x: 246, endPoint y: 98, distance: 177.9
click at [246, 98] on div "shawnozolins@gmail.com (508) 254-2290 Upload Documents" at bounding box center [520, 108] width 588 height 78
copy p "[EMAIL_ADDRESS][DOMAIN_NAME]"
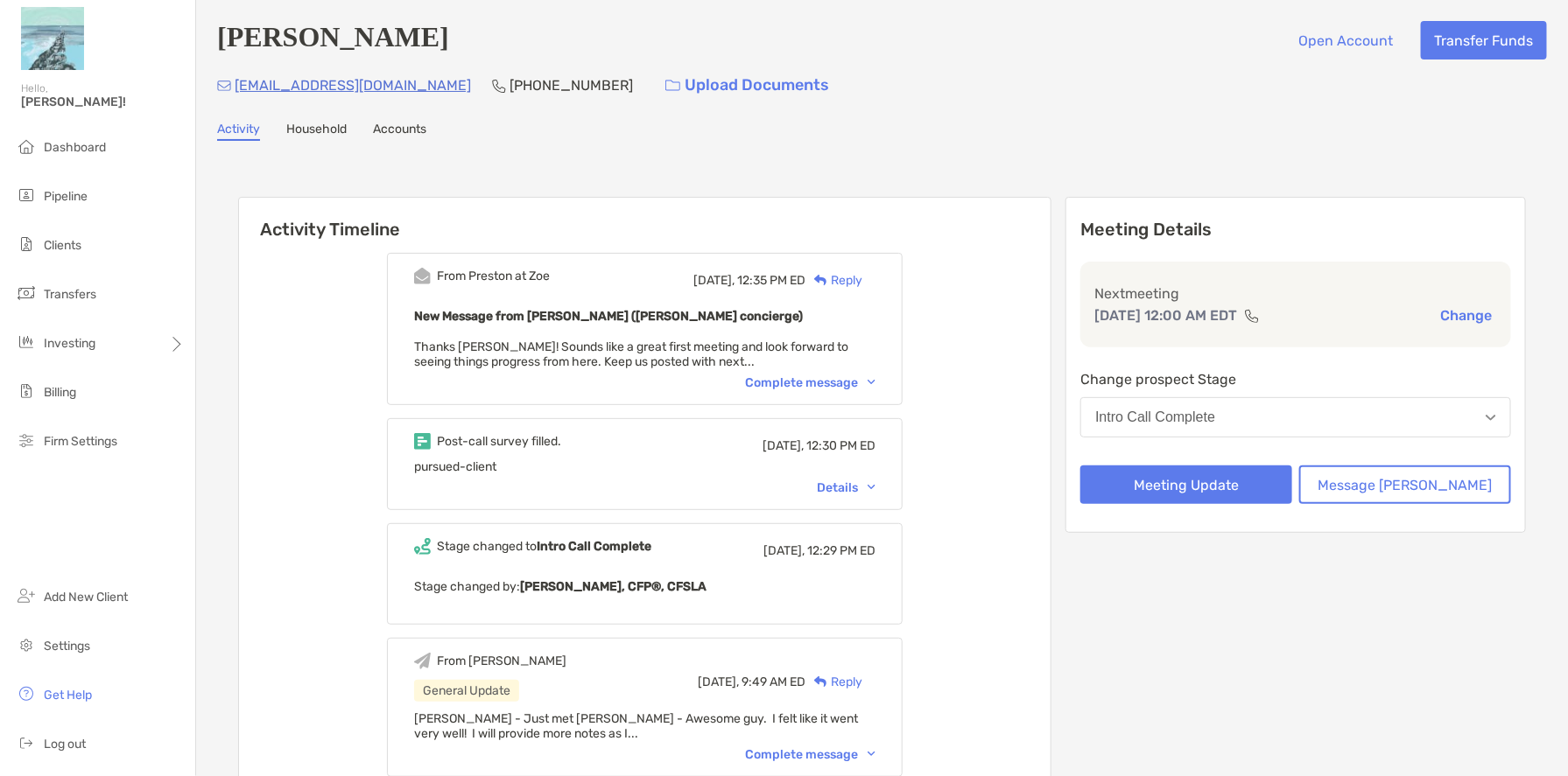
click at [846, 387] on div "Complete message" at bounding box center [810, 382] width 131 height 14
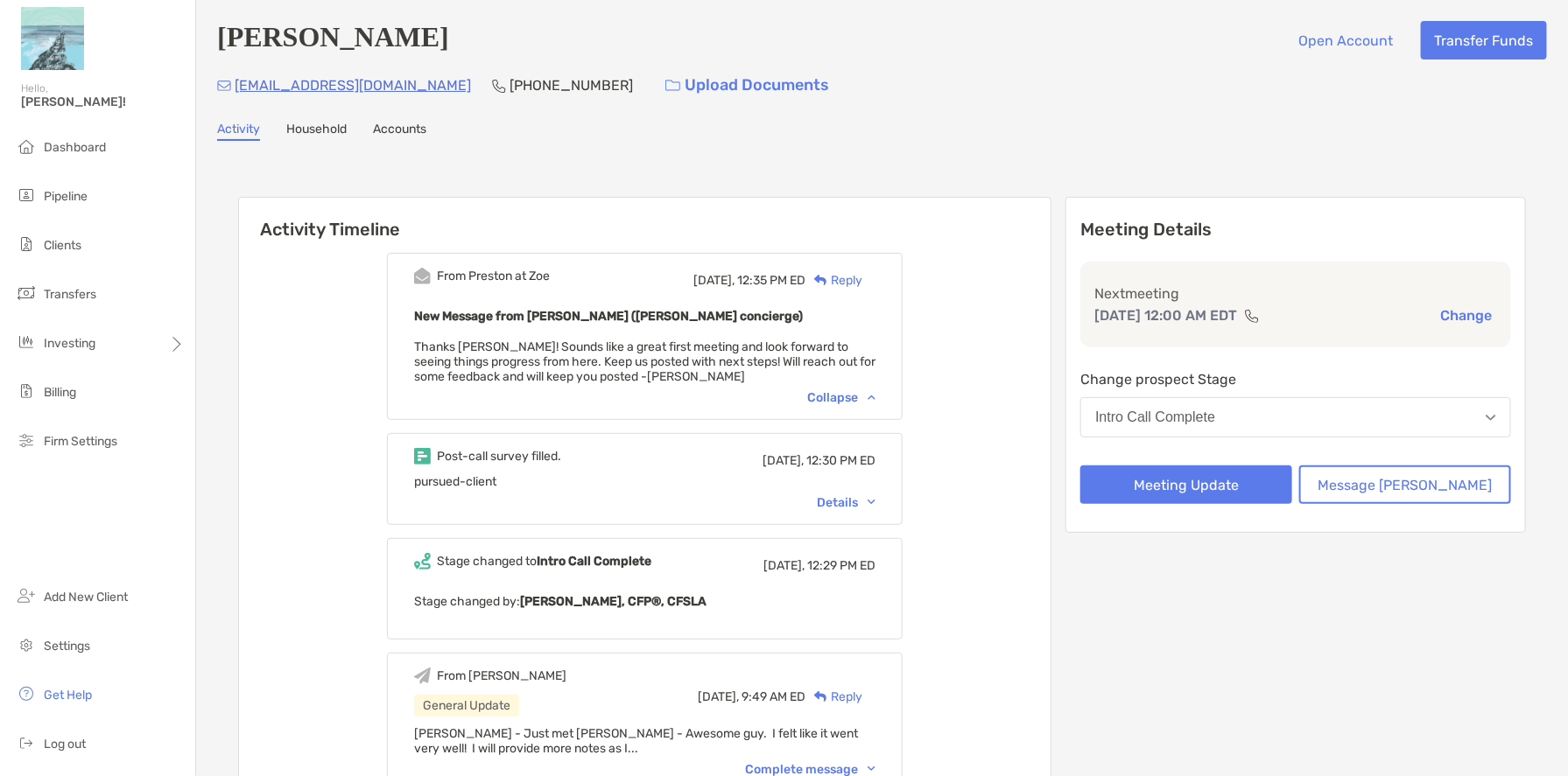
click at [862, 278] on div "Reply" at bounding box center [833, 279] width 57 height 18
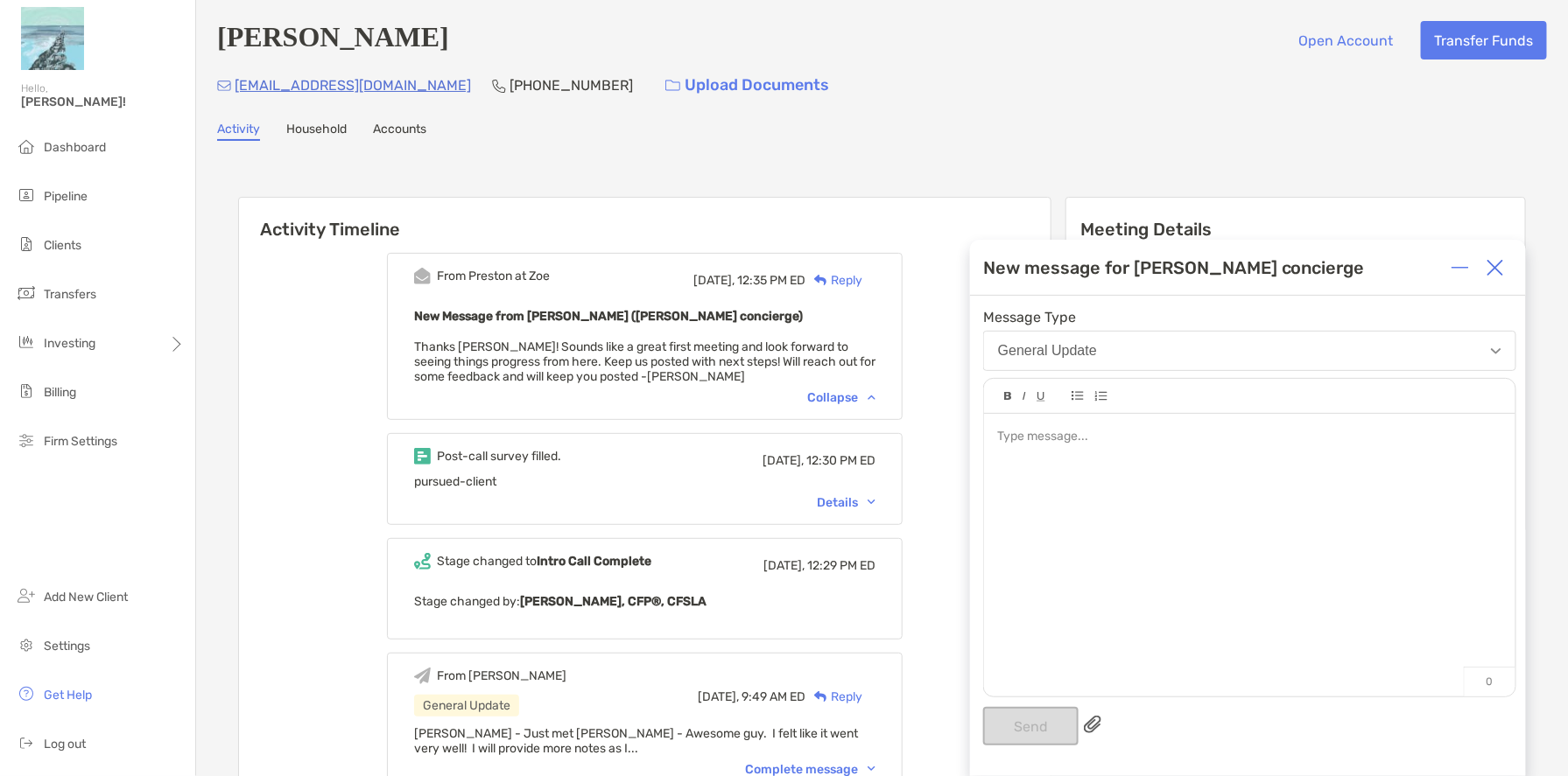
click at [1188, 526] on div at bounding box center [1249, 546] width 531 height 265
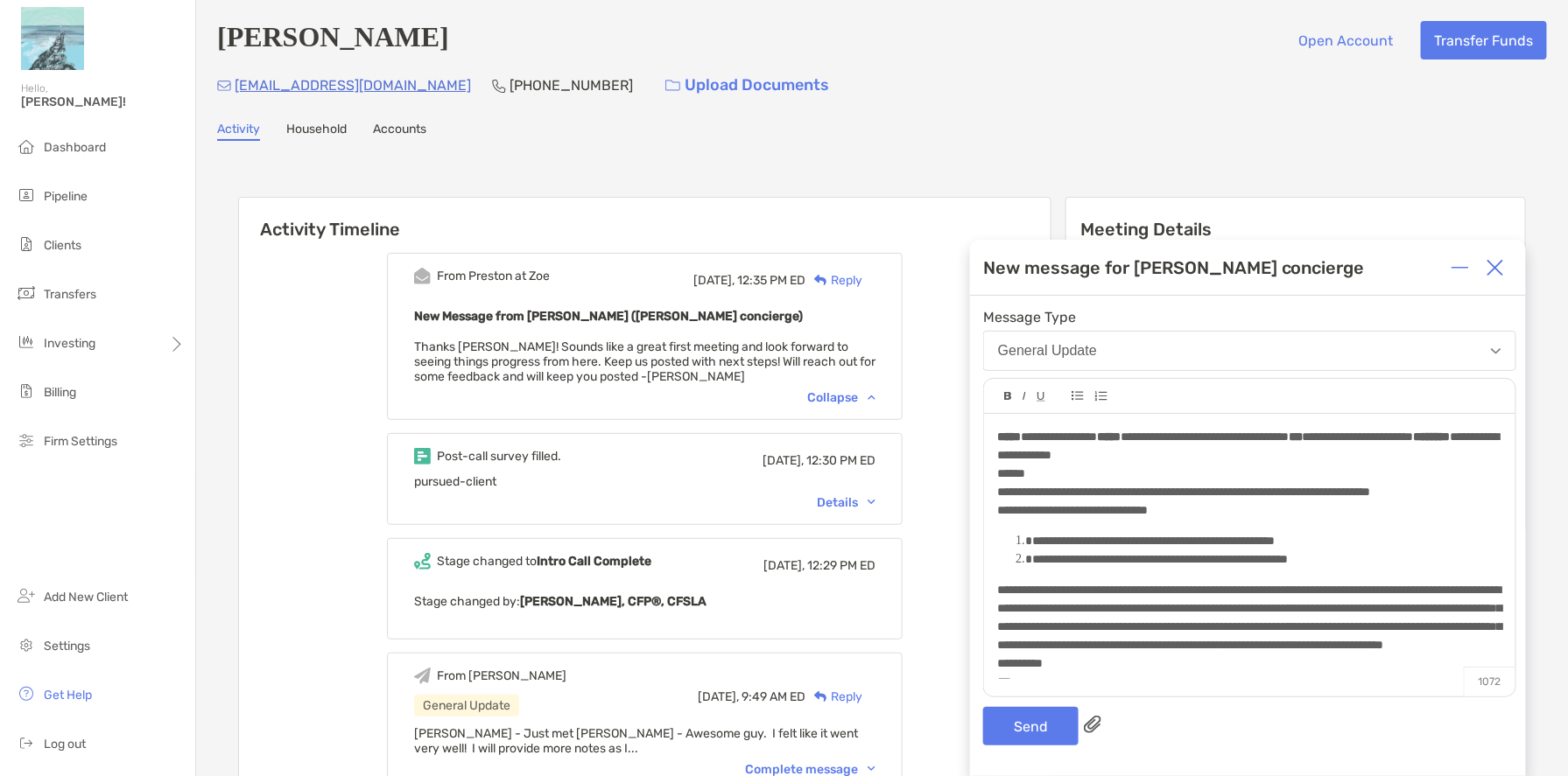
scroll to position [223, 0]
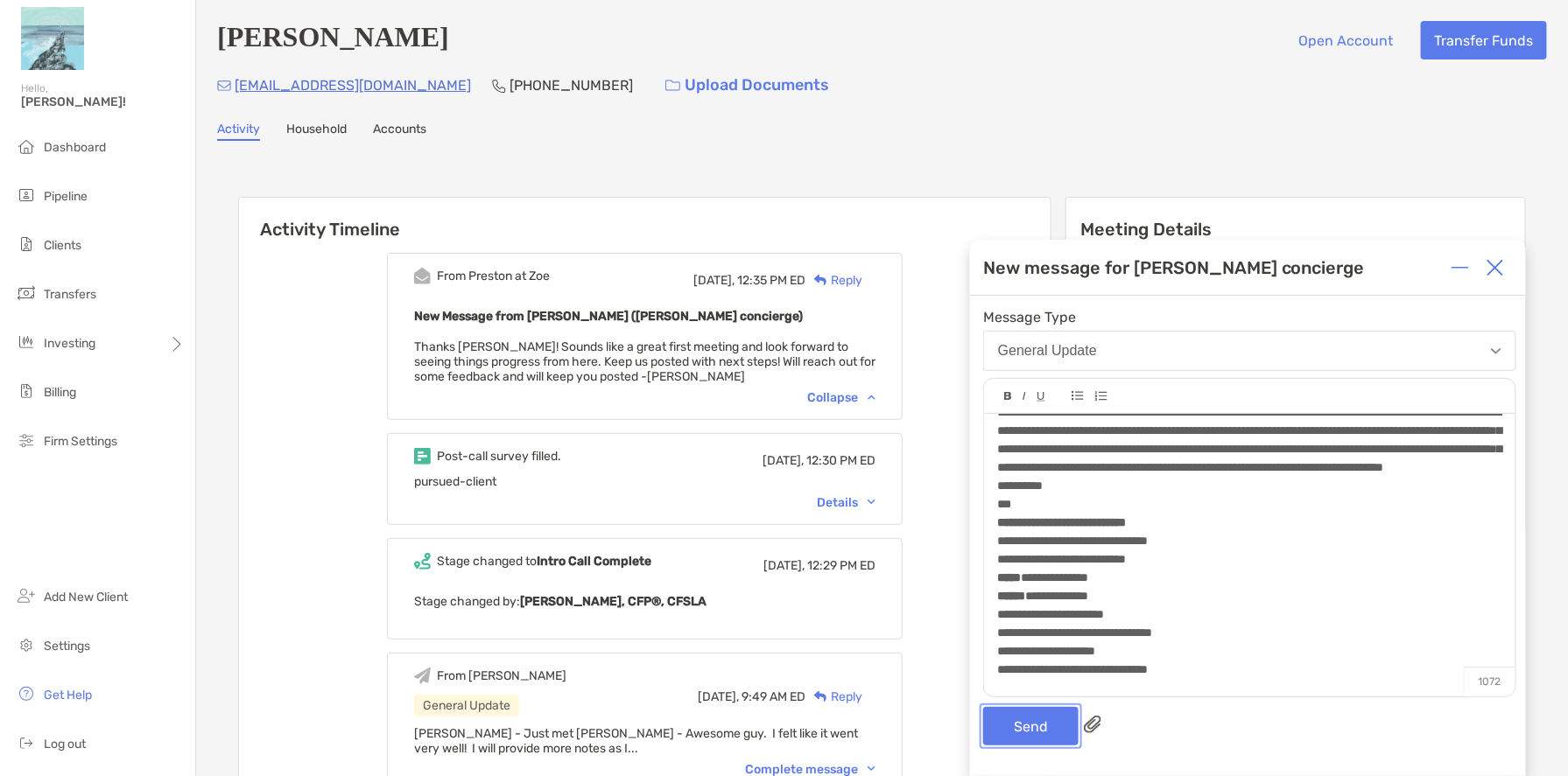
click at [1044, 733] on button "Send" at bounding box center [1030, 726] width 95 height 38
